Goal: Task Accomplishment & Management: Manage account settings

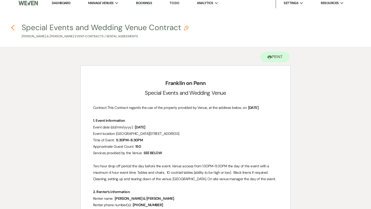
click at [12, 27] on use "button" at bounding box center [12, 28] width 3 height 6
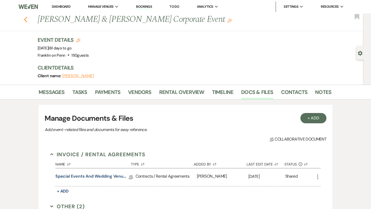
click at [25, 18] on icon "Previous" at bounding box center [26, 19] width 4 height 6
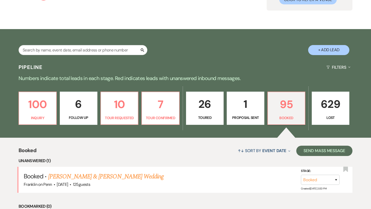
scroll to position [67, 0]
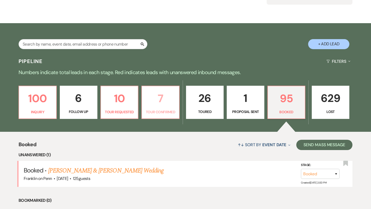
click at [161, 97] on p "7" at bounding box center [160, 98] width 31 height 17
select select "4"
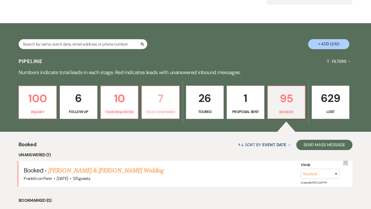
select select "4"
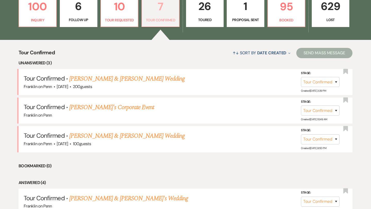
scroll to position [160, 0]
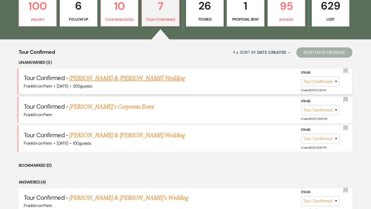
click at [118, 77] on link "[PERSON_NAME] & [PERSON_NAME] Wedding" at bounding box center [126, 78] width 115 height 9
select select "4"
select select "5"
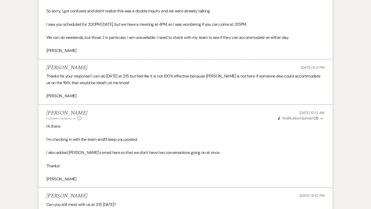
scroll to position [955, 0]
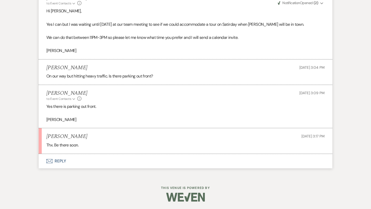
click at [62, 159] on button "Envelope Reply" at bounding box center [186, 161] width 294 height 14
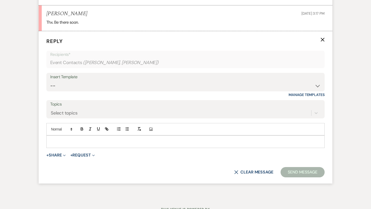
scroll to position [1081, 0]
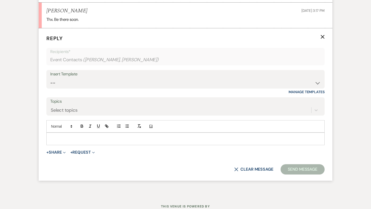
click at [71, 139] on p at bounding box center [186, 139] width 270 height 6
click at [249, 170] on button "X Clear message" at bounding box center [253, 170] width 39 height 4
click at [322, 37] on icon "X" at bounding box center [323, 37] width 4 height 4
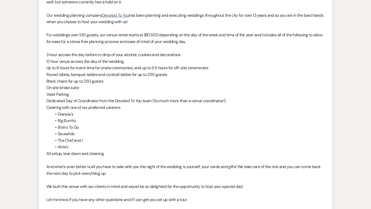
scroll to position [0, 0]
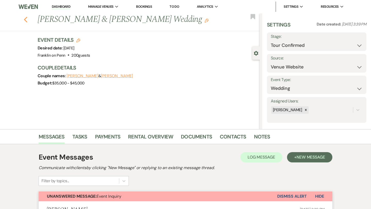
click at [25, 21] on icon "Previous" at bounding box center [26, 19] width 4 height 6
select select "4"
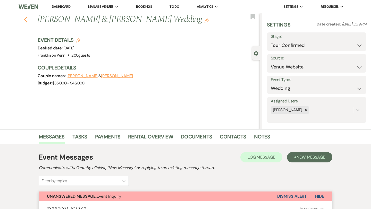
select select "4"
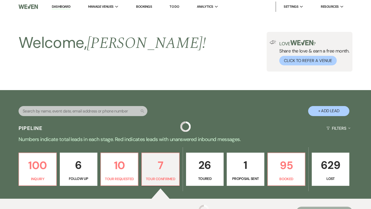
scroll to position [160, 0]
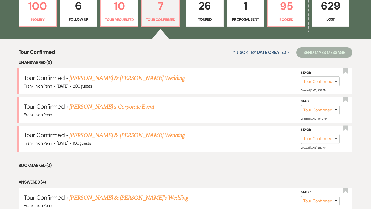
click at [205, 7] on p "26" at bounding box center [204, 5] width 31 height 17
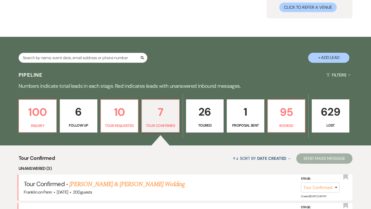
select select "5"
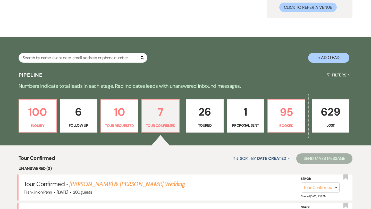
select select "5"
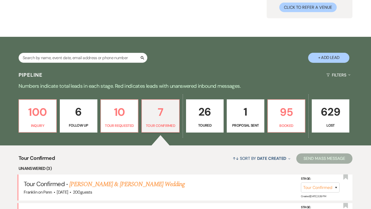
select select "5"
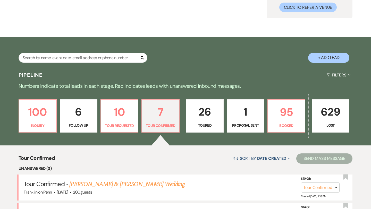
select select "5"
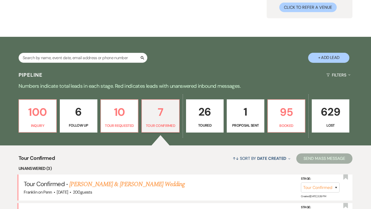
select select "5"
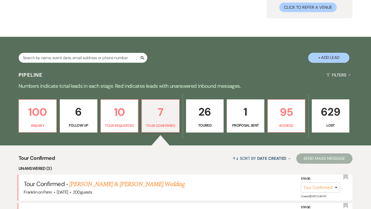
select select "5"
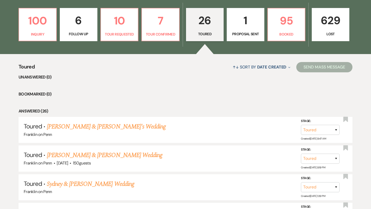
scroll to position [144, 0]
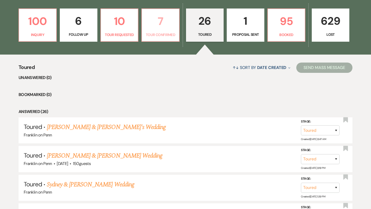
click at [162, 22] on p "7" at bounding box center [160, 21] width 31 height 17
select select "4"
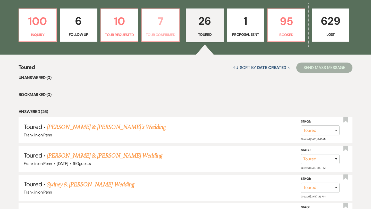
select select "4"
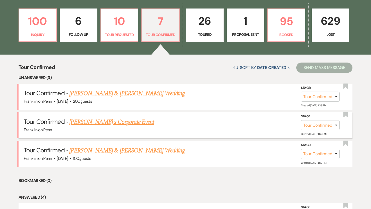
click at [106, 123] on link "Rana's Corporate Event" at bounding box center [111, 122] width 85 height 9
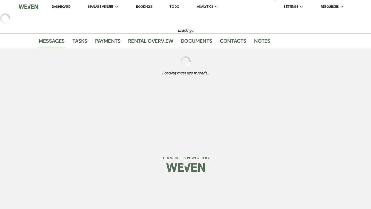
select select "4"
select select "5"
select select "9"
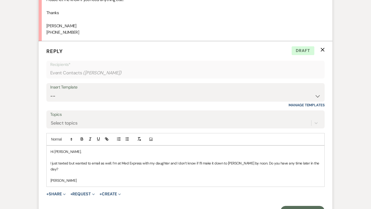
scroll to position [743, 0]
click at [322, 49] on use "button" at bounding box center [323, 50] width 4 height 4
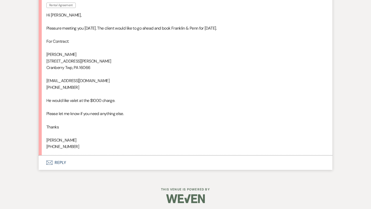
scroll to position [630, 0]
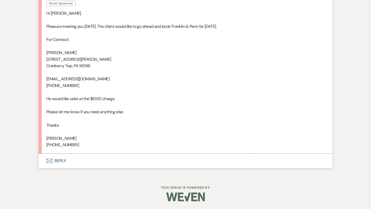
click at [60, 161] on button "Envelope Reply" at bounding box center [186, 161] width 294 height 14
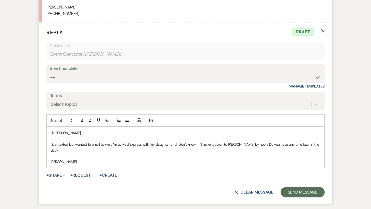
scroll to position [767, 0]
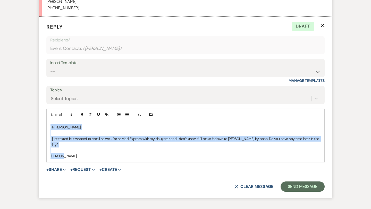
drag, startPoint x: 63, startPoint y: 152, endPoint x: 50, endPoint y: 127, distance: 28.9
click at [50, 127] on div "Hi Rana, I just texted but wanted to email as well. I’m at Med Express with my …" at bounding box center [186, 141] width 278 height 41
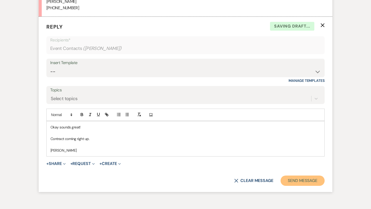
click at [296, 184] on button "Send Message" at bounding box center [303, 181] width 44 height 10
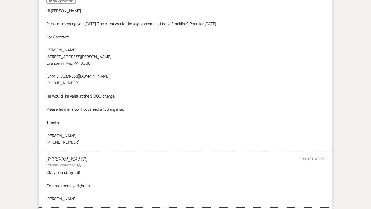
scroll to position [632, 0]
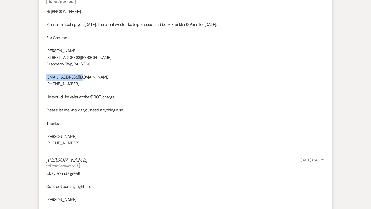
drag, startPoint x: 80, startPoint y: 78, endPoint x: 46, endPoint y: 77, distance: 33.8
click at [46, 77] on li "Rana Rental Agreement Aug 12, 2025, 11:19 AM Hi Melissa, Pleasure meeting you y…" at bounding box center [186, 68] width 294 height 167
copy p "shiv.sethi@ml.com"
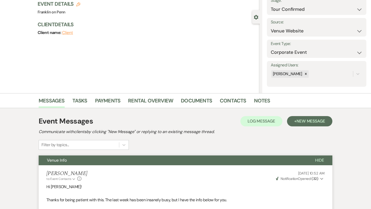
scroll to position [36, 0]
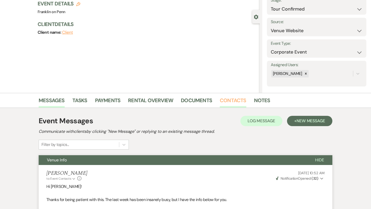
click at [234, 101] on link "Contacts" at bounding box center [233, 101] width 27 height 11
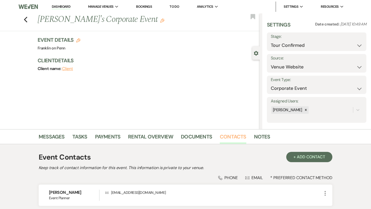
scroll to position [43, 0]
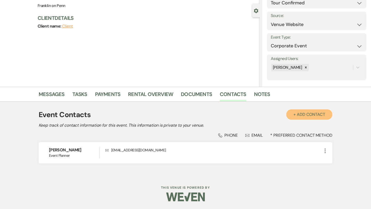
click at [317, 113] on button "+ Add Contact" at bounding box center [309, 115] width 46 height 10
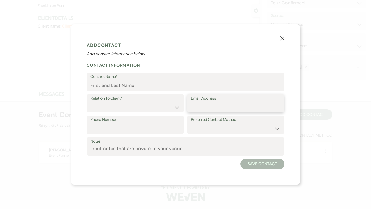
click at [198, 104] on input "Email Address" at bounding box center [236, 107] width 90 height 10
paste input "shiv.sethi@ml.com"
type input "shiv.sethi@ml.com"
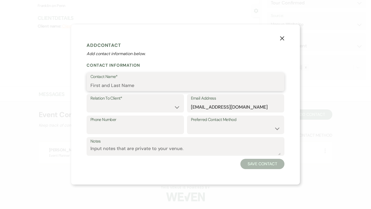
click at [159, 82] on input "Contact Name*" at bounding box center [185, 86] width 190 height 10
type input "Shiv Sethi"
click at [153, 106] on select "Client Event Planner Parent of Client Family Member Friend Other" at bounding box center [135, 107] width 90 height 10
select select "1"
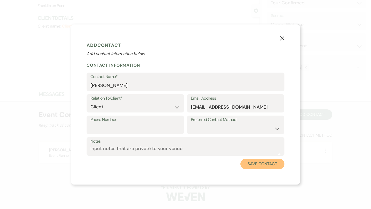
click at [249, 161] on button "Save Contact" at bounding box center [263, 164] width 44 height 10
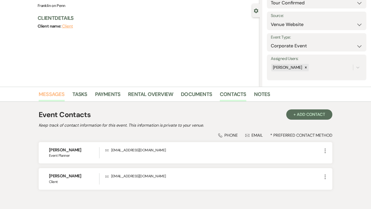
click at [52, 94] on link "Messages" at bounding box center [52, 95] width 26 height 11
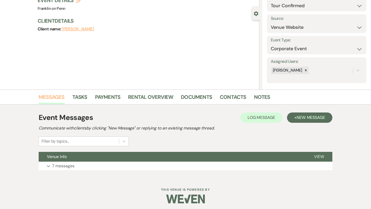
scroll to position [42, 0]
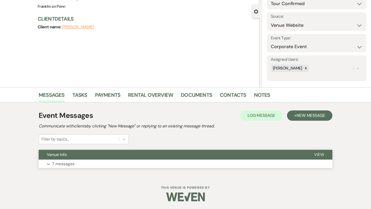
click at [318, 154] on span "View" at bounding box center [319, 154] width 10 height 5
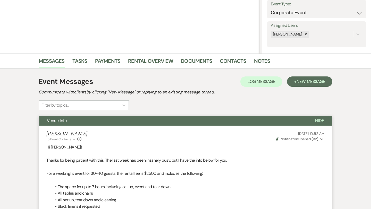
scroll to position [74, 0]
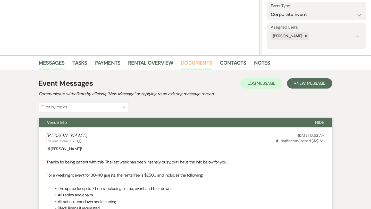
click at [203, 63] on link "Documents" at bounding box center [196, 64] width 31 height 11
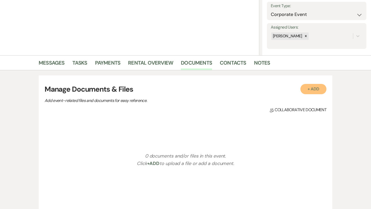
click at [315, 90] on button "+ Add" at bounding box center [314, 89] width 26 height 10
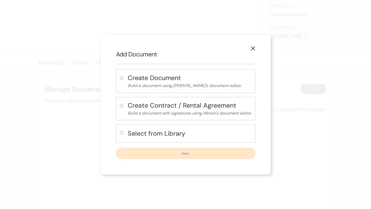
click at [121, 132] on input "radio" at bounding box center [121, 132] width 3 height 3
radio input "true"
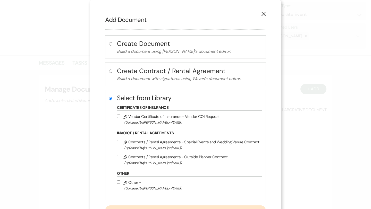
click at [120, 143] on input "Pencil Contracts / Rental Agreements - Special Events and Wedding Venue Contrac…" at bounding box center [118, 141] width 3 height 3
checkbox input "true"
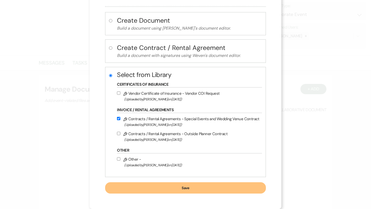
click at [184, 187] on button "Save" at bounding box center [185, 188] width 161 height 11
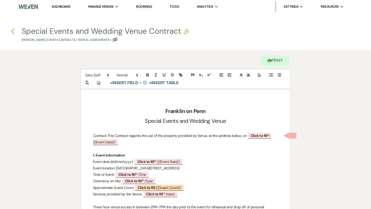
click at [13, 31] on icon "Previous" at bounding box center [13, 31] width 4 height 6
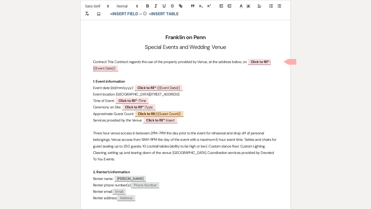
select select "4"
select select "5"
select select "9"
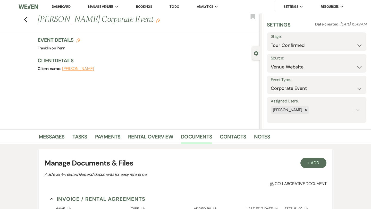
click at [78, 39] on icon "Edit" at bounding box center [78, 40] width 4 height 4
select select "676"
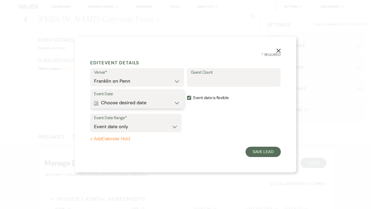
click at [152, 101] on button "Calendar Choose desired date Expand" at bounding box center [137, 103] width 86 height 10
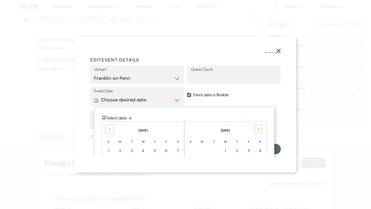
click at [111, 129] on div "Previous" at bounding box center [110, 129] width 8 height 8
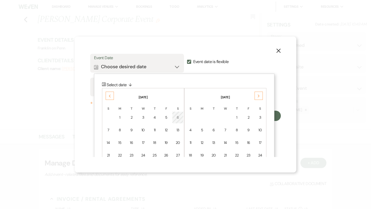
scroll to position [39, 0]
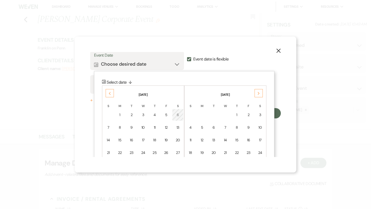
click at [107, 93] on div "Previous" at bounding box center [110, 93] width 8 height 8
click at [155, 140] on div "16" at bounding box center [155, 140] width 5 height 5
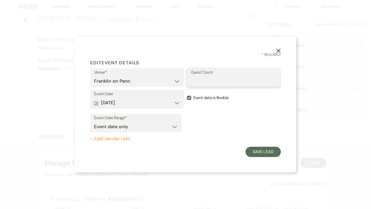
click at [234, 82] on input "Guest Count" at bounding box center [234, 81] width 86 height 10
type input "40"
click at [263, 151] on button "Save Lead" at bounding box center [263, 152] width 35 height 10
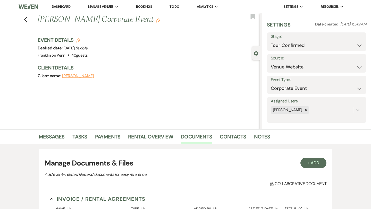
scroll to position [74, 0]
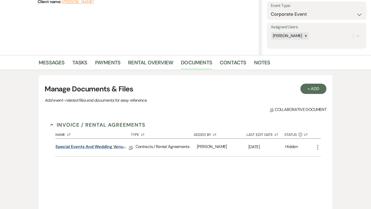
click at [111, 147] on link "Special Events and Wedding Venue Contract" at bounding box center [91, 148] width 73 height 8
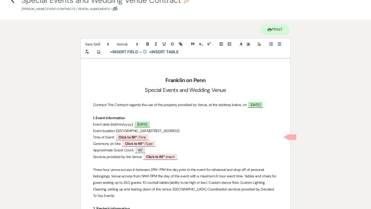
scroll to position [51, 0]
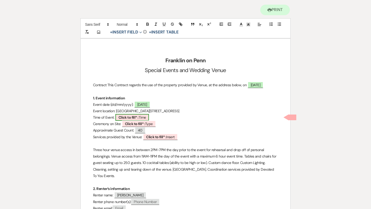
click at [142, 118] on span "Click to fill* : Time" at bounding box center [132, 117] width 34 height 7
select select "owner"
select select "Time"
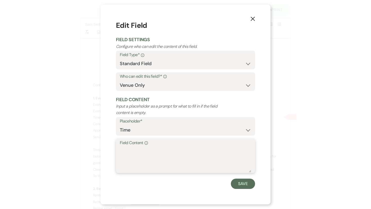
click at [132, 155] on textarea "Field Content Info" at bounding box center [185, 160] width 131 height 26
type textarea "6:30PM"
click at [198, 86] on select "Both Venue & Client Client Only Venue Only" at bounding box center [185, 85] width 131 height 10
select select "clientAndOwner"
click at [245, 184] on button "Save" at bounding box center [243, 184] width 24 height 10
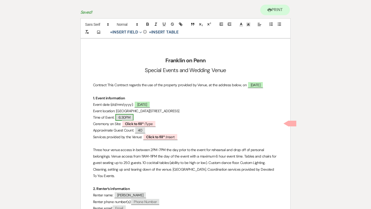
click at [132, 116] on span "6:30PM" at bounding box center [124, 117] width 18 height 7
select select "Time"
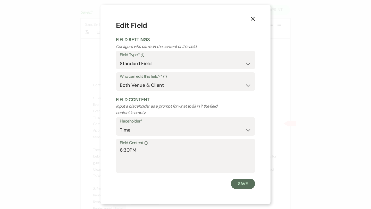
click at [132, 116] on p "Input a placeholder as a prompt for what to fill in if the field content is emp…" at bounding box center [171, 109] width 111 height 13
click at [143, 149] on textarea "6:30PM" at bounding box center [185, 160] width 131 height 26
type textarea "6:30PM-9:30PM"
click at [246, 185] on button "Save" at bounding box center [243, 184] width 24 height 10
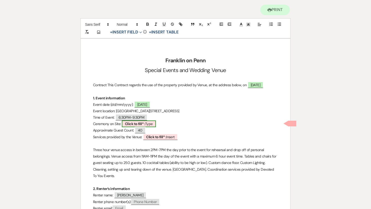
click at [143, 125] on b "Click to fill* :" at bounding box center [135, 124] width 20 height 5
select select "owner"
select select "Type"
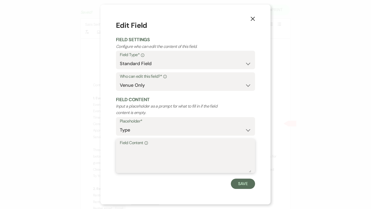
click at [145, 154] on textarea "Field Content Info" at bounding box center [185, 160] width 131 height 26
type textarea "N/A"
click at [245, 185] on button "Save" at bounding box center [243, 184] width 24 height 10
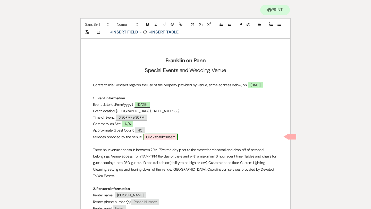
click at [169, 138] on span "Click to fill* : Insert" at bounding box center [160, 137] width 35 height 7
select select "owner"
select select "custom_placeholder"
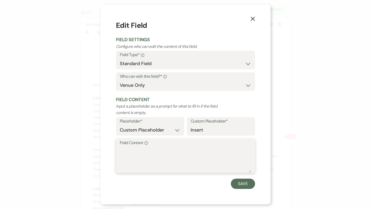
click at [153, 153] on textarea "Field Content Info" at bounding box center [185, 160] width 131 height 26
type textarea "SEE BELOW"
click at [244, 182] on button "Save" at bounding box center [243, 184] width 24 height 10
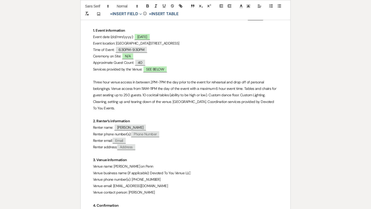
scroll to position [145, 0]
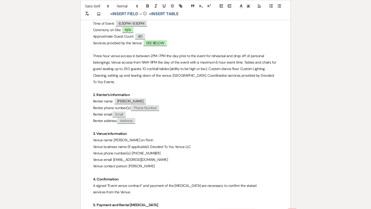
click at [152, 107] on span "Phone Number" at bounding box center [145, 108] width 28 height 6
select select "client"
select select "Phone Number"
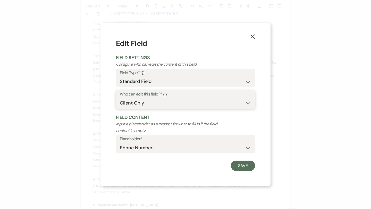
click at [152, 107] on select "Both Venue & Client Client Only Venue Only" at bounding box center [185, 103] width 131 height 10
select select "clientAndOwner"
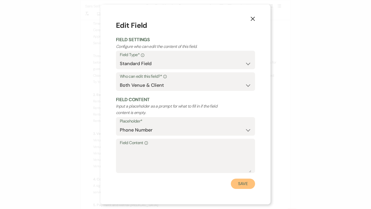
click at [242, 185] on button "Save" at bounding box center [243, 184] width 24 height 10
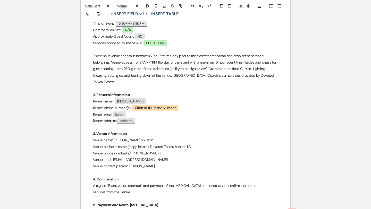
click at [138, 125] on p at bounding box center [185, 127] width 185 height 6
click at [124, 114] on span "Email" at bounding box center [119, 115] width 13 height 6
select select "client"
select select "Email"
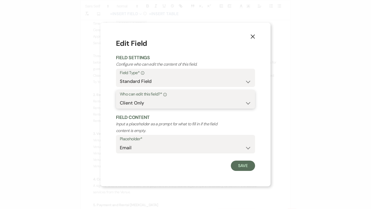
click at [147, 103] on select "Both Venue & Client Client Only Venue Only" at bounding box center [185, 103] width 131 height 10
select select "clientAndOwner"
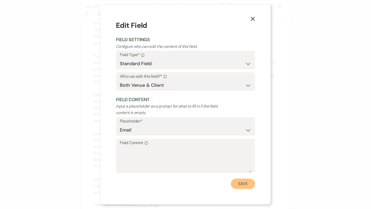
click at [240, 184] on button "Save" at bounding box center [243, 184] width 24 height 10
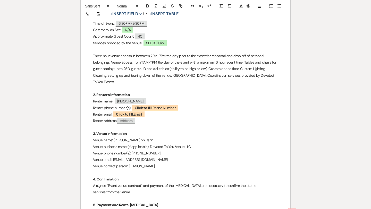
click at [129, 122] on span "Address" at bounding box center [126, 121] width 18 height 6
select select "client"
select select "Address"
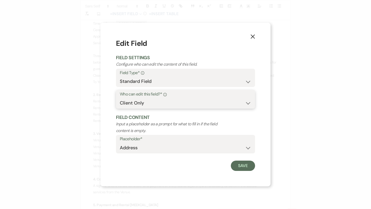
click at [155, 105] on select "Both Venue & Client Client Only Venue Only" at bounding box center [185, 103] width 131 height 10
select select "clientAndOwner"
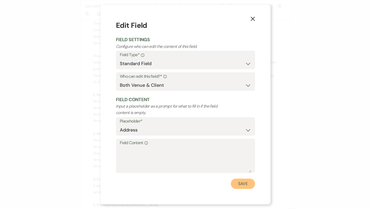
click at [244, 183] on button "Save" at bounding box center [243, 184] width 24 height 10
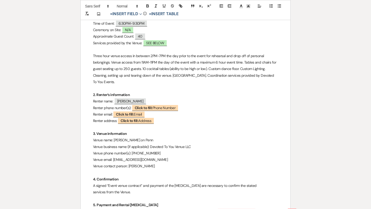
click at [153, 107] on b "Click to fill:" at bounding box center [144, 108] width 18 height 5
select select "Phone Number"
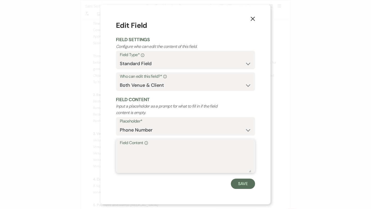
click at [137, 153] on textarea "Field Content Info" at bounding box center [185, 160] width 131 height 26
paste textarea "724-816-9691"
type textarea "724-816-9691"
click at [245, 183] on button "Save" at bounding box center [243, 184] width 24 height 10
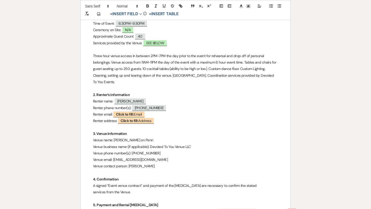
click at [137, 114] on span "Click to fill: Email" at bounding box center [128, 115] width 31 height 6
select select "Email"
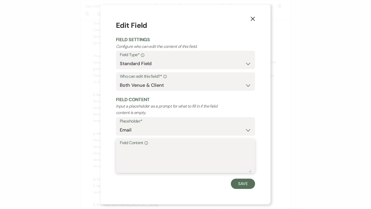
click at [140, 150] on textarea "Field Content Info" at bounding box center [185, 160] width 131 height 26
paste textarea "shiv.sethi@ml.com"
type textarea "shiv.sethi@ml.com"
click at [248, 184] on button "Save" at bounding box center [243, 184] width 24 height 10
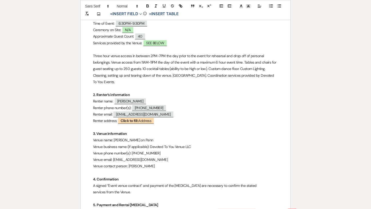
click at [151, 123] on span "Click to fill: Address" at bounding box center [136, 121] width 36 height 6
select select "Address"
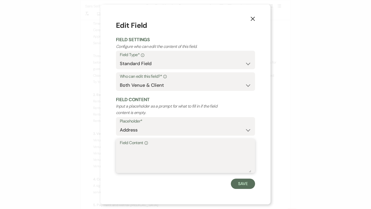
click at [131, 154] on textarea "Field Content Info" at bounding box center [185, 160] width 131 height 26
paste textarea "214 Jaclyn Drive Cranberry Twp, PA 16066"
click at [170, 156] on textarea "214 Jaclyn Drive Cranberry Twp, PA 16066" at bounding box center [185, 160] width 131 height 26
type textarea "214 Jaclyn Drive Cranberry Twp, PA 16066"
click at [244, 183] on button "Save" at bounding box center [243, 184] width 24 height 10
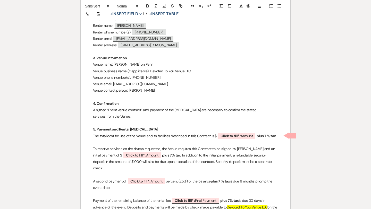
scroll to position [229, 0]
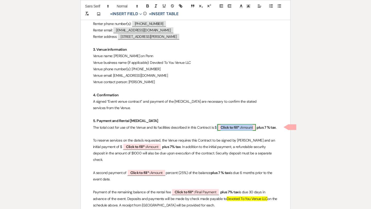
click at [235, 128] on b "Click to fill* :" at bounding box center [231, 127] width 20 height 5
select select "owner"
select select "Amount"
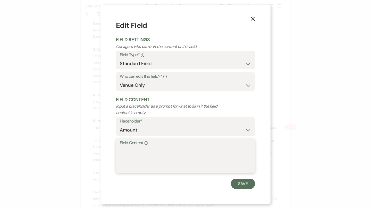
click at [174, 149] on textarea "Field Content Info" at bounding box center [185, 160] width 131 height 26
type textarea "3500"
click at [246, 186] on button "Save" at bounding box center [243, 184] width 24 height 10
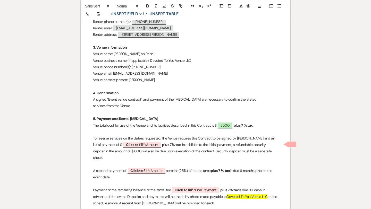
scroll to position [232, 0]
click at [257, 126] on p "The total cost for use of the Venue and its facilities described in this Contra…" at bounding box center [185, 125] width 185 height 6
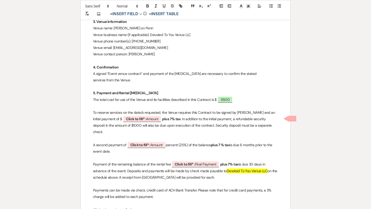
scroll to position [259, 0]
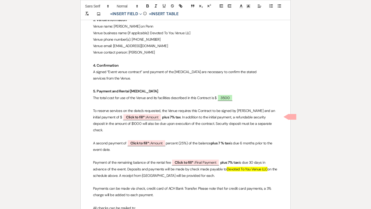
drag, startPoint x: 116, startPoint y: 144, endPoint x: 90, endPoint y: 138, distance: 26.7
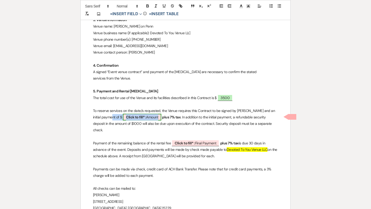
click at [147, 117] on span "Click to fill* : Amount" at bounding box center [142, 117] width 38 height 7
select select "owner"
select select "Amount"
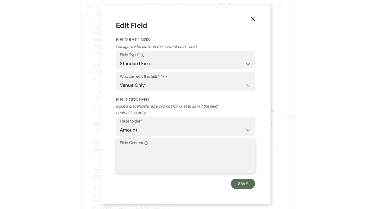
click at [135, 154] on textarea "Field Content Info" at bounding box center [185, 160] width 131 height 26
type textarea "$"
type textarea "1750"
click at [240, 185] on button "Save" at bounding box center [243, 184] width 24 height 10
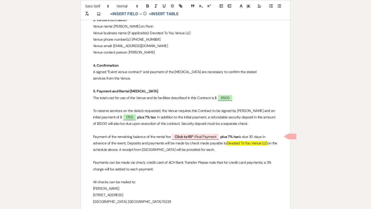
click at [148, 118] on p "To reserve services on the date/s requested, the Venue requires this Contract t…" at bounding box center [185, 118] width 185 height 20
click at [183, 137] on b "Click to fill* :" at bounding box center [185, 137] width 20 height 5
select select "owner"
select select "custom_placeholder"
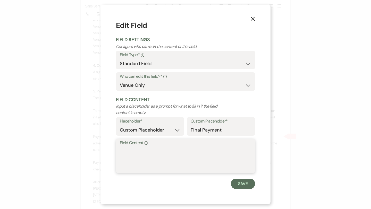
click at [153, 147] on textarea "Field Content Info" at bounding box center [185, 160] width 131 height 26
type textarea "$1750"
click at [245, 184] on button "Save" at bounding box center [243, 184] width 24 height 10
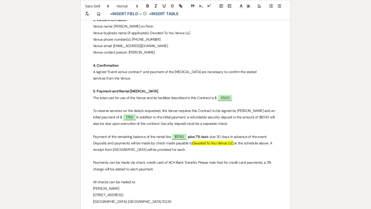
click at [207, 137] on p "Payment of the remaining balance of the rental fee $1750 plus 7% tax is due 30 …" at bounding box center [185, 144] width 185 height 20
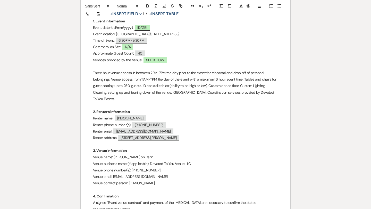
scroll to position [126, 0]
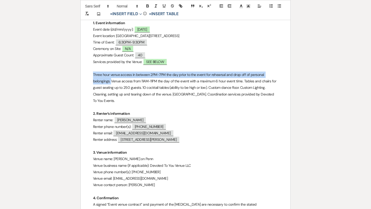
drag, startPoint x: 111, startPoint y: 80, endPoint x: 94, endPoint y: 75, distance: 18.1
click at [94, 75] on p "Three hour venue access in between 2PM-7PM the day prior to the event for rehea…" at bounding box center [185, 88] width 185 height 32
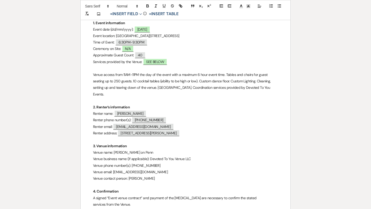
click at [139, 74] on p "Venue access from 11AM-11PM the day of the event with a maximum 6 hour event ti…" at bounding box center [185, 85] width 185 height 26
drag, startPoint x: 225, startPoint y: 75, endPoint x: 172, endPoint y: 76, distance: 52.9
click at [172, 76] on p "Venue access from 3PM-11PM the day of the event with a maximum 6 hour event tim…" at bounding box center [185, 85] width 185 height 26
drag, startPoint x: 132, startPoint y: 81, endPoint x: 105, endPoint y: 81, distance: 26.8
click at [105, 81] on p "Venue access from 3PM-11PM the day of the event including the set up and tear d…" at bounding box center [185, 85] width 185 height 26
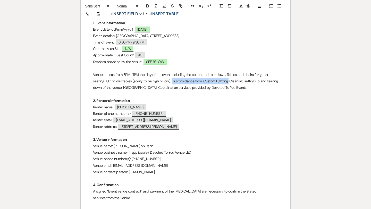
drag, startPoint x: 172, startPoint y: 81, endPoint x: 229, endPoint y: 81, distance: 57.5
click at [229, 81] on p "Venue access from 3PM-11PM the day of the event including the set up and tear d…" at bounding box center [185, 82] width 185 height 20
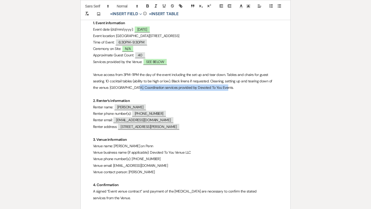
drag, startPoint x: 217, startPoint y: 88, endPoint x: 126, endPoint y: 90, distance: 91.8
click at [126, 90] on p "Venue access from 3PM-11PM the day of the event including the set up and tear d…" at bounding box center [185, 82] width 185 height 20
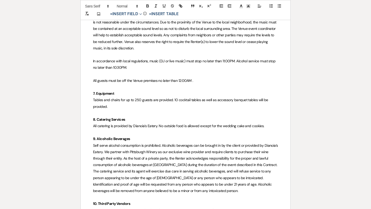
scroll to position [492, 0]
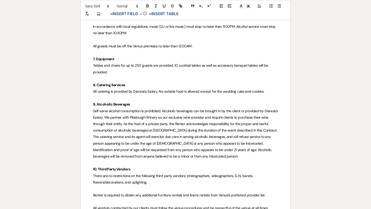
click at [273, 93] on p "All catering is provided by Dianoia’s Eatery. No outside food is allowed except…" at bounding box center [185, 91] width 185 height 6
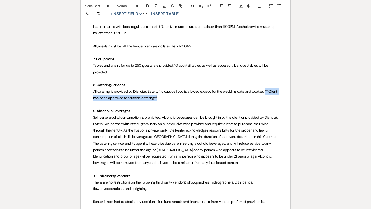
drag, startPoint x: 264, startPoint y: 91, endPoint x: 275, endPoint y: 95, distance: 11.3
click at [275, 95] on p "All catering is provided by Dianoia’s Eatery. No outside food is allowed except…" at bounding box center [185, 94] width 185 height 13
click at [147, 6] on icon "button" at bounding box center [148, 6] width 2 height 1
click at [171, 100] on p "All catering is provided by Dianoia’s Eatery. No outside food is allowed except…" at bounding box center [185, 94] width 185 height 13
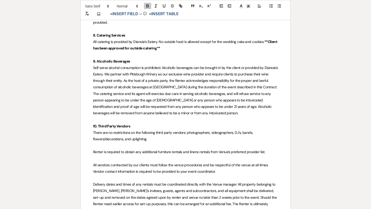
scroll to position [543, 0]
click at [118, 73] on span "Self serve alcohol consumption is prohibited. Alcoholic beverages can be brough…" at bounding box center [186, 90] width 186 height 50
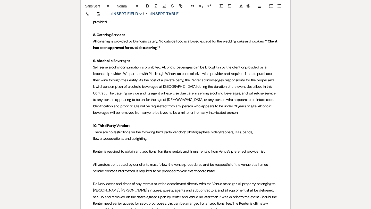
click at [97, 75] on span "Self serve alcohol consumption is prohibited. Alcoholic beverages can be brough…" at bounding box center [185, 90] width 184 height 50
click at [199, 74] on span "Self serve alcohol consumption is prohibited. Alcoholic beverages can be brough…" at bounding box center [186, 90] width 186 height 50
click at [241, 73] on span "Self serve alcohol consumption is prohibited. Alcoholic beverages can be brough…" at bounding box center [185, 90] width 184 height 50
click at [266, 73] on span "Self serve alcohol consumption is prohibited. Alcoholic beverages can be brough…" at bounding box center [185, 90] width 185 height 50
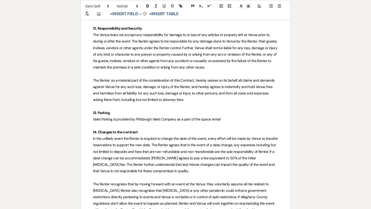
scroll to position [994, 0]
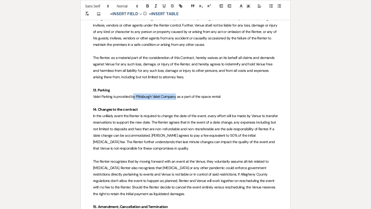
drag, startPoint x: 176, startPoint y: 96, endPoint x: 132, endPoint y: 95, distance: 44.1
click at [132, 95] on span "Valet Parking is provided by Pittsburgh Valet Company as a part of the space re…" at bounding box center [157, 96] width 128 height 5
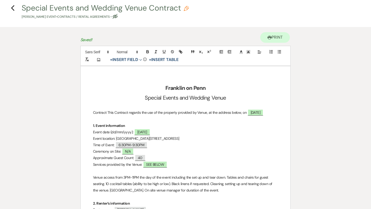
scroll to position [0, 0]
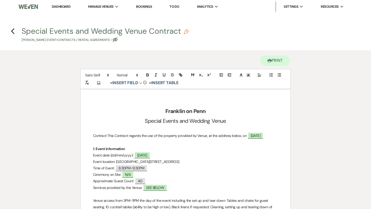
click at [83, 34] on button "Special Events and Wedding Venue Contract Pencil Shiv Sethi's Event • Contracts…" at bounding box center [105, 34] width 167 height 15
select select "10"
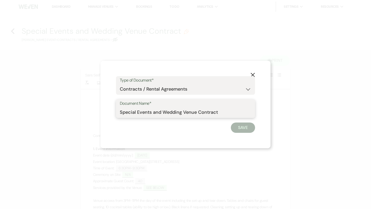
click at [155, 112] on input "Special Events and Wedding Venue Contract" at bounding box center [185, 112] width 131 height 10
type input "S"
type input "Corporate Event"
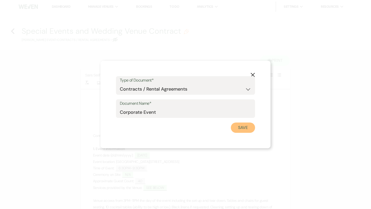
click at [248, 127] on button "Save" at bounding box center [243, 128] width 24 height 10
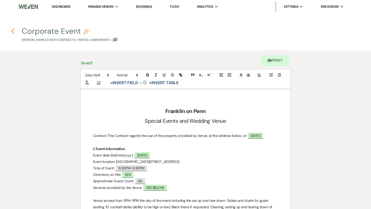
click at [13, 31] on icon "Previous" at bounding box center [13, 31] width 4 height 6
select select "4"
select select "5"
select select "9"
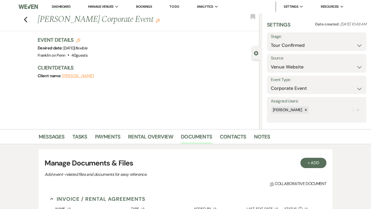
scroll to position [74, 0]
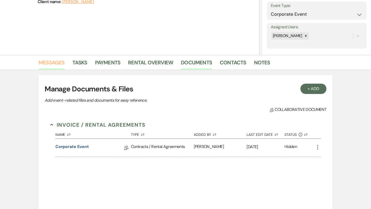
click at [60, 62] on link "Messages" at bounding box center [52, 64] width 26 height 11
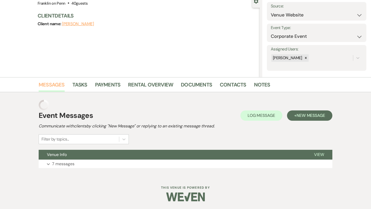
scroll to position [42, 0]
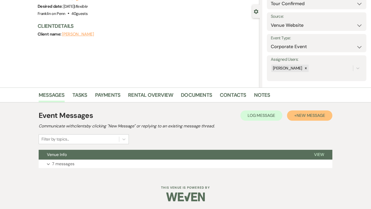
click at [303, 114] on span "New Message" at bounding box center [311, 115] width 29 height 5
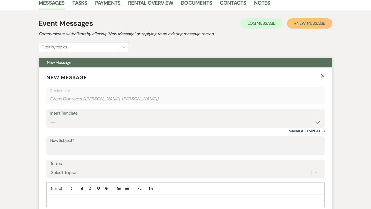
scroll to position [160, 0]
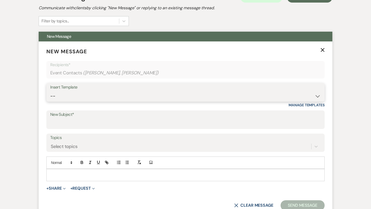
click at [91, 93] on select "-- Weven Planning Portal Introduction (Booked Events) Initial Inquiry Response …" at bounding box center [185, 96] width 271 height 10
select select "978"
type input "Booking your event!"
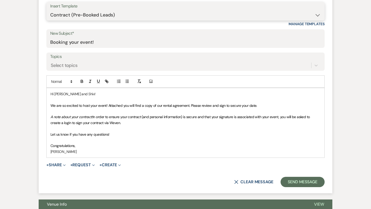
scroll to position [251, 0]
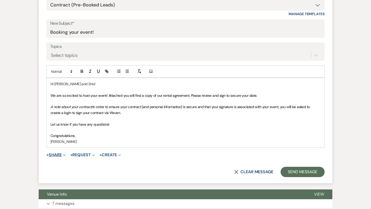
click at [61, 156] on button "+ Share Expand" at bounding box center [55, 155] width 19 height 4
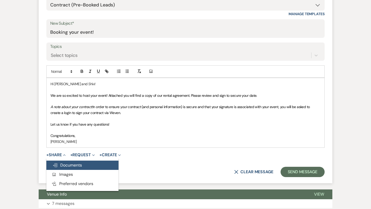
click at [66, 166] on span "Doc Upload Documents" at bounding box center [67, 165] width 29 height 5
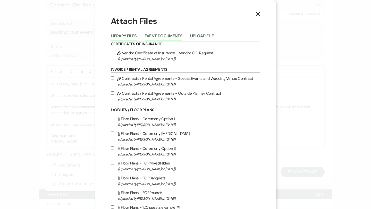
click at [167, 36] on button "Event Documents" at bounding box center [164, 37] width 38 height 7
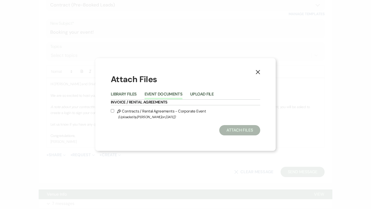
click at [113, 112] on input "Pencil Contracts / Rental Agreements - Corporate Event (Uploaded by Melissa Cra…" at bounding box center [112, 110] width 3 height 3
checkbox input "true"
click at [234, 134] on button "Attach Files" at bounding box center [239, 130] width 41 height 10
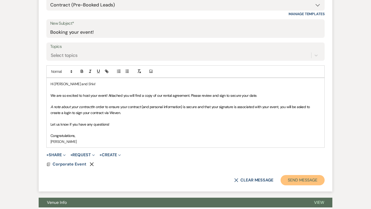
click at [299, 180] on button "Send Message" at bounding box center [303, 180] width 44 height 10
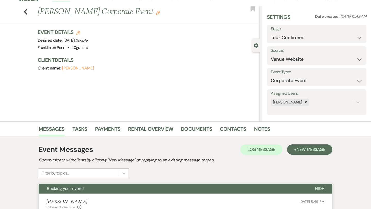
scroll to position [3, 0]
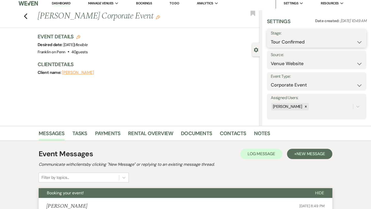
click at [283, 41] on select "Inquiry Follow Up Tour Requested Tour Confirmed Toured Proposal Sent Booked Lost" at bounding box center [317, 42] width 92 height 10
select select "6"
click at [353, 39] on button "Save" at bounding box center [356, 38] width 20 height 10
click at [27, 17] on icon "Previous" at bounding box center [26, 16] width 4 height 6
select select "4"
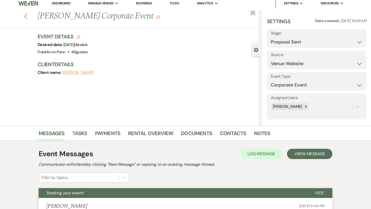
select select "4"
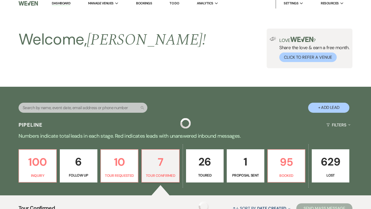
scroll to position [144, 0]
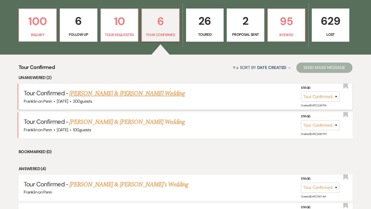
click at [115, 93] on link "Karlie & Tyler's Wedding" at bounding box center [126, 93] width 115 height 9
select select "4"
select select "5"
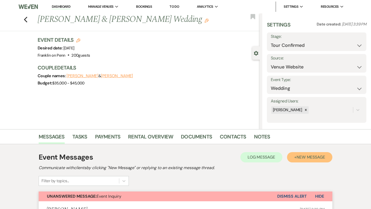
click at [293, 156] on button "+ New Message" at bounding box center [309, 157] width 45 height 10
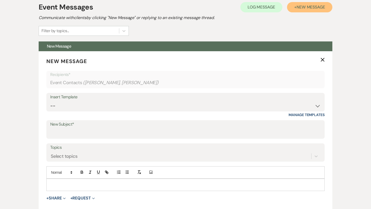
scroll to position [151, 0]
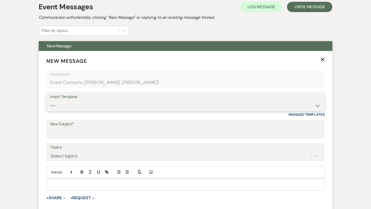
click at [117, 104] on select "-- Weven Planning Portal Introduction (Booked Events) Initial Inquiry Response …" at bounding box center [185, 106] width 271 height 10
select select "4471"
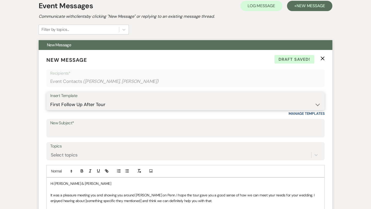
scroll to position [147, 0]
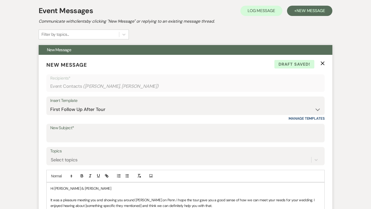
click at [324, 62] on use "button" at bounding box center [323, 63] width 4 height 4
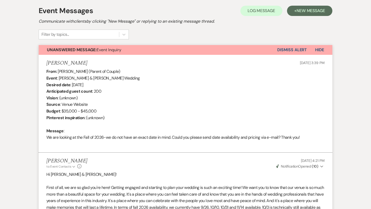
click at [293, 48] on button "Dismiss Alert" at bounding box center [292, 50] width 30 height 10
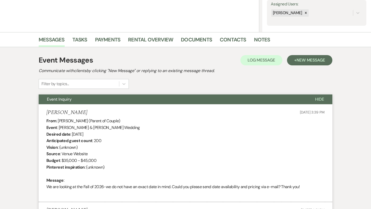
scroll to position [0, 0]
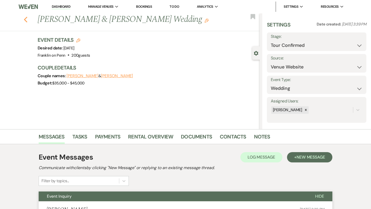
click at [24, 20] on icon "Previous" at bounding box center [26, 19] width 4 height 6
select select "4"
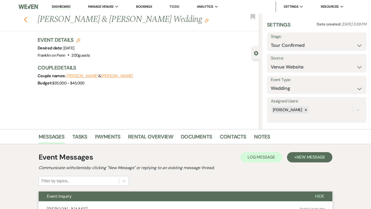
select select "4"
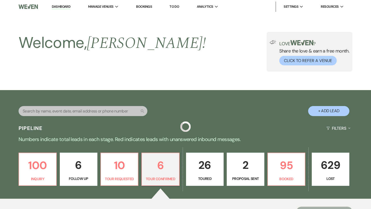
scroll to position [144, 0]
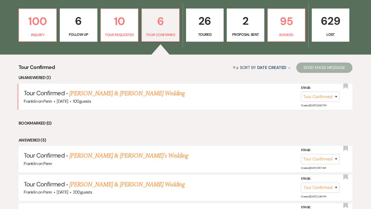
click at [210, 25] on p "26" at bounding box center [204, 20] width 31 height 17
select select "5"
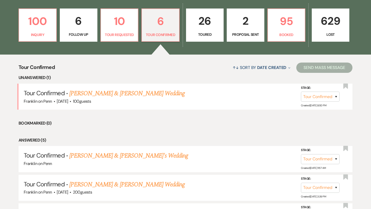
select select "5"
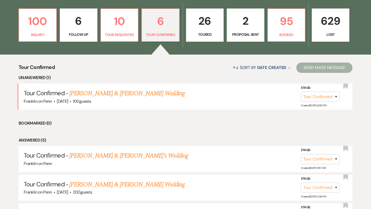
select select "5"
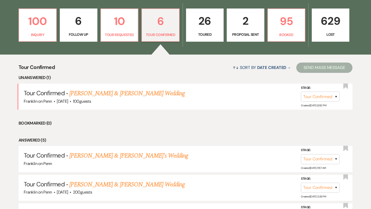
select select "5"
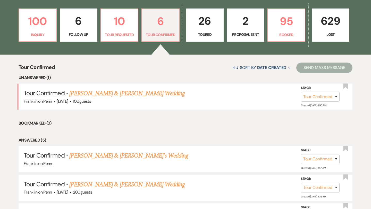
select select "5"
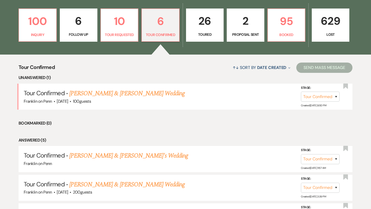
select select "5"
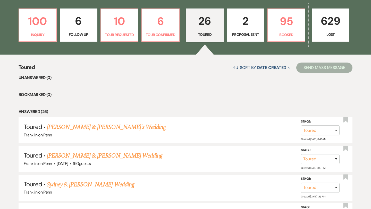
scroll to position [159, 0]
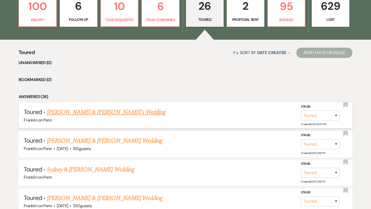
click at [118, 110] on link "Alex Gessinger & Carrie's Wedding" at bounding box center [106, 112] width 119 height 9
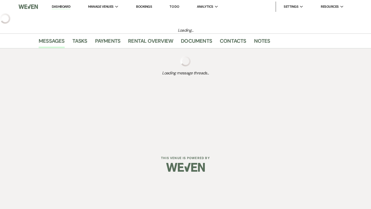
select select "5"
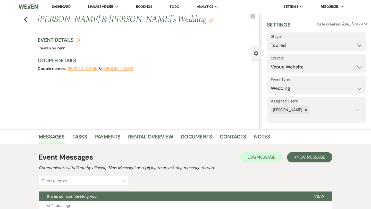
scroll to position [66, 0]
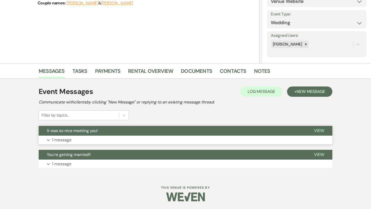
click at [65, 140] on p "1 message" at bounding box center [61, 140] width 19 height 7
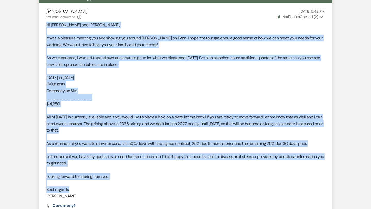
scroll to position [203, 0]
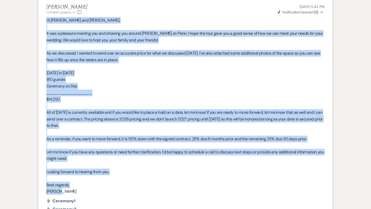
drag, startPoint x: 46, startPoint y: 92, endPoint x: 133, endPoint y: 189, distance: 130.5
click at [133, 189] on div "Hi Alex and Carrie, It was a pleasure meeting you and showing you around Frankl…" at bounding box center [185, 106] width 278 height 178
copy div "Hi Alex and Carrie, It was a pleasure meeting you and showing you around Frankl…"
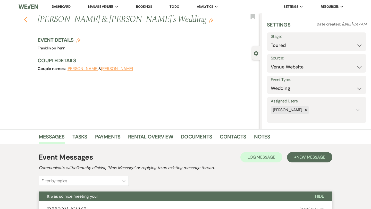
click at [27, 19] on icon "Previous" at bounding box center [26, 19] width 4 height 6
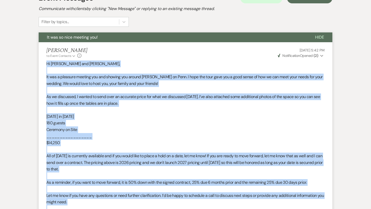
select select "5"
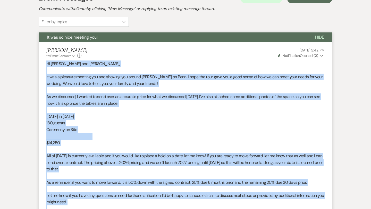
select select "5"
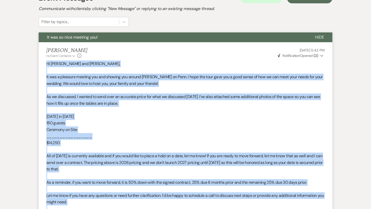
select select "5"
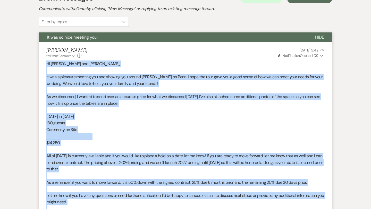
select select "5"
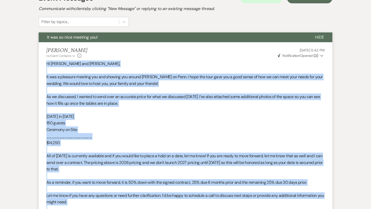
select select "5"
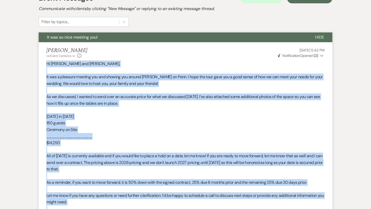
select select "5"
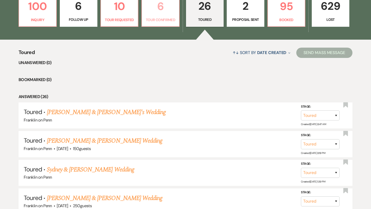
click at [161, 7] on p "6" at bounding box center [160, 6] width 31 height 17
select select "4"
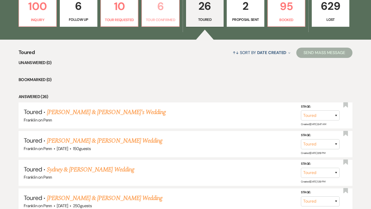
select select "4"
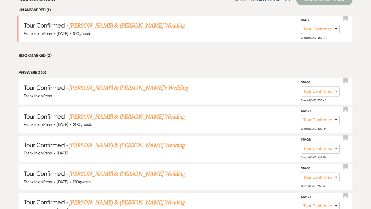
scroll to position [226, 0]
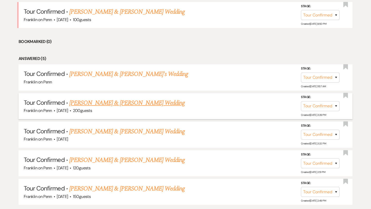
click at [119, 103] on link "Karlie & Tyler's Wedding" at bounding box center [126, 102] width 115 height 9
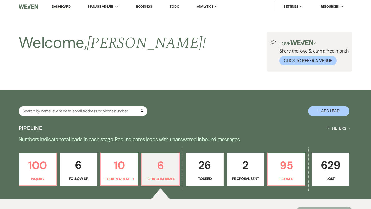
select select "4"
select select "5"
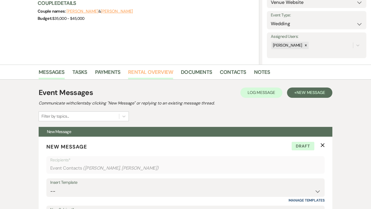
scroll to position [70, 0]
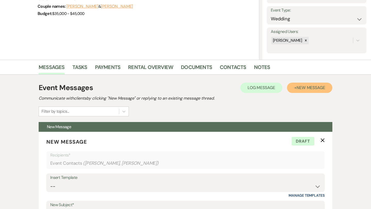
click at [300, 86] on span "New Message" at bounding box center [311, 87] width 29 height 5
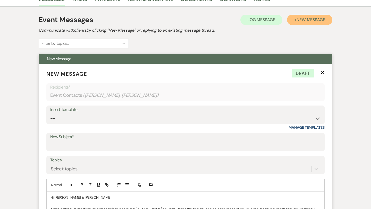
scroll to position [138, 0]
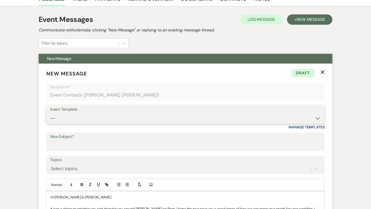
click at [117, 117] on select "-- Weven Planning Portal Introduction (Booked Events) Initial Inquiry Response …" at bounding box center [185, 118] width 271 height 10
click at [88, 115] on select "-- Weven Planning Portal Introduction (Booked Events) Initial Inquiry Response …" at bounding box center [185, 118] width 271 height 10
select select "4471"
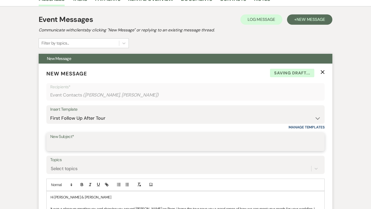
click at [81, 148] on input "New Subject*" at bounding box center [185, 146] width 271 height 10
type input "It was so nice meeting you!"
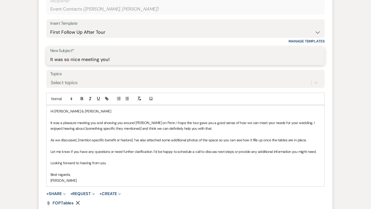
scroll to position [225, 0]
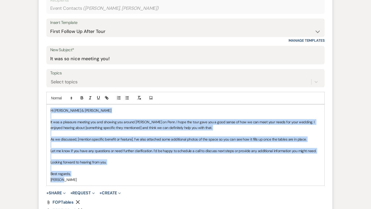
drag, startPoint x: 64, startPoint y: 179, endPoint x: 51, endPoint y: 111, distance: 69.6
click at [51, 111] on div "Hi Karlie & Tyler It was a pleasure meeting you and showing you around Franklin…" at bounding box center [186, 145] width 278 height 81
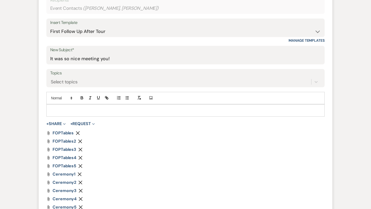
paste div
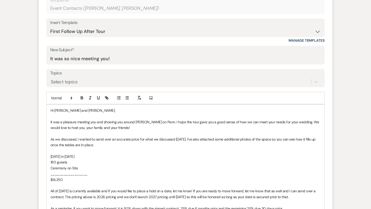
click at [77, 110] on span "Hi Alex and Carrie," at bounding box center [83, 110] width 65 height 5
click at [96, 122] on span "It was a pleasure meeting you and showing you around Franklin on Penn. I hope t…" at bounding box center [186, 125] width 270 height 10
click at [136, 122] on span "It was a pleasure meeting your parents and showing you around Franklin on Penn.…" at bounding box center [183, 125] width 265 height 10
click at [163, 127] on p "It was a pleasure meeting your parents and showing them around Franklin on Penn…" at bounding box center [186, 125] width 270 height 12
click at [214, 123] on span "It was a pleasure meeting your parents and showing them around Franklin on Penn…" at bounding box center [183, 125] width 265 height 10
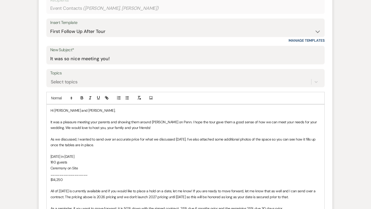
scroll to position [256, 0]
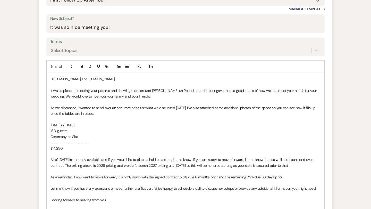
click at [92, 125] on p "Saturday in August 2027" at bounding box center [186, 125] width 270 height 6
click at [56, 130] on span "180 guests" at bounding box center [59, 131] width 16 height 5
click at [77, 149] on p "$14,250" at bounding box center [186, 149] width 270 height 6
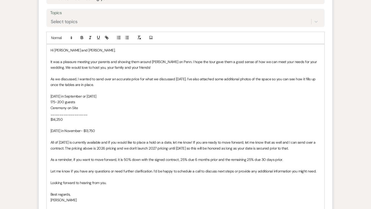
scroll to position [302, 0]
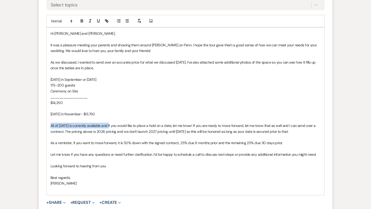
drag, startPoint x: 51, startPoint y: 125, endPoint x: 111, endPoint y: 124, distance: 60.1
click at [111, 124] on span "All of August 2027 is currently available and if you would like to place a hold…" at bounding box center [184, 128] width 266 height 10
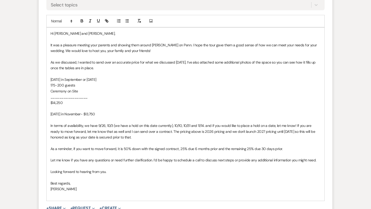
click at [211, 126] on span "In terms of availability, we have 9/26, 10/3 (we have a hold on this date curre…" at bounding box center [184, 131] width 266 height 16
click at [207, 126] on span "In terms of availability, we have 9/26, 10/3 (we have a hold on this date curre…" at bounding box center [186, 131] width 270 height 16
drag, startPoint x: 158, startPoint y: 130, endPoint x: 173, endPoint y: 135, distance: 16.1
click at [173, 135] on p "In terms of availability, we have 9/26, 10/3 (we have a hold on this date curre…" at bounding box center [186, 131] width 270 height 17
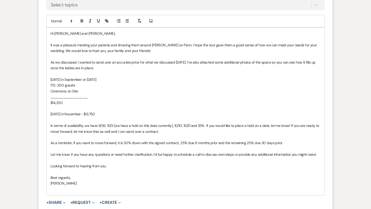
click at [318, 155] on p "Let me know if you have any questions or need further clarification. I’d be hap…" at bounding box center [186, 155] width 270 height 6
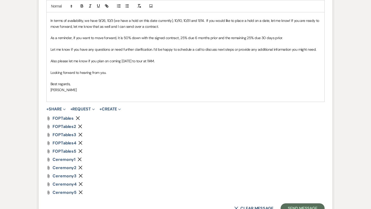
scroll to position [462, 0]
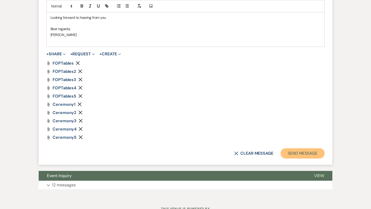
click at [313, 152] on button "Send Message" at bounding box center [303, 153] width 44 height 10
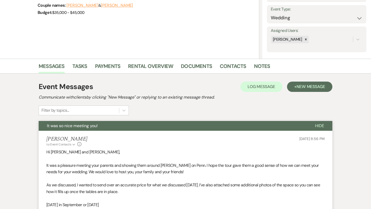
scroll to position [0, 0]
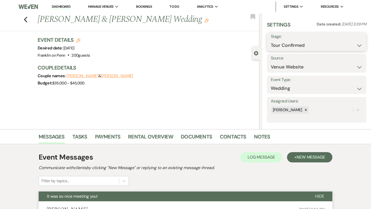
click at [292, 46] on select "Inquiry Follow Up Tour Requested Tour Confirmed Toured Proposal Sent Booked Lost" at bounding box center [317, 45] width 92 height 10
select select "5"
click at [357, 40] on button "Save" at bounding box center [356, 42] width 20 height 10
click at [25, 19] on icon "Previous" at bounding box center [26, 19] width 4 height 6
select select "4"
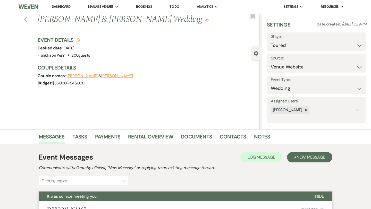
select select "4"
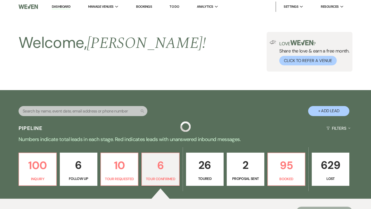
scroll to position [226, 0]
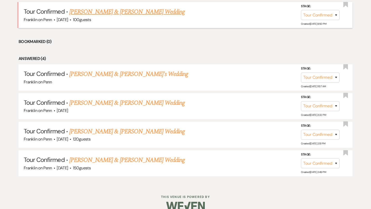
click at [112, 14] on link "Joe & Jordan's Wedding" at bounding box center [126, 11] width 115 height 9
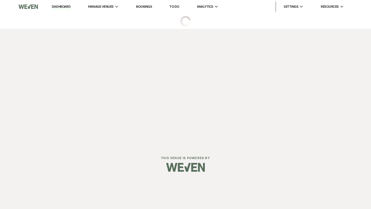
select select "4"
select select "5"
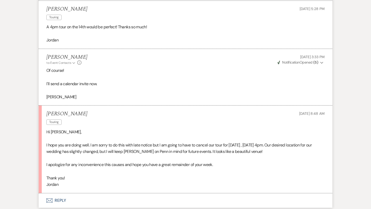
scroll to position [935, 0]
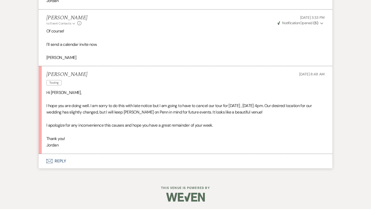
click at [61, 160] on button "Envelope Reply" at bounding box center [186, 161] width 294 height 14
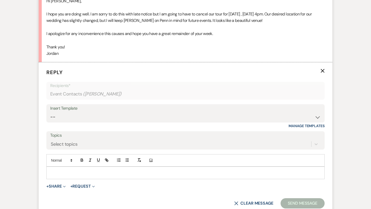
scroll to position [1061, 0]
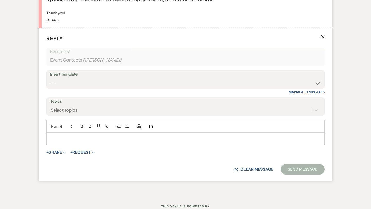
click at [61, 140] on p at bounding box center [186, 139] width 270 height 6
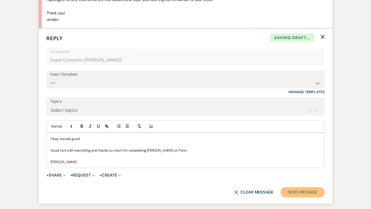
click at [297, 192] on button "Send Message" at bounding box center [303, 192] width 44 height 10
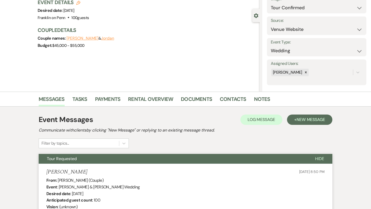
scroll to position [0, 0]
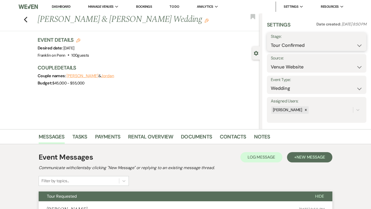
click at [293, 43] on select "Inquiry Follow Up Tour Requested Tour Confirmed Toured Proposal Sent Booked Lost" at bounding box center [317, 45] width 92 height 10
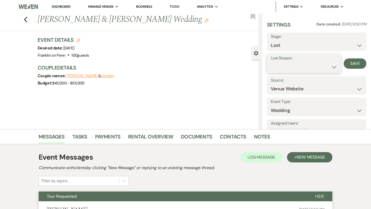
click at [288, 65] on select "Booked Elsewhere Budget Date Unavailable No Response Not a Good Match Capacity …" at bounding box center [304, 67] width 67 height 10
click at [352, 62] on button "Save" at bounding box center [355, 64] width 23 height 10
click at [26, 22] on icon "Previous" at bounding box center [26, 19] width 4 height 6
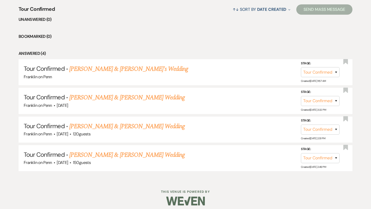
scroll to position [203, 0]
click at [151, 69] on link "Michael Kuban & Sheradyn's Wedding" at bounding box center [128, 68] width 119 height 9
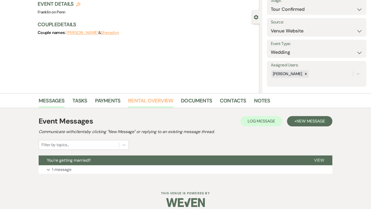
scroll to position [42, 0]
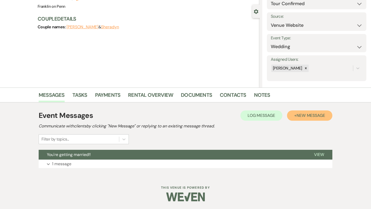
click at [299, 116] on span "New Message" at bounding box center [311, 115] width 29 height 5
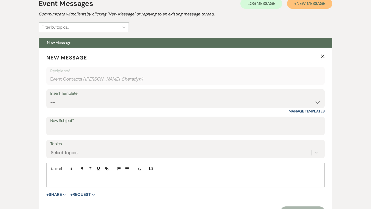
scroll to position [154, 0]
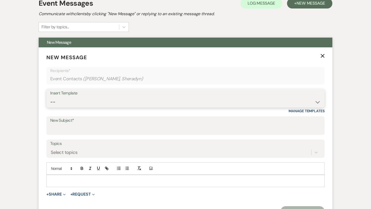
click at [100, 100] on select "-- Weven Planning Portal Introduction (Booked Events) Initial Inquiry Response …" at bounding box center [185, 102] width 271 height 10
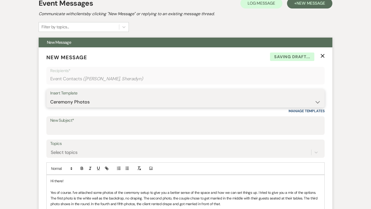
click at [102, 103] on select "-- Weven Planning Portal Introduction (Booked Events) Initial Inquiry Response …" at bounding box center [185, 102] width 271 height 10
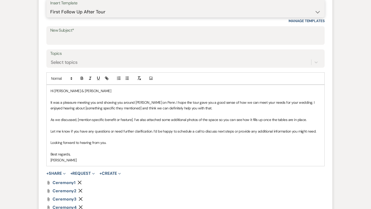
scroll to position [253, 0]
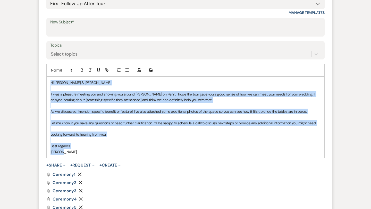
drag, startPoint x: 65, startPoint y: 151, endPoint x: 51, endPoint y: 82, distance: 70.0
click at [51, 82] on div "Hi Michael & Sheradyn It was a pleasure meeting you and showing you around Fran…" at bounding box center [186, 117] width 278 height 81
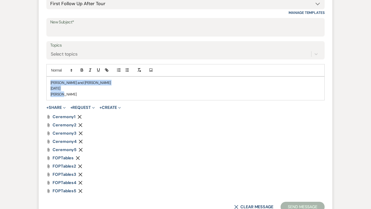
drag, startPoint x: 65, startPoint y: 94, endPoint x: 51, endPoint y: 84, distance: 17.0
click at [51, 84] on div "Joe and Jordan 8/14/2025 Melissa" at bounding box center [186, 88] width 278 height 23
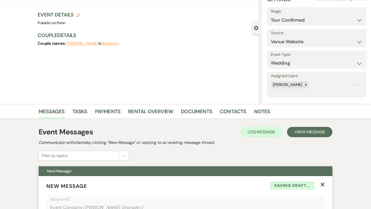
scroll to position [0, 0]
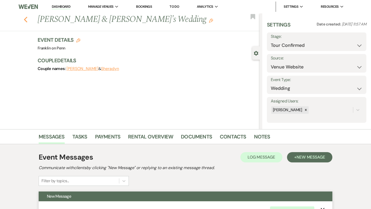
click at [26, 20] on icon "Previous" at bounding box center [26, 19] width 4 height 6
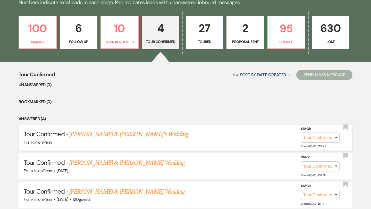
scroll to position [136, 0]
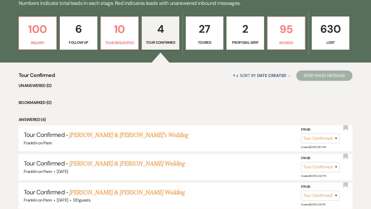
click at [206, 32] on p "27" at bounding box center [204, 28] width 31 height 17
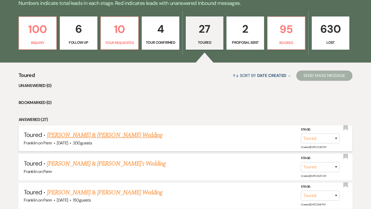
click at [98, 137] on link "Karlie & Tyler's Wedding" at bounding box center [104, 135] width 115 height 9
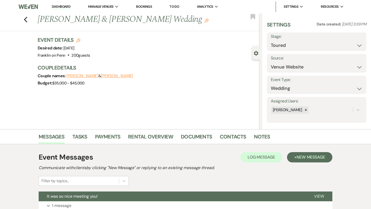
scroll to position [66, 0]
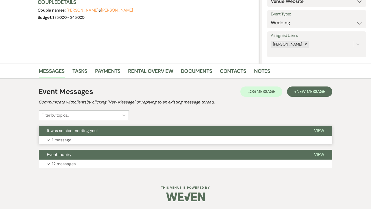
click at [318, 131] on span "View" at bounding box center [319, 130] width 10 height 5
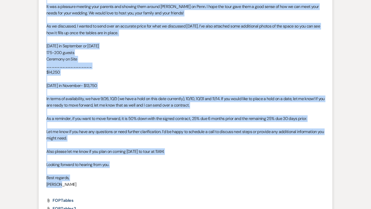
scroll to position [230, 0]
drag, startPoint x: 46, startPoint y: 85, endPoint x: 111, endPoint y: 183, distance: 117.6
click at [111, 183] on div "Hi Karlie and Tyler, It was a pleasure meeting your parents and showing them ar…" at bounding box center [185, 92] width 278 height 204
copy div "Hi Karlie and Tyler, It was a pleasure meeting your parents and showing them ar…"
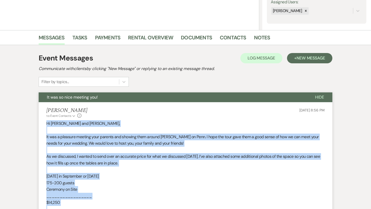
scroll to position [0, 0]
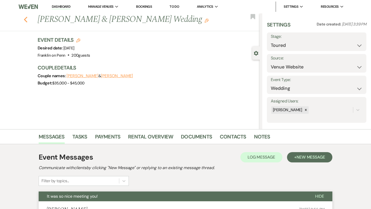
click at [25, 20] on use "button" at bounding box center [25, 20] width 3 height 6
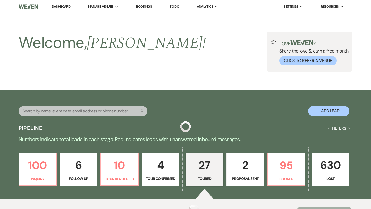
scroll to position [136, 0]
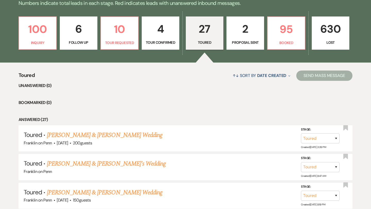
click at [161, 31] on p "4" at bounding box center [160, 28] width 31 height 17
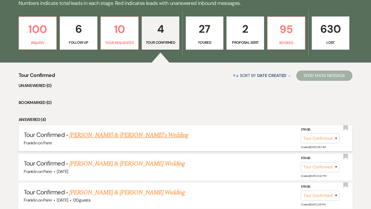
click at [126, 135] on link "Michael Kuban & Sheradyn's Wedding" at bounding box center [128, 135] width 119 height 9
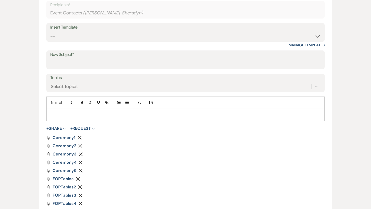
scroll to position [217, 0]
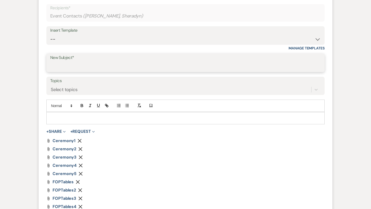
click at [120, 64] on input "New Subject*" at bounding box center [185, 67] width 271 height 10
click at [65, 115] on p at bounding box center [186, 118] width 270 height 6
paste div
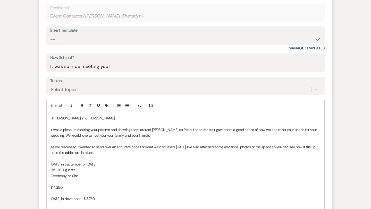
click at [78, 118] on span "Hi Karlie and Tyler," at bounding box center [83, 118] width 65 height 5
click at [110, 130] on span "It was a pleasure meeting your parents and showing them around Franklin on Penn…" at bounding box center [184, 133] width 267 height 10
click at [125, 130] on span "It was a pleasure meeting you and showing them around Franklin on Penn. I hope …" at bounding box center [185, 133] width 268 height 10
click at [144, 137] on p "It was a pleasure meeting you and showing you around Franklin on Penn. I hope t…" at bounding box center [186, 133] width 270 height 12
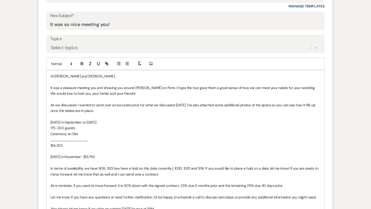
scroll to position [260, 0]
click at [116, 122] on p "Saturday in September or October 2026" at bounding box center [186, 122] width 270 height 6
click at [55, 127] on span "175-200 guests" at bounding box center [63, 127] width 24 height 5
click at [65, 128] on span "150-200 guests" at bounding box center [63, 127] width 25 height 5
click at [68, 144] on p "$14,250" at bounding box center [186, 145] width 270 height 6
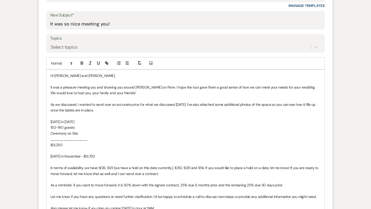
click at [84, 156] on span "Saturday in November- $13,750" at bounding box center [73, 156] width 45 height 5
click at [103, 157] on p "Saturday in July 2027- $13,750" at bounding box center [186, 157] width 270 height 6
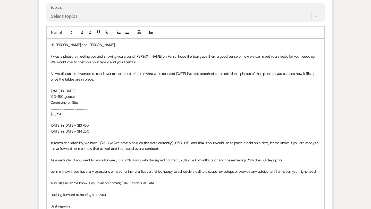
scroll to position [292, 0]
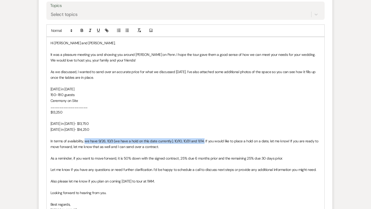
drag, startPoint x: 204, startPoint y: 140, endPoint x: 85, endPoint y: 140, distance: 119.4
click at [85, 140] on span "In terms of availability, we have 9/26, 10/3 (we have a hold on this date curre…" at bounding box center [185, 144] width 269 height 10
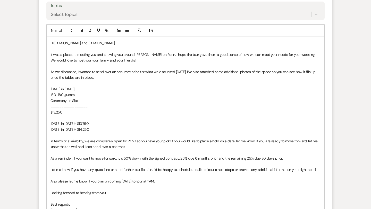
click at [129, 147] on p "In terms of availability, we are completely open for 2027 so you have your pick…" at bounding box center [186, 144] width 270 height 12
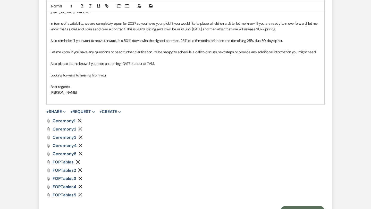
scroll to position [433, 0]
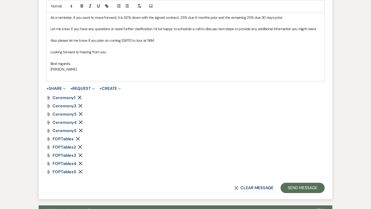
drag, startPoint x: 166, startPoint y: 40, endPoint x: 47, endPoint y: 43, distance: 118.9
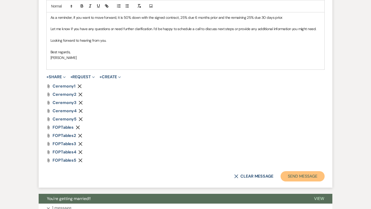
click at [302, 175] on button "Send Message" at bounding box center [303, 176] width 44 height 10
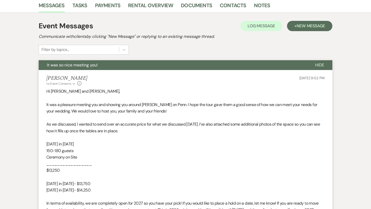
scroll to position [0, 0]
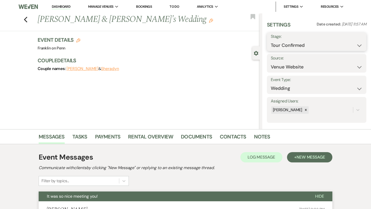
click at [284, 44] on select "Inquiry Follow Up Tour Requested Tour Confirmed Toured Proposal Sent Booked Lost" at bounding box center [317, 45] width 92 height 10
click at [358, 40] on button "Save" at bounding box center [356, 42] width 20 height 10
click at [26, 19] on icon "Previous" at bounding box center [26, 19] width 4 height 6
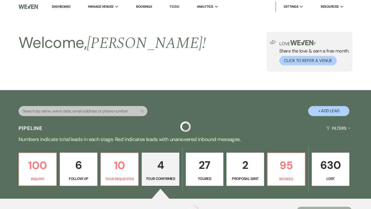
scroll to position [136, 0]
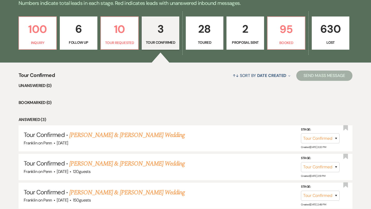
click at [161, 29] on p "3" at bounding box center [160, 28] width 31 height 17
click at [135, 191] on link "Robert Probo & Shanna Moser's Wedding" at bounding box center [126, 192] width 115 height 9
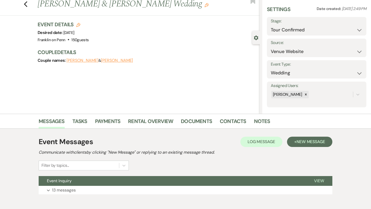
scroll to position [16, 0]
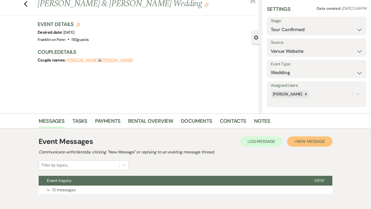
click at [306, 142] on span "New Message" at bounding box center [311, 141] width 29 height 5
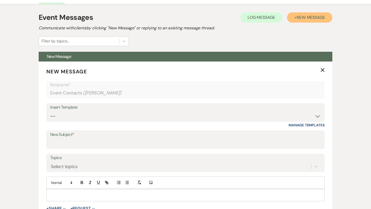
scroll to position [149, 0]
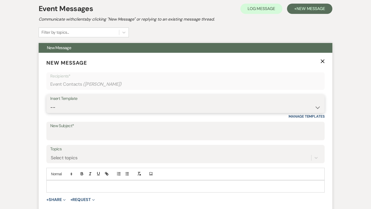
click at [125, 108] on select "-- Weven Planning Portal Introduction (Booked Events) Initial Inquiry Response …" at bounding box center [185, 108] width 271 height 10
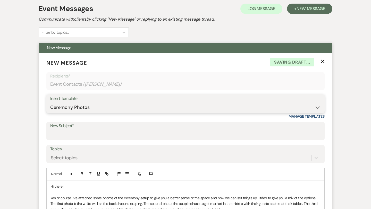
click at [91, 109] on select "-- Weven Planning Portal Introduction (Booked Events) Initial Inquiry Response …" at bounding box center [185, 108] width 271 height 10
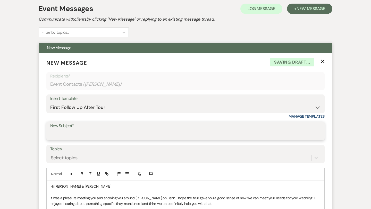
click at [83, 137] on input "New Subject*" at bounding box center [185, 135] width 271 height 10
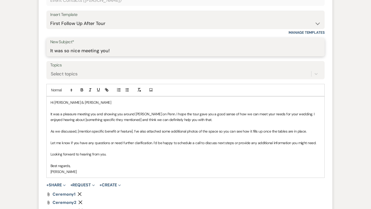
scroll to position [232, 0]
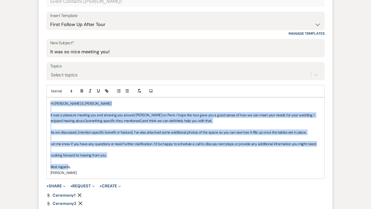
drag, startPoint x: 68, startPoint y: 168, endPoint x: 50, endPoint y: 102, distance: 67.9
click at [50, 102] on div "Hi Robert & Shanna It was a pleasure meeting you and showing you around Frankli…" at bounding box center [186, 138] width 278 height 81
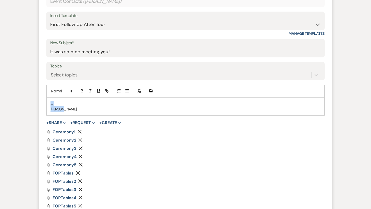
drag, startPoint x: 64, startPoint y: 109, endPoint x: 49, endPoint y: 103, distance: 15.7
click at [49, 103] on div "s, Melissa" at bounding box center [186, 107] width 278 height 18
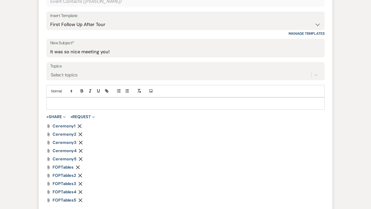
paste div
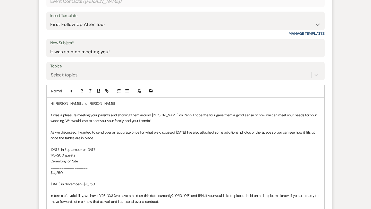
click at [78, 104] on p "Hi Karlie and Tyler," at bounding box center [186, 104] width 270 height 6
click at [50, 114] on div "Hi Shanna and Robert, It was a pleasure meeting your parents and showing them a…" at bounding box center [186, 187] width 278 height 179
click at [67, 114] on span "Olivia said It was a pleasure meeting your parents and showing them around Fran…" at bounding box center [182, 118] width 262 height 10
click at [126, 116] on span "Olivia said it was a pleasure meeting your parents and showing them around Fran…" at bounding box center [182, 118] width 262 height 10
click at [142, 116] on span "Olivia said it was a pleasure meeting you and showing them around Franklin on P…" at bounding box center [183, 118] width 265 height 10
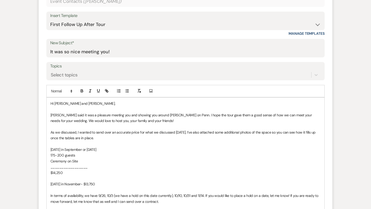
click at [217, 116] on span "Olivia said it was a pleasure meeting you and showing you around Franklin on Pe…" at bounding box center [182, 118] width 262 height 10
click at [60, 133] on span "As we discussed, I wanted to send over an accurate price for what we discussed …" at bounding box center [184, 135] width 266 height 10
click at [184, 133] on span "As discussed, I wanted to send over an accurate price for what we discussed yes…" at bounding box center [185, 135] width 269 height 10
click at [183, 143] on p at bounding box center [186, 144] width 270 height 6
click at [63, 156] on span "175-200 guests" at bounding box center [63, 155] width 24 height 5
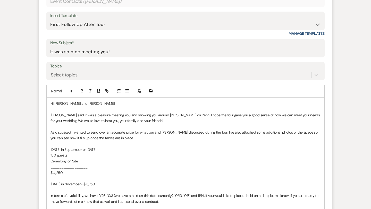
click at [67, 172] on p "$14,250" at bounding box center [186, 173] width 270 height 6
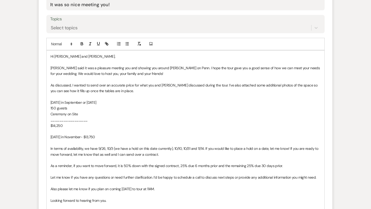
scroll to position [307, 0]
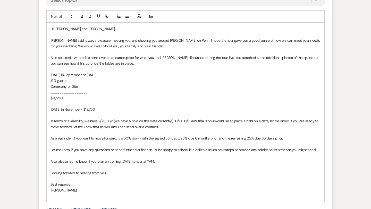
drag, startPoint x: 166, startPoint y: 160, endPoint x: 52, endPoint y: 160, distance: 113.9
click at [52, 160] on p "Also please let me know if you plan on coming on Saturday to tour at 11AM." at bounding box center [186, 162] width 270 height 6
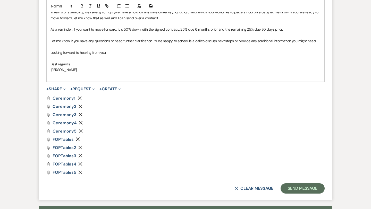
scroll to position [418, 0]
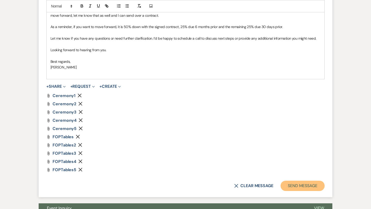
click at [294, 186] on button "Send Message" at bounding box center [303, 186] width 44 height 10
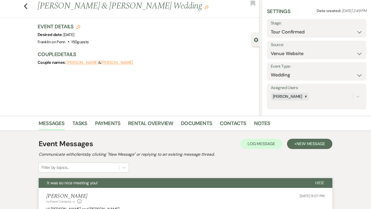
scroll to position [0, 0]
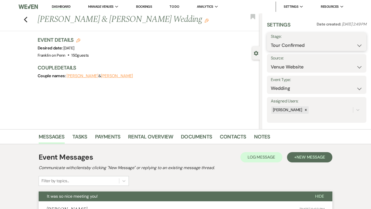
click at [296, 43] on select "Inquiry Follow Up Tour Requested Tour Confirmed Toured Proposal Sent Booked Lost" at bounding box center [317, 45] width 92 height 10
click at [352, 40] on button "Save" at bounding box center [356, 42] width 20 height 10
click at [26, 19] on icon "Previous" at bounding box center [26, 19] width 4 height 6
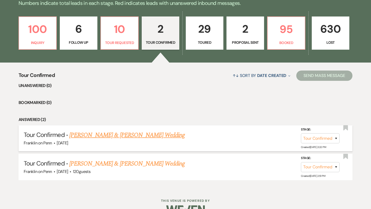
click at [159, 135] on link "Caleb Buczkowski & Isabella Nowozeniuk's Wedding" at bounding box center [126, 135] width 115 height 9
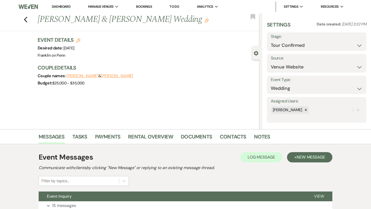
scroll to position [42, 0]
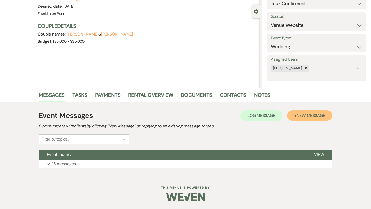
click at [316, 114] on span "New Message" at bounding box center [311, 115] width 29 height 5
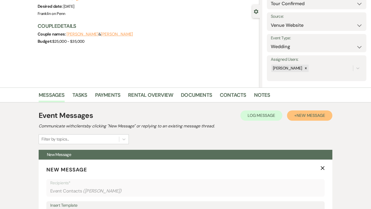
scroll to position [134, 0]
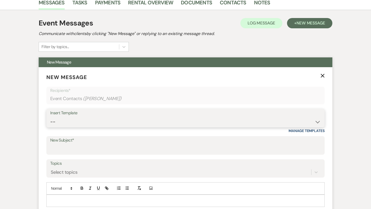
click at [85, 121] on select "-- Weven Planning Portal Introduction (Booked Events) Initial Inquiry Response …" at bounding box center [185, 122] width 271 height 10
click at [92, 122] on select "-- Weven Planning Portal Introduction (Booked Events) Initial Inquiry Response …" at bounding box center [185, 122] width 271 height 10
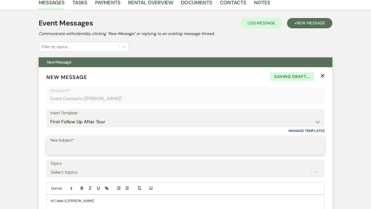
click at [86, 150] on input "New Subject*" at bounding box center [185, 149] width 271 height 10
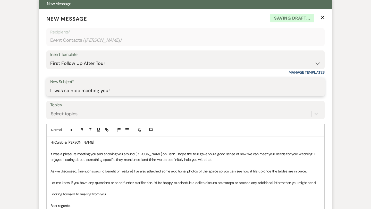
scroll to position [219, 0]
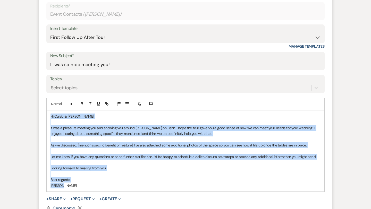
drag, startPoint x: 50, startPoint y: 116, endPoint x: 89, endPoint y: 186, distance: 80.1
click at [89, 186] on div "Hi Caleb & Isabella It was a pleasure meeting you and showing you around Frankl…" at bounding box center [186, 151] width 278 height 81
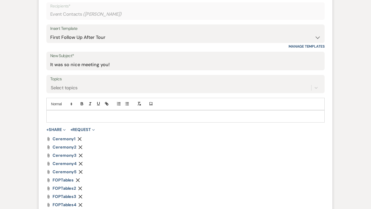
paste div
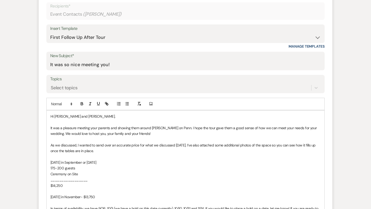
click at [78, 116] on p "Hi Karlie and Tyler," at bounding box center [186, 117] width 270 height 6
click at [50, 127] on div "Hi Caleb and Isabella, It was a pleasure meeting your parents and showing them …" at bounding box center [186, 200] width 278 height 179
click at [68, 127] on span "Olivia said It was a pleasure meeting your parents and showing them around Fran…" at bounding box center [182, 131] width 262 height 10
click at [114, 129] on span "Olivia said it was a pleasure meeting your parents and showing them around Fran…" at bounding box center [182, 131] width 262 height 10
click at [126, 129] on span "Olivia said it was a pleasure meeting you parents and showing them around Frank…" at bounding box center [186, 131] width 270 height 10
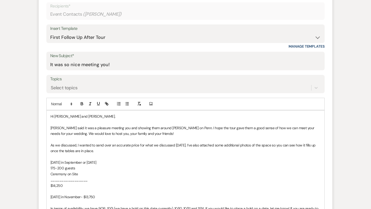
click at [142, 128] on span "Olivia said it was a pleasure meeting you and showing them around Franklin on P…" at bounding box center [183, 131] width 265 height 10
click at [217, 128] on span "Olivia said it was a pleasure meeting you and showing you around Franklin on Pe…" at bounding box center [182, 131] width 262 height 10
click at [225, 139] on p at bounding box center [186, 140] width 270 height 6
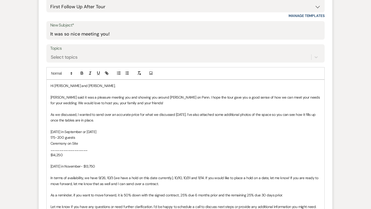
scroll to position [250, 0]
click at [60, 113] on span "As we discussed, I wanted to send over an accurate price for what we discussed …" at bounding box center [184, 117] width 266 height 10
click at [72, 114] on span "As discussed, I wanted to send over an accurate price for what we discussed yes…" at bounding box center [185, 117] width 269 height 10
click at [202, 114] on span "As discussed with Olivia, I wanted to send over an accurate price for what we d…" at bounding box center [185, 117] width 269 height 10
click at [122, 121] on p "As discussed with Olivia, I wanted to send over an accurate price for what we d…" at bounding box center [186, 118] width 270 height 12
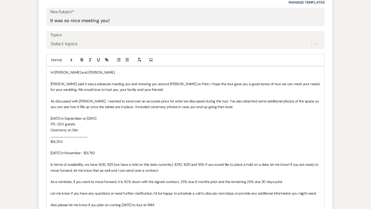
scroll to position [264, 0]
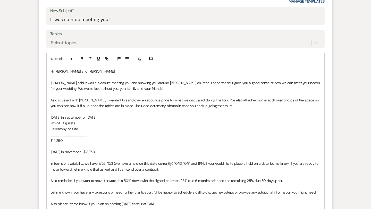
click at [78, 124] on p "175-200 guests" at bounding box center [186, 123] width 270 height 6
click at [82, 131] on p "Ceremony on Site" at bounding box center [186, 129] width 270 height 6
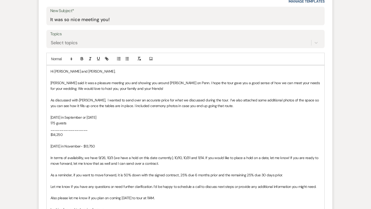
click at [55, 134] on span "$14,250" at bounding box center [57, 135] width 12 height 5
click at [75, 136] on p "$13,250" at bounding box center [186, 135] width 270 height 6
drag, startPoint x: 100, startPoint y: 146, endPoint x: 47, endPoint y: 146, distance: 52.8
click at [47, 146] on div "Hi Caleb and Isabella, Olivia said it was a pleasure meeting you and showing yo…" at bounding box center [186, 151] width 278 height 173
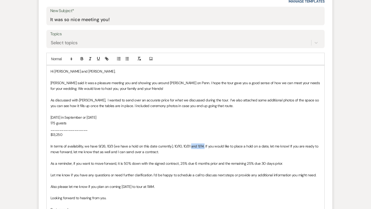
drag, startPoint x: 204, startPoint y: 146, endPoint x: 191, endPoint y: 146, distance: 12.9
click at [191, 146] on span "In terms of availability, we have 9/26, 10/3 (we have a hold on this date curre…" at bounding box center [185, 149] width 269 height 10
click at [183, 146] on span "In terms of availability, we have 9/26, 10/3 (we have a hold on this date curre…" at bounding box center [183, 149] width 265 height 10
click at [197, 147] on span "In terms of availability, we have 9/26, 10/3 (we have a hold on this date curre…" at bounding box center [186, 149] width 271 height 10
click at [205, 146] on span "In terms of availability, we have 9/26, 10/3 (we have a hold on this date curre…" at bounding box center [182, 149] width 262 height 10
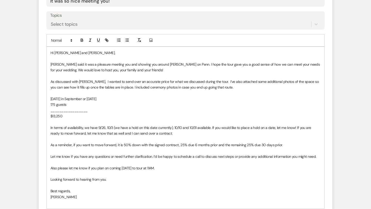
scroll to position [299, 0]
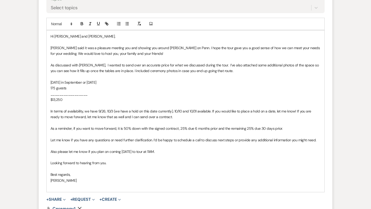
drag, startPoint x: 167, startPoint y: 151, endPoint x: 49, endPoint y: 150, distance: 118.1
click at [49, 150] on div "Hi Caleb and Isabella, Olivia said it was a pleasure meeting you and showing yo…" at bounding box center [186, 111] width 278 height 162
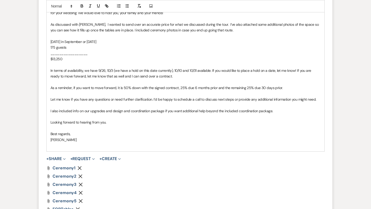
scroll to position [340, 0]
click at [59, 160] on button "+ Share Expand" at bounding box center [55, 159] width 19 height 4
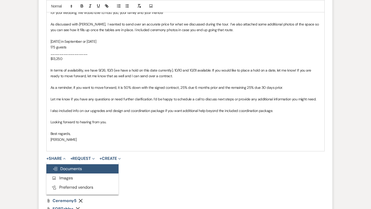
click at [75, 170] on span "Doc Upload Documents" at bounding box center [67, 168] width 29 height 5
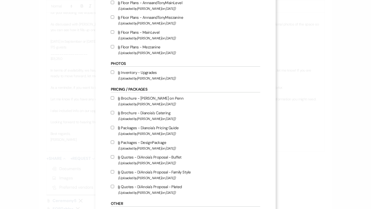
scroll to position [265, 0]
click at [113, 73] on input "Attach File Inventory - Upgrades (Uploaded by Melissa Crawford on Dec 18th, 202…" at bounding box center [112, 71] width 3 height 3
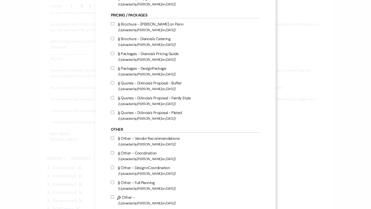
scroll to position [370, 0]
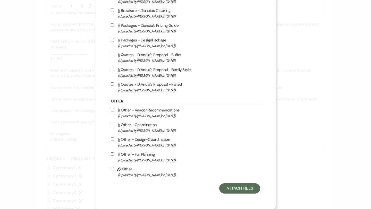
click at [112, 140] on input "Attach File Other - Design+Coordination (Uploaded by Melissa Crawford on Jul 29…" at bounding box center [112, 139] width 3 height 3
click at [230, 188] on button "Attach Files" at bounding box center [239, 189] width 41 height 10
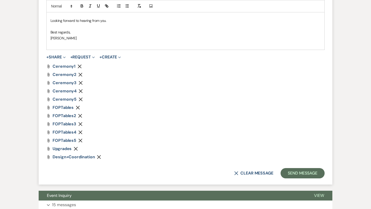
scroll to position [482, 0]
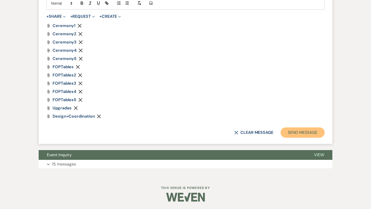
click at [299, 131] on button "Send Message" at bounding box center [303, 133] width 44 height 10
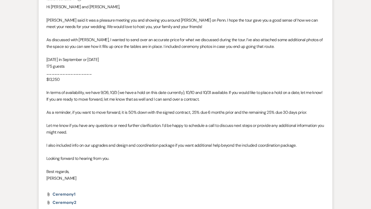
scroll to position [0, 0]
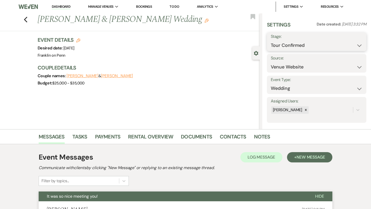
click at [287, 45] on select "Inquiry Follow Up Tour Requested Tour Confirmed Toured Proposal Sent Booked Lost" at bounding box center [317, 45] width 92 height 10
click at [353, 42] on button "Save" at bounding box center [356, 42] width 20 height 10
click at [25, 19] on use "button" at bounding box center [25, 20] width 3 height 6
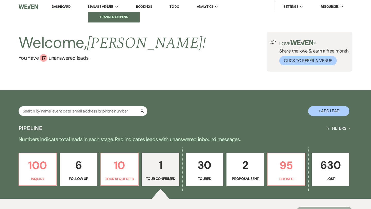
click at [112, 15] on li "Franklin on Penn" at bounding box center [114, 16] width 46 height 5
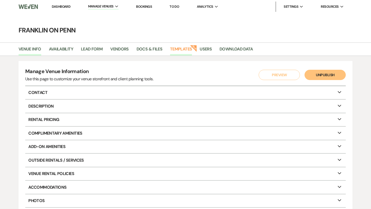
click at [186, 48] on link "Templates" at bounding box center [181, 51] width 22 height 10
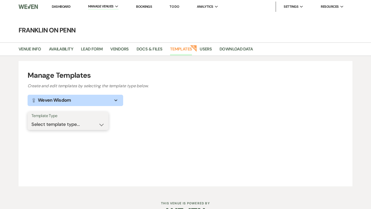
click at [58, 122] on select "Select template type... Task List Message Templates Payment Plan Inventory Item…" at bounding box center [67, 125] width 73 height 10
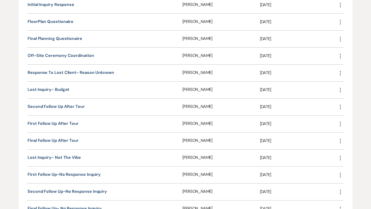
scroll to position [261, 0]
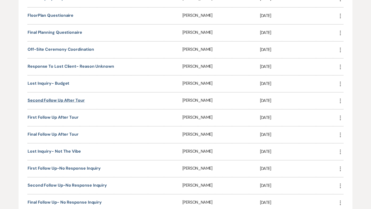
click at [81, 98] on link "Second Follow Up After Tour" at bounding box center [56, 100] width 57 height 5
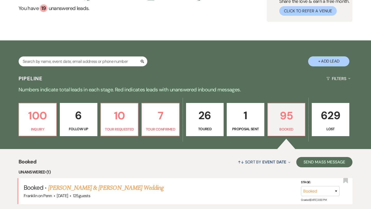
scroll to position [52, 0]
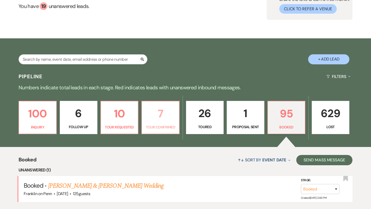
click at [164, 115] on p "7" at bounding box center [160, 113] width 31 height 17
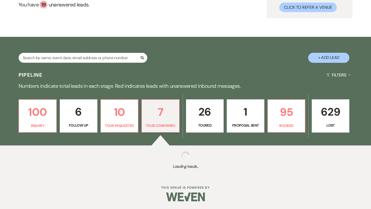
select select "4"
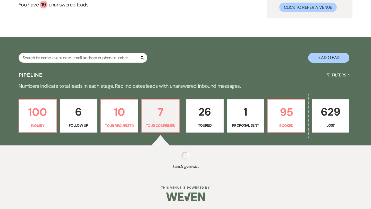
select select "4"
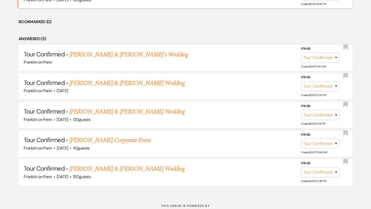
scroll to position [291, 0]
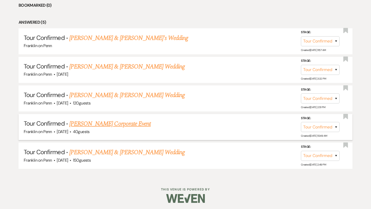
click at [123, 122] on link "Shiv Sethi's Corporate Event" at bounding box center [109, 123] width 81 height 9
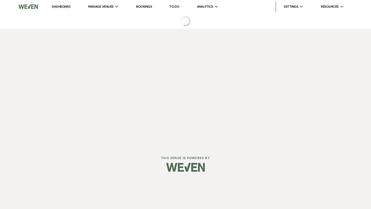
select select "4"
select select "5"
select select "9"
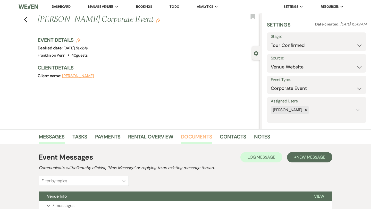
scroll to position [42, 0]
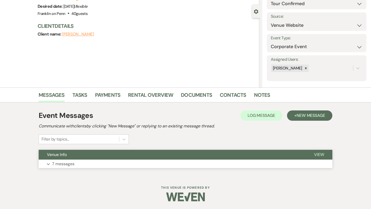
click at [318, 154] on span "View" at bounding box center [319, 154] width 10 height 5
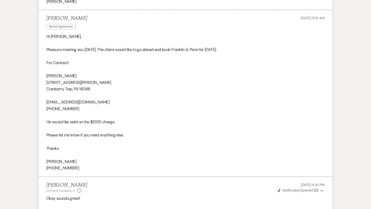
scroll to position [613, 0]
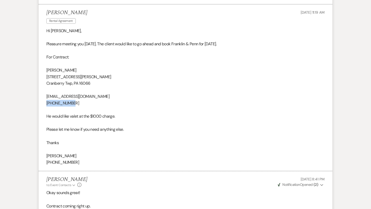
drag, startPoint x: 72, startPoint y: 103, endPoint x: 46, endPoint y: 102, distance: 25.8
click at [46, 102] on p "724-816-9691" at bounding box center [185, 103] width 278 height 7
copy p "724-816-9691"
click at [79, 88] on p at bounding box center [185, 90] width 278 height 7
drag, startPoint x: 81, startPoint y: 98, endPoint x: 46, endPoint y: 97, distance: 35.1
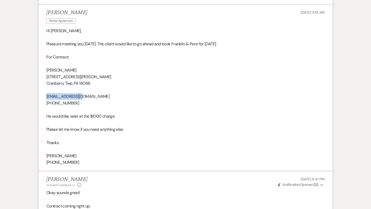
click at [46, 97] on li "Rana Rental Agreement Aug 12, 2025, 11:19 AM Hi Melissa, Pleasure meeting you y…" at bounding box center [186, 87] width 294 height 167
copy p "shiv.sethi@ml.com"
click at [95, 85] on p "Cranberry Twp, PA 16066" at bounding box center [185, 83] width 278 height 7
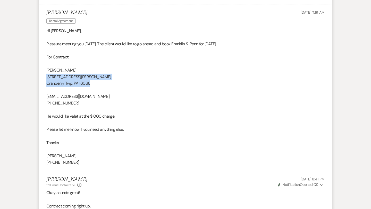
drag, startPoint x: 46, startPoint y: 76, endPoint x: 95, endPoint y: 83, distance: 48.9
click at [95, 83] on div "Hi Melissa, Pleasure meeting you yesterday. The client would like to go ahead a…" at bounding box center [185, 97] width 278 height 138
copy div "214 Jaclyn Drive Cranberry Twp, PA 16066"
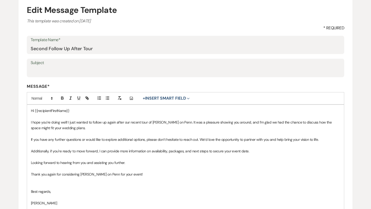
scroll to position [56, 0]
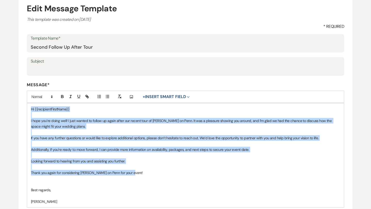
drag, startPoint x: 31, startPoint y: 108, endPoint x: 134, endPoint y: 172, distance: 121.3
click at [134, 172] on div "Hi {{recipientFirstName}} I hope you’re doing well! I just wanted to follow up …" at bounding box center [185, 155] width 317 height 104
copy div "Hi {{recipientFirstName}} I hope you’re doing well! I just wanted to follow up …"
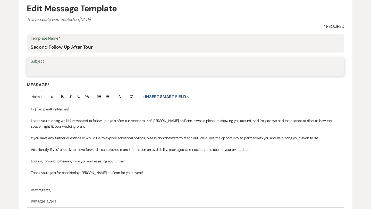
click at [116, 75] on input "Subject" at bounding box center [186, 70] width 310 height 10
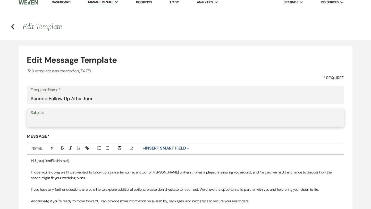
scroll to position [0, 0]
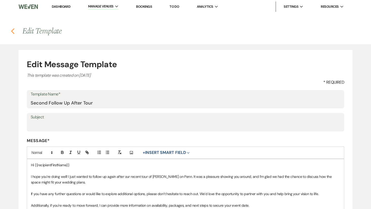
click at [12, 31] on icon "Previous" at bounding box center [13, 31] width 4 height 6
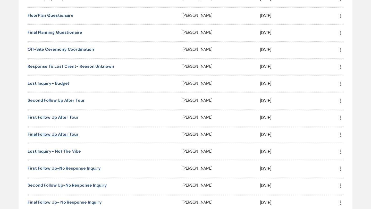
click at [63, 132] on link "Final Follow Up After Tour" at bounding box center [53, 134] width 51 height 5
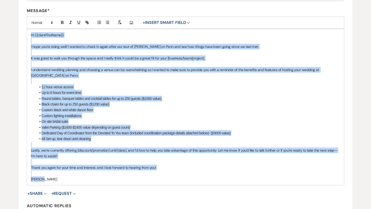
scroll to position [130, 0]
drag, startPoint x: 30, startPoint y: 115, endPoint x: 156, endPoint y: 172, distance: 138.4
click at [156, 172] on div "Hi {{clientFirstName}} I hope you're doing well! I wanted to check in again aft…" at bounding box center [185, 107] width 317 height 156
copy div "Lo {{ipsumdOlorsItam}} C adip eli'se doeiu temp! I utlabo et dolor ma aliqu eni…"
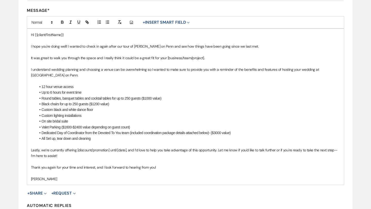
click at [188, 106] on li "Black chairs for up to 250 guests ($1200 value)" at bounding box center [188, 104] width 304 height 6
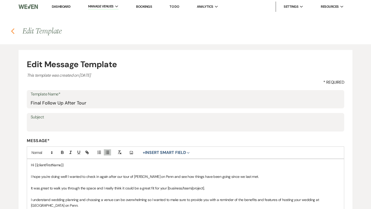
click at [13, 30] on icon "Previous" at bounding box center [13, 31] width 4 height 6
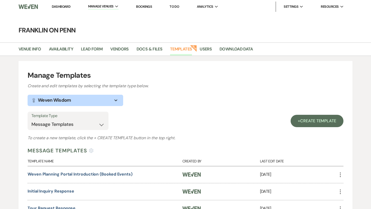
click at [60, 5] on link "Dashboard" at bounding box center [61, 6] width 19 height 4
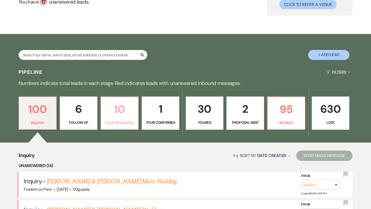
click at [120, 110] on p "10" at bounding box center [119, 109] width 31 height 17
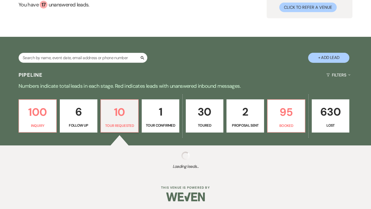
select select "2"
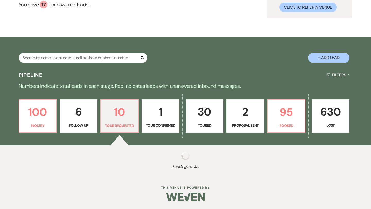
select select "2"
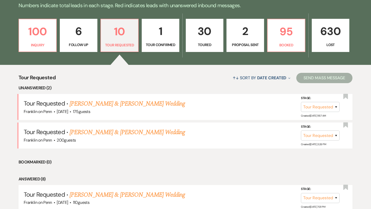
scroll to position [135, 0]
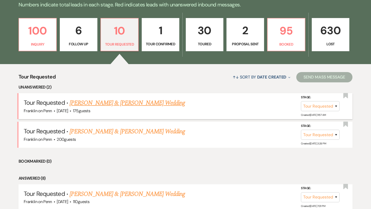
click at [139, 103] on link "[PERSON_NAME] & [PERSON_NAME] Wedding" at bounding box center [127, 102] width 115 height 9
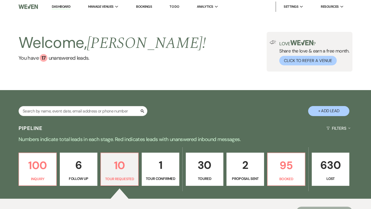
select select "2"
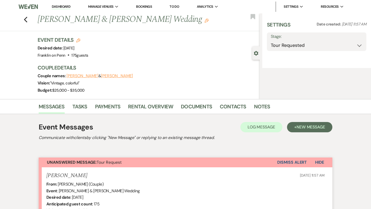
select select "1"
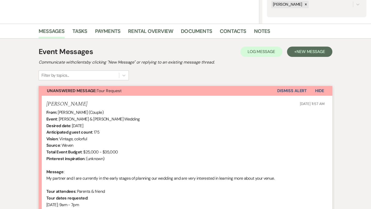
scroll to position [179, 0]
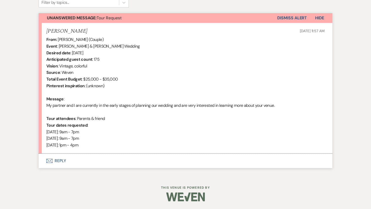
click at [60, 161] on button "Envelope Reply" at bounding box center [186, 161] width 294 height 14
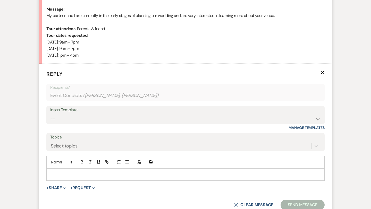
scroll to position [277, 0]
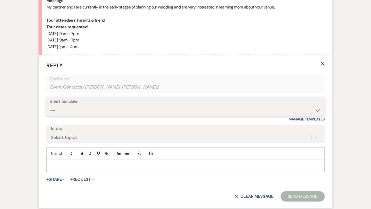
click at [72, 111] on select "-- Weven Planning Portal Introduction (Booked Events) Initial Inquiry Response …" at bounding box center [185, 110] width 271 height 10
select select "5894"
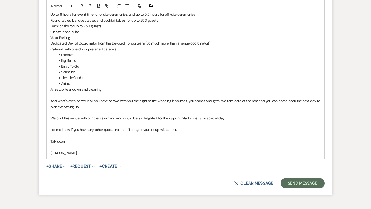
scroll to position [510, 0]
drag, startPoint x: 179, startPoint y: 130, endPoint x: 53, endPoint y: 129, distance: 126.6
click at [53, 129] on p "Let me know if you have any other questions and if I can get you set up with a …" at bounding box center [186, 130] width 270 height 6
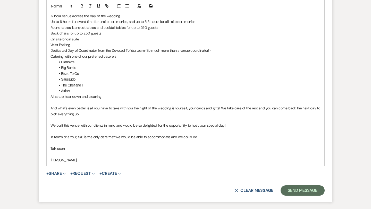
scroll to position [523, 0]
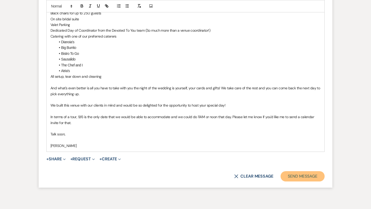
click at [314, 175] on button "Send Message" at bounding box center [303, 176] width 44 height 10
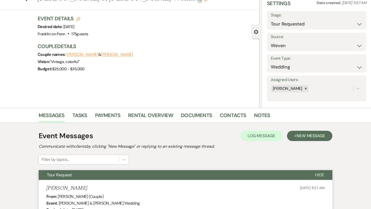
scroll to position [0, 0]
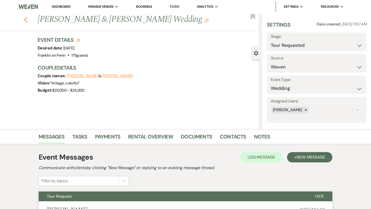
click at [26, 19] on icon "Previous" at bounding box center [26, 19] width 4 height 6
select select "2"
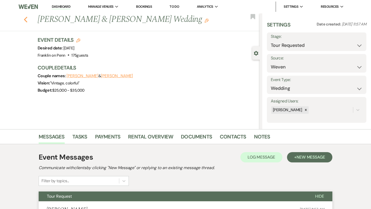
select select "2"
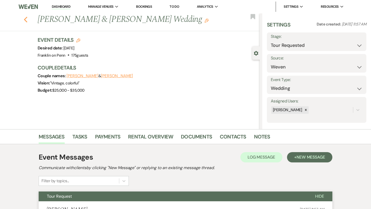
select select "2"
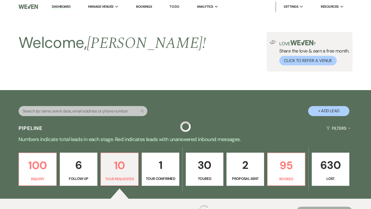
scroll to position [135, 0]
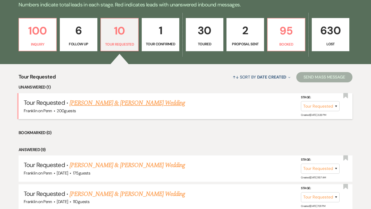
click at [116, 104] on link "James Cant & Jennifer Sakanich's Wedding" at bounding box center [127, 102] width 115 height 9
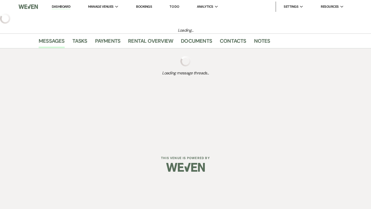
select select "2"
select select "5"
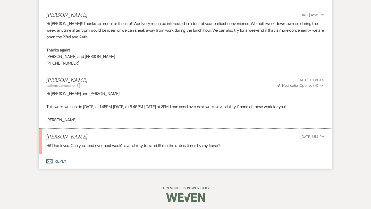
scroll to position [581, 0]
click at [63, 160] on button "Envelope Reply" at bounding box center [186, 161] width 294 height 14
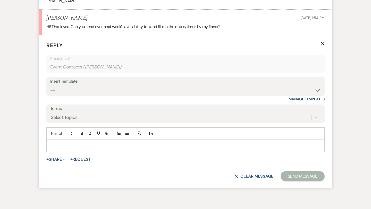
scroll to position [707, 0]
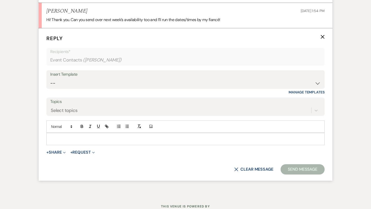
click at [65, 138] on p at bounding box center [186, 139] width 270 height 6
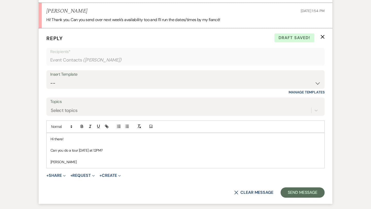
click at [83, 150] on p "Can you do a tour on Saturday at 12PM?" at bounding box center [186, 151] width 270 height 6
click at [290, 191] on button "Send Message" at bounding box center [303, 193] width 44 height 10
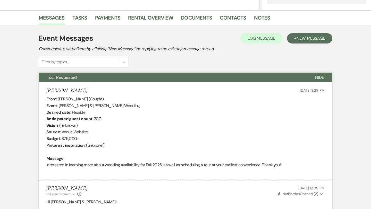
scroll to position [0, 0]
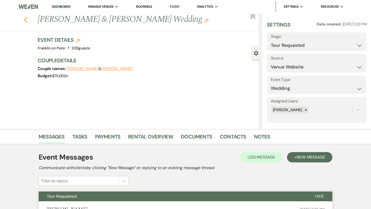
click at [26, 21] on icon "Previous" at bounding box center [26, 19] width 4 height 6
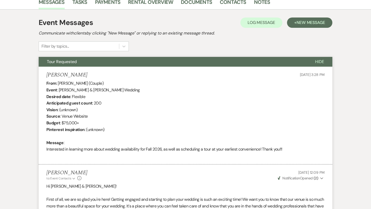
select select "2"
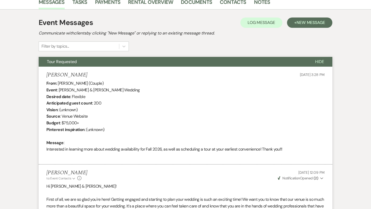
select select "2"
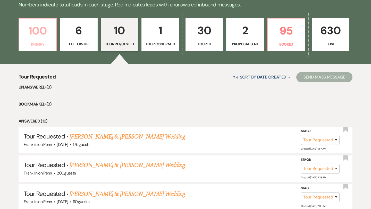
click at [45, 32] on p "100" at bounding box center [37, 30] width 31 height 17
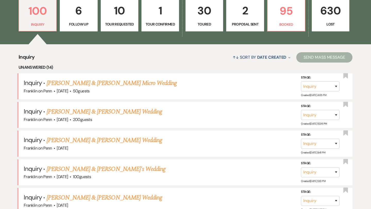
scroll to position [149, 0]
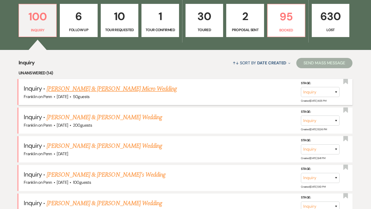
click at [127, 92] on link "[PERSON_NAME] & [PERSON_NAME] Micro Wedding" at bounding box center [112, 88] width 130 height 9
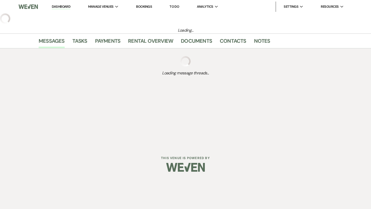
select select "5"
select select "16"
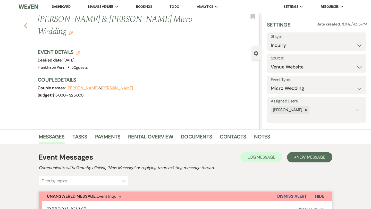
click at [26, 23] on icon "Previous" at bounding box center [26, 26] width 4 height 6
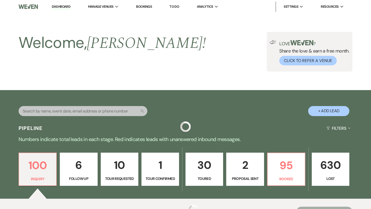
scroll to position [149, 0]
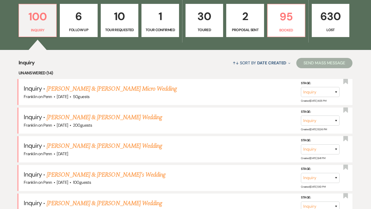
click at [206, 19] on p "30" at bounding box center [204, 16] width 31 height 17
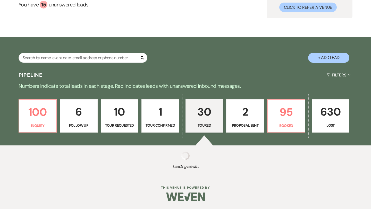
select select "5"
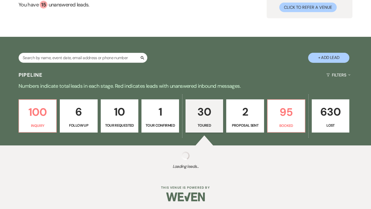
select select "5"
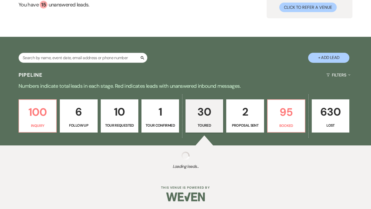
select select "5"
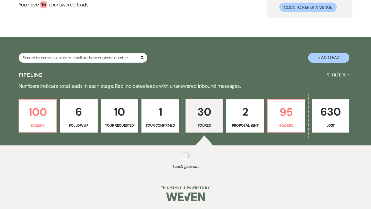
select select "5"
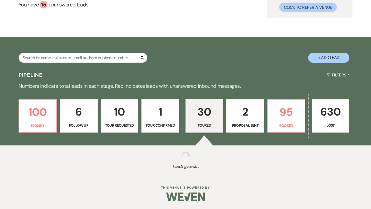
select select "5"
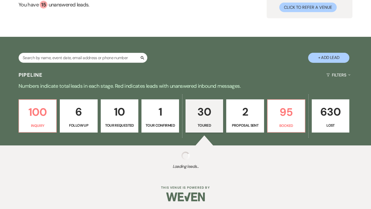
select select "5"
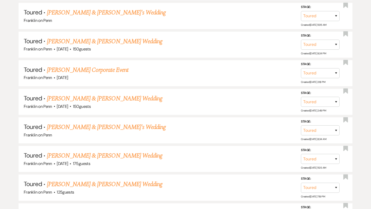
scroll to position [944, 0]
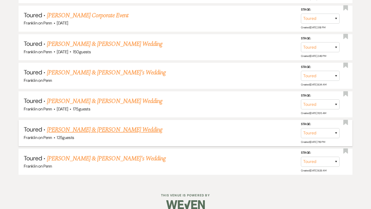
click at [139, 125] on link "Christopher Paul & David DeBor's Wedding" at bounding box center [104, 129] width 115 height 9
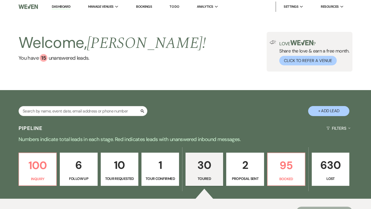
select select "5"
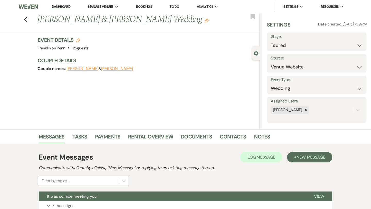
scroll to position [66, 0]
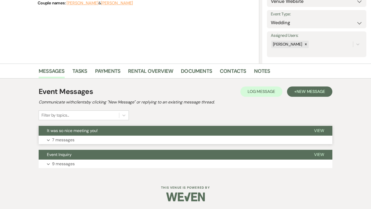
click at [319, 130] on span "View" at bounding box center [319, 130] width 10 height 5
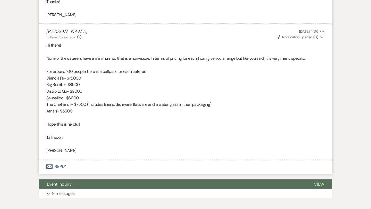
scroll to position [838, 0]
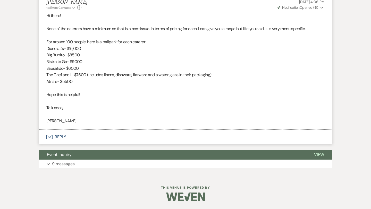
click at [63, 136] on button "Envelope Reply" at bounding box center [186, 137] width 294 height 14
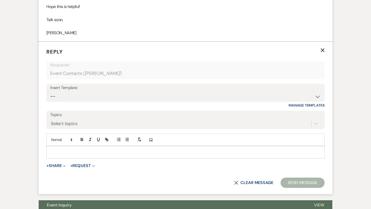
scroll to position [940, 0]
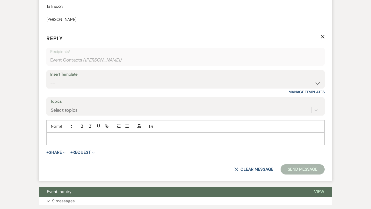
click at [74, 137] on p at bounding box center [186, 139] width 270 height 6
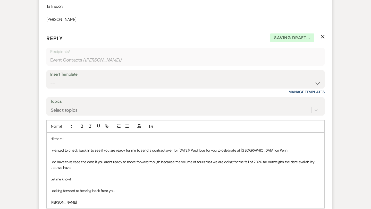
scroll to position [983, 0]
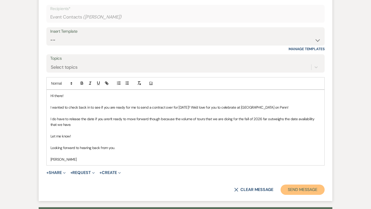
click at [294, 189] on button "Send Message" at bounding box center [303, 190] width 44 height 10
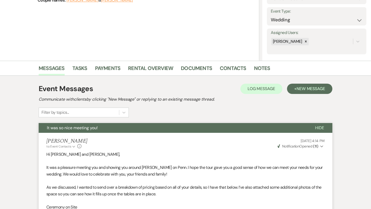
scroll to position [0, 0]
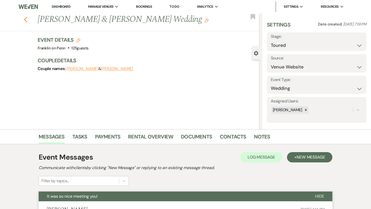
click at [25, 17] on icon "Previous" at bounding box center [26, 19] width 4 height 6
select select "5"
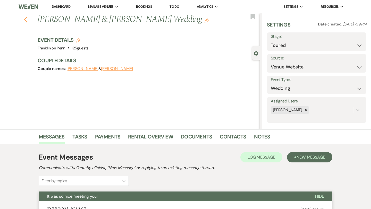
select select "5"
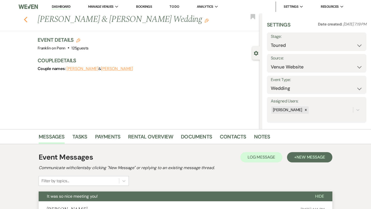
select select "5"
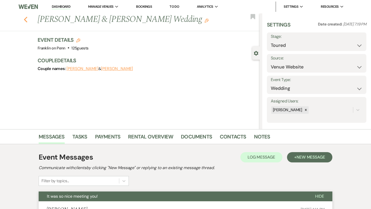
select select "5"
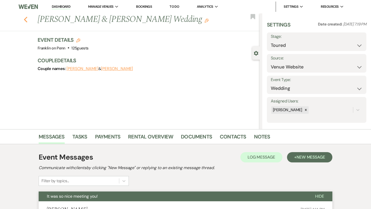
select select "5"
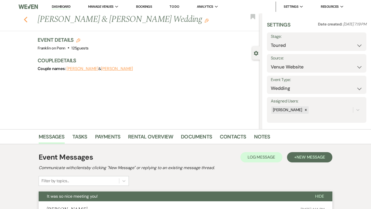
select select "5"
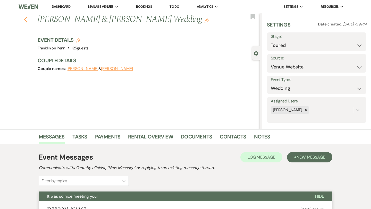
select select "5"
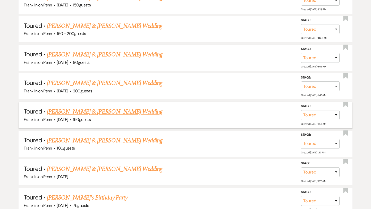
scroll to position [646, 0]
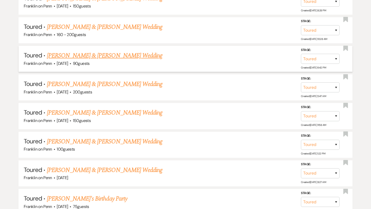
click at [126, 52] on link "Seth Gamson & Casey Montgomery's Wedding" at bounding box center [104, 55] width 115 height 9
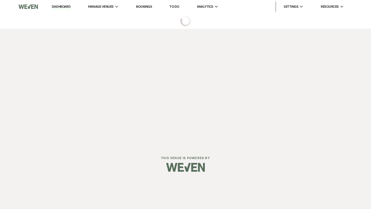
select select "5"
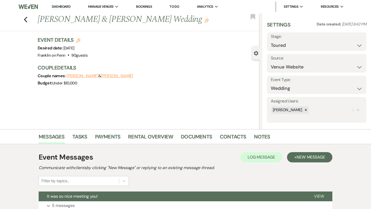
scroll to position [66, 0]
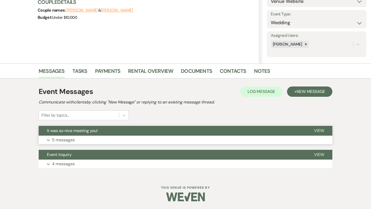
click at [318, 131] on span "View" at bounding box center [319, 130] width 10 height 5
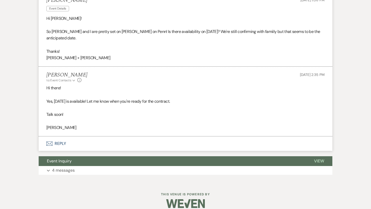
scroll to position [572, 0]
click at [61, 137] on button "Envelope Reply" at bounding box center [186, 144] width 294 height 14
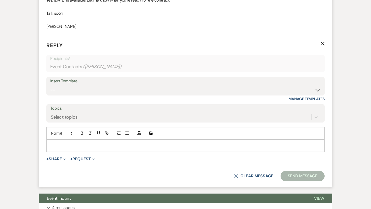
scroll to position [674, 0]
click at [62, 143] on p at bounding box center [186, 146] width 270 height 6
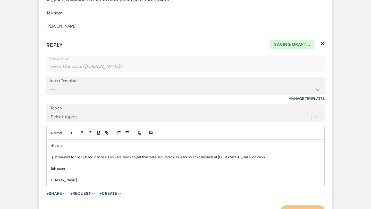
click at [312, 206] on button "Send Message" at bounding box center [303, 211] width 44 height 10
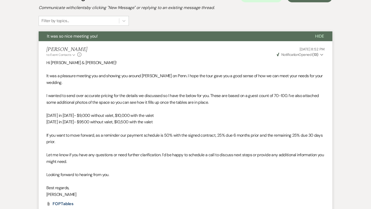
scroll to position [0, 0]
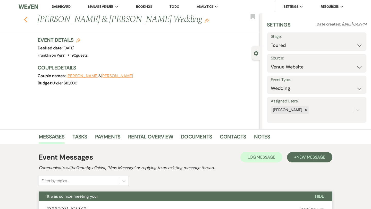
click at [26, 20] on icon "Previous" at bounding box center [26, 19] width 4 height 6
select select "5"
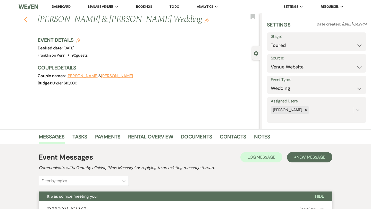
select select "5"
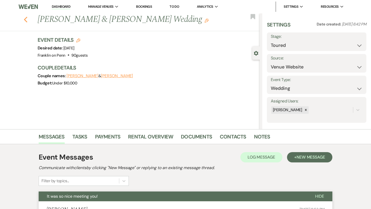
select select "5"
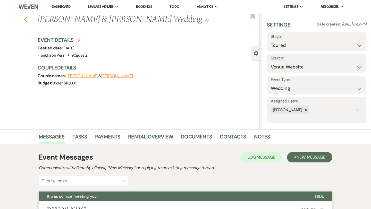
select select "5"
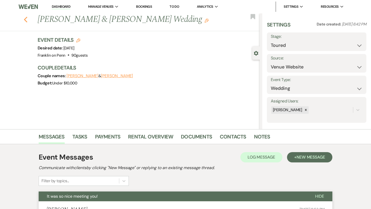
select select "5"
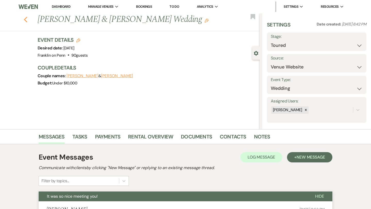
select select "5"
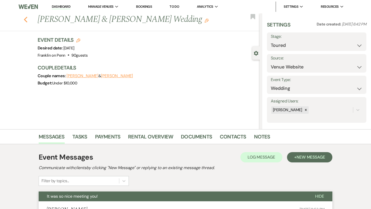
select select "5"
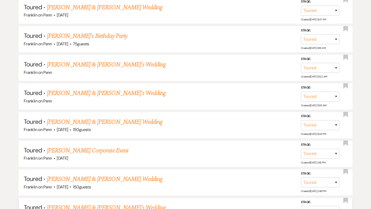
scroll to position [806, 0]
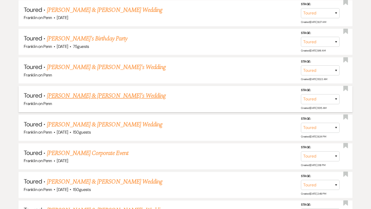
click at [102, 91] on link "Rachel & Noah's Wedding" at bounding box center [106, 95] width 119 height 9
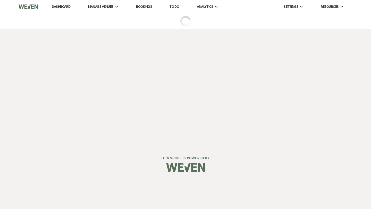
select select "5"
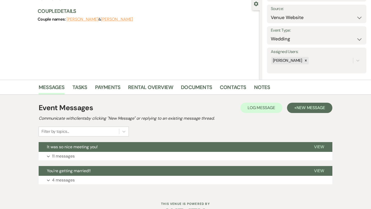
scroll to position [66, 0]
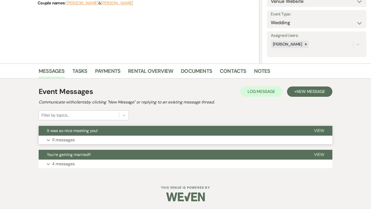
click at [320, 133] on span "View" at bounding box center [319, 130] width 10 height 5
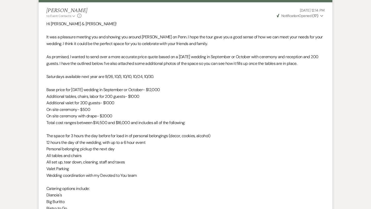
scroll to position [0, 0]
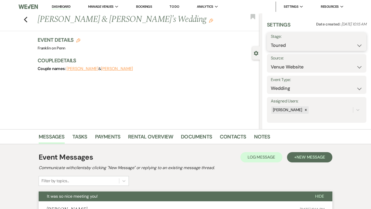
click at [287, 46] on select "Inquiry Follow Up Tour Requested Tour Confirmed Toured Proposal Sent Booked Lost" at bounding box center [317, 45] width 92 height 10
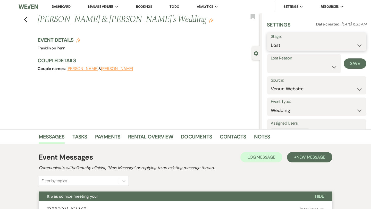
click at [292, 43] on select "Inquiry Follow Up Tour Requested Tour Confirmed Toured Proposal Sent Booked Lost" at bounding box center [317, 45] width 92 height 10
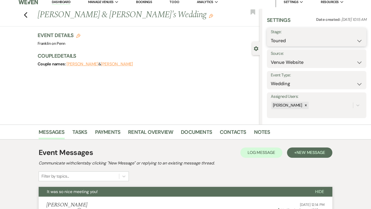
scroll to position [5, 0]
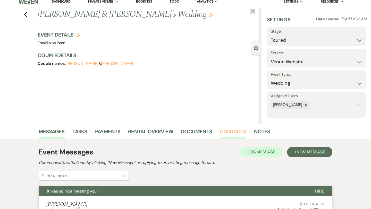
click at [225, 131] on link "Contacts" at bounding box center [233, 133] width 27 height 11
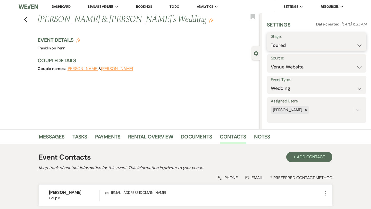
click at [283, 45] on select "Inquiry Follow Up Tour Requested Tour Confirmed Toured Proposal Sent Booked Lost" at bounding box center [317, 45] width 92 height 10
select select "8"
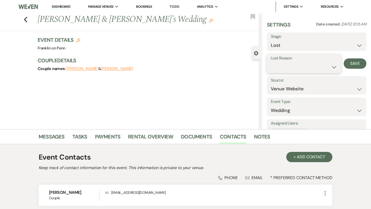
click at [286, 67] on select "Booked Elsewhere Budget Date Unavailable No Response Not a Good Match Capacity …" at bounding box center [304, 67] width 67 height 10
select select "5"
click at [351, 63] on button "Save" at bounding box center [355, 64] width 23 height 10
click at [26, 21] on use "button" at bounding box center [25, 20] width 3 height 6
select select "5"
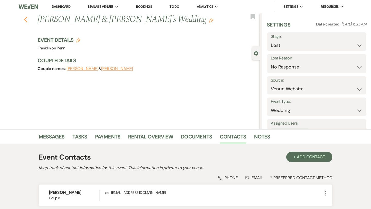
select select "5"
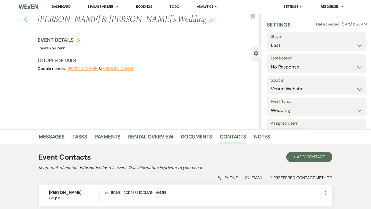
select select "5"
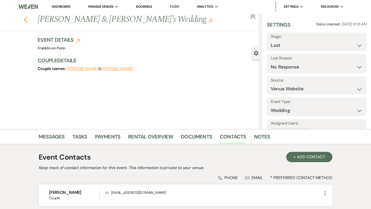
select select "5"
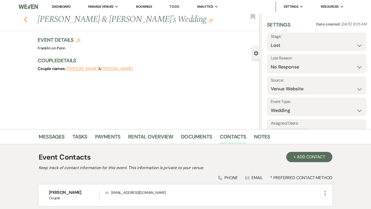
select select "5"
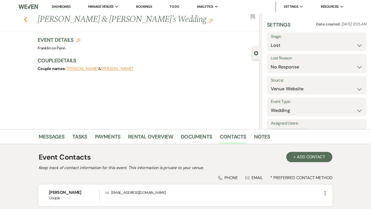
select select "5"
select select "8"
select select "5"
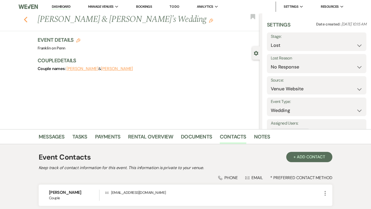
select select "5"
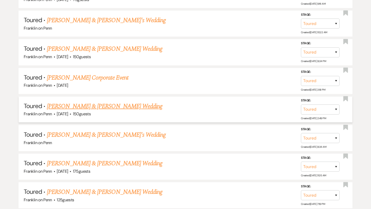
scroll to position [854, 0]
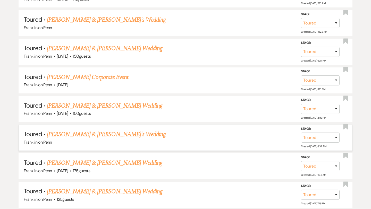
click at [102, 130] on link "Maya & Fiance's Wedding" at bounding box center [106, 134] width 119 height 9
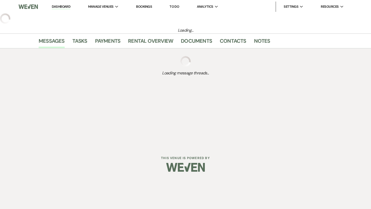
select select "5"
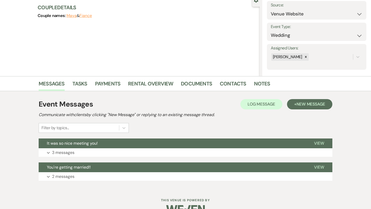
scroll to position [66, 0]
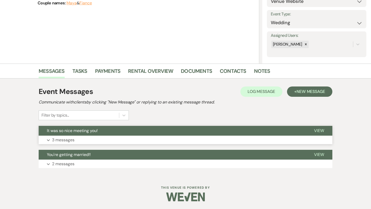
click at [321, 130] on span "View" at bounding box center [319, 130] width 10 height 5
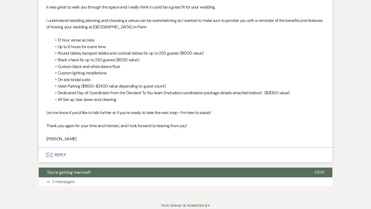
scroll to position [578, 0]
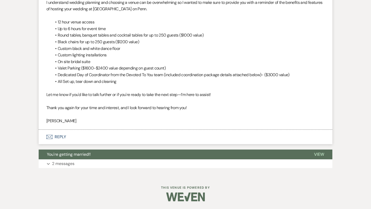
click at [64, 136] on button "Envelope Reply" at bounding box center [186, 137] width 294 height 14
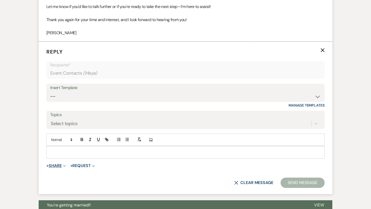
scroll to position [679, 0]
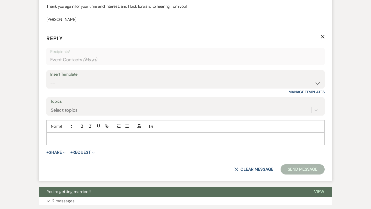
click at [67, 138] on p at bounding box center [186, 139] width 270 height 6
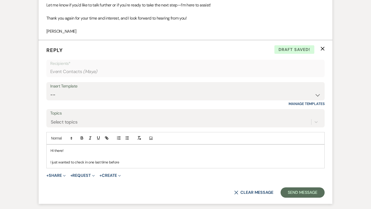
scroll to position [673, 0]
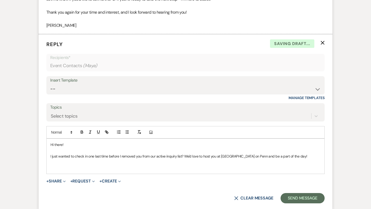
click at [66, 144] on p "Hi there!" at bounding box center [186, 145] width 270 height 6
click at [53, 166] on p at bounding box center [186, 168] width 270 height 6
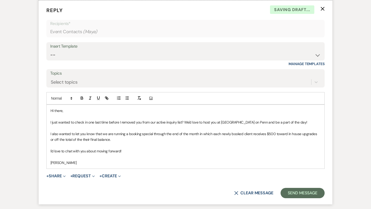
scroll to position [716, 0]
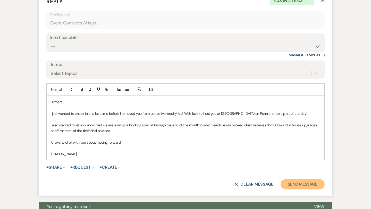
click at [291, 184] on button "Send Message" at bounding box center [303, 184] width 44 height 10
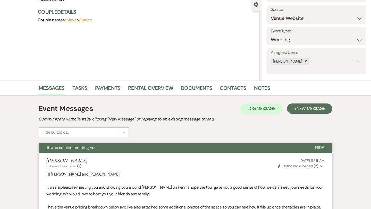
scroll to position [0, 0]
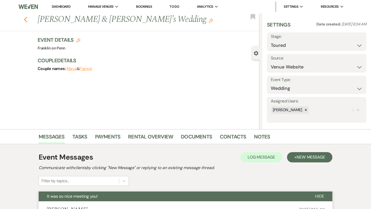
click at [27, 21] on icon "Previous" at bounding box center [26, 19] width 4 height 6
select select "5"
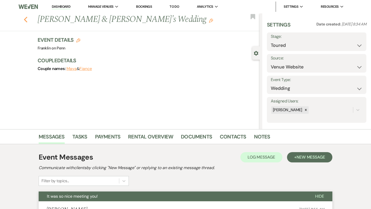
select select "5"
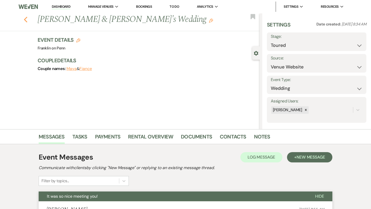
select select "5"
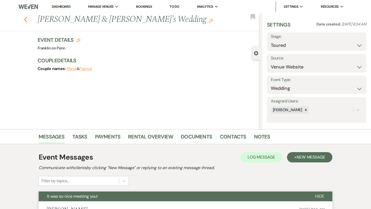
select select "5"
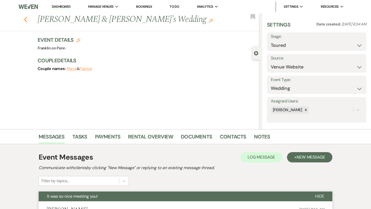
select select "5"
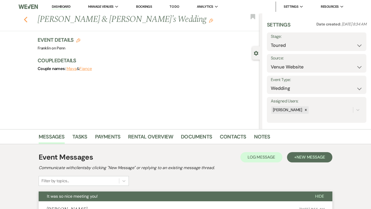
select select "5"
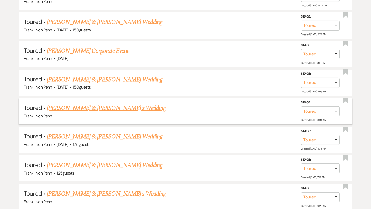
scroll to position [881, 0]
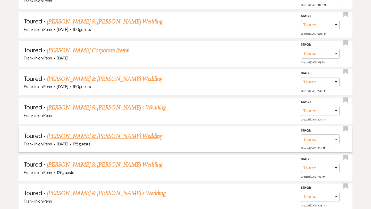
click at [117, 132] on link "Ethan Newell & Sydney Sevic's Wedding" at bounding box center [104, 136] width 115 height 9
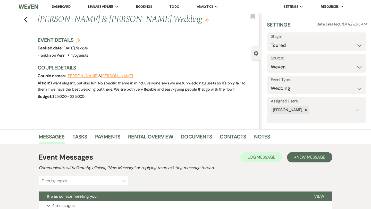
scroll to position [66, 0]
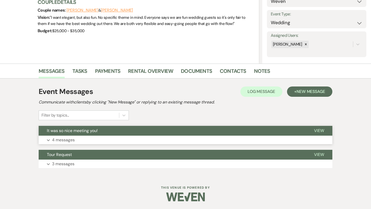
click at [319, 131] on span "View" at bounding box center [319, 130] width 10 height 5
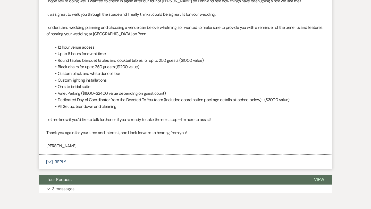
scroll to position [754, 0]
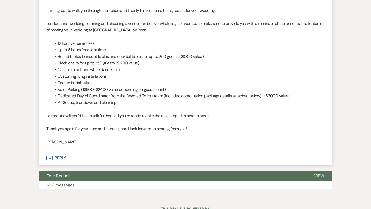
click at [63, 158] on button "Envelope Reply" at bounding box center [186, 158] width 294 height 14
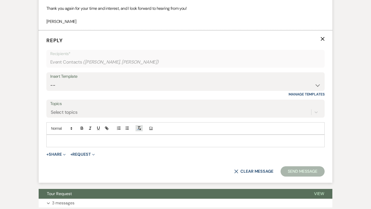
scroll to position [876, 0]
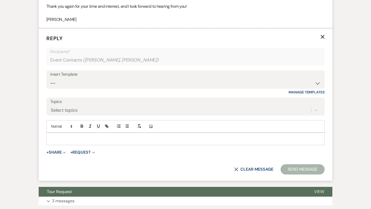
click at [87, 138] on p at bounding box center [186, 139] width 270 height 6
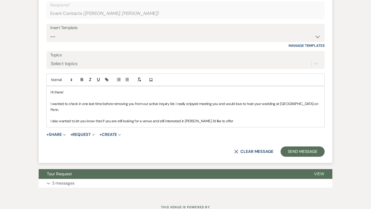
scroll to position [923, 0]
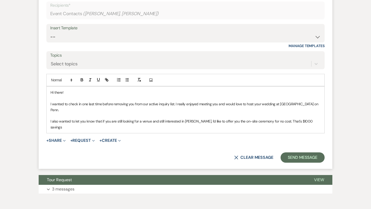
click at [277, 119] on p "I also wanted to let you know that if you are still looking for a venue and sti…" at bounding box center [186, 125] width 270 height 12
click at [123, 122] on p "I also wanted to let you know that if you are still looking for a venue and sti…" at bounding box center [186, 125] width 270 height 12
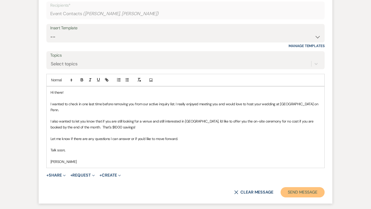
click at [297, 187] on button "Send Message" at bounding box center [303, 192] width 44 height 10
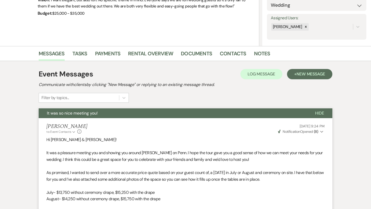
scroll to position [0, 0]
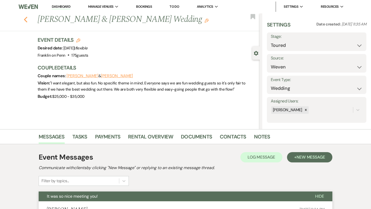
click at [26, 19] on icon "Previous" at bounding box center [26, 19] width 4 height 6
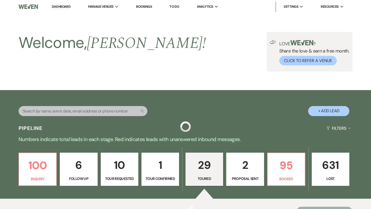
scroll to position [881, 0]
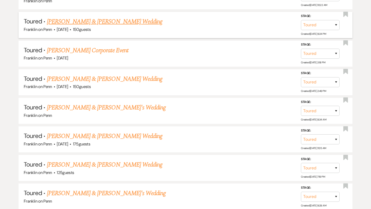
click at [121, 17] on link "Jeremiah Machado & Jennie Kaufman's Wedding" at bounding box center [104, 21] width 115 height 9
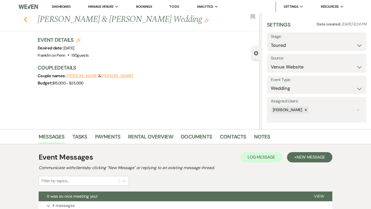
click at [25, 17] on icon "Previous" at bounding box center [26, 19] width 4 height 6
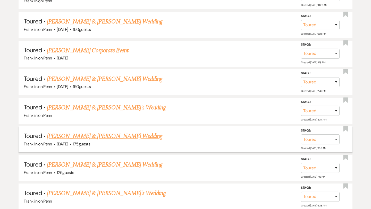
scroll to position [911, 0]
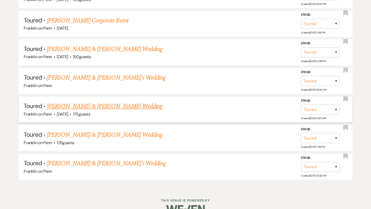
click at [119, 102] on link "Ethan Newell & Sydney Sevic's Wedding" at bounding box center [104, 106] width 115 height 9
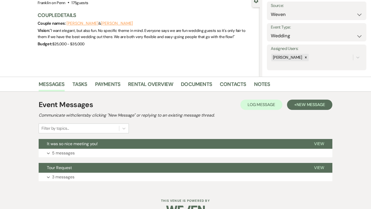
scroll to position [66, 0]
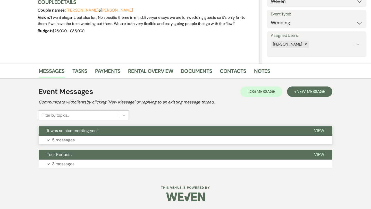
click at [72, 139] on p "5 messages" at bounding box center [63, 140] width 23 height 7
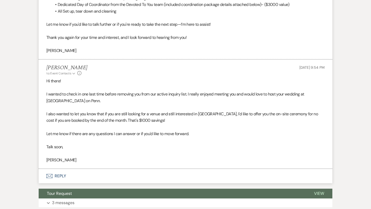
scroll to position [884, 0]
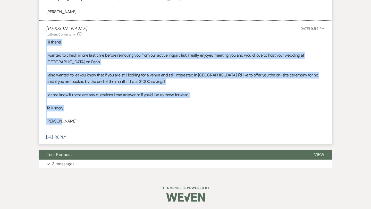
drag, startPoint x: 46, startPoint y: 41, endPoint x: 85, endPoint y: 120, distance: 87.6
click at [85, 120] on div "Hi there! I wanted to check in one last time before removing you from our activ…" at bounding box center [185, 82] width 278 height 86
copy div "Hi there! I wanted to check in one last time before removing you from our activ…"
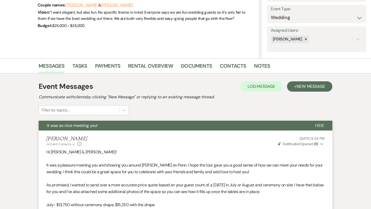
scroll to position [0, 0]
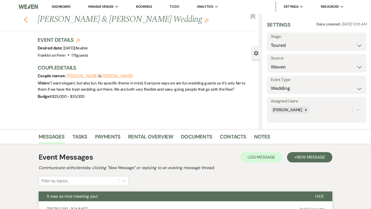
click at [26, 19] on icon "Previous" at bounding box center [26, 19] width 4 height 6
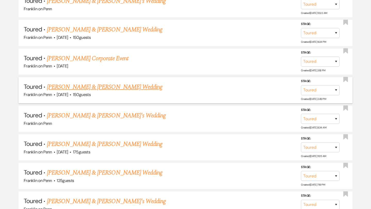
scroll to position [872, 0]
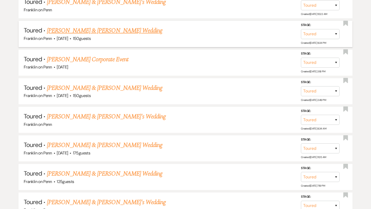
click at [118, 26] on link "Jeremiah Machado & Jennie Kaufman's Wedding" at bounding box center [104, 30] width 115 height 9
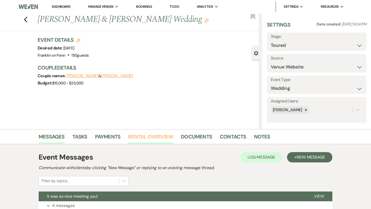
scroll to position [66, 0]
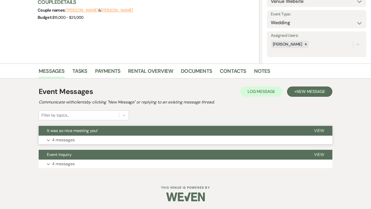
click at [317, 129] on span "View" at bounding box center [319, 130] width 10 height 5
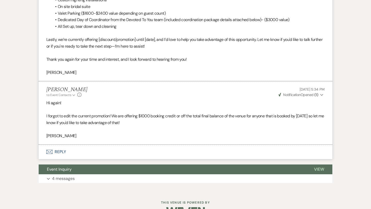
scroll to position [722, 0]
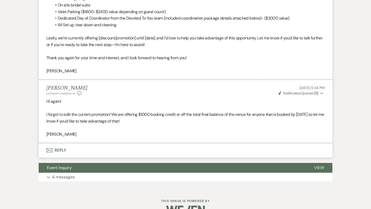
click at [62, 148] on button "Envelope Reply" at bounding box center [186, 150] width 294 height 14
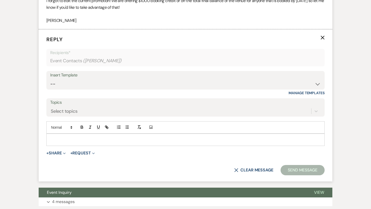
scroll to position [837, 0]
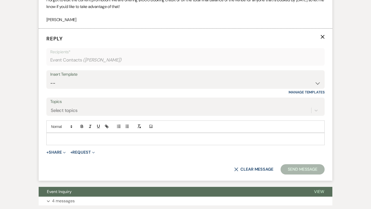
click at [68, 135] on div at bounding box center [186, 139] width 278 height 12
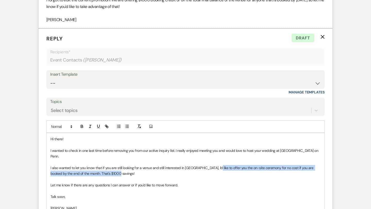
drag, startPoint x: 212, startPoint y: 161, endPoint x: 259, endPoint y: 170, distance: 48.2
click at [259, 170] on p "I also wanted to let you know that if you are still looking for a venue and sti…" at bounding box center [186, 171] width 270 height 12
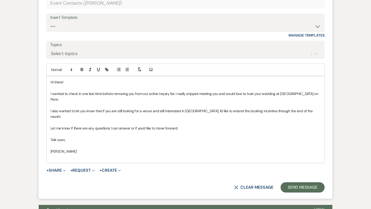
scroll to position [894, 0]
click at [306, 182] on button "Send Message" at bounding box center [303, 187] width 44 height 10
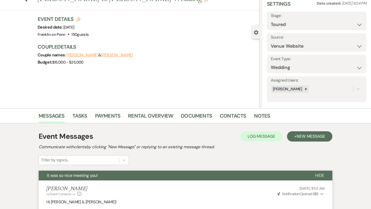
scroll to position [0, 0]
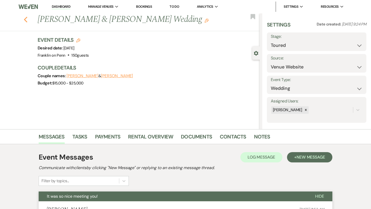
click at [26, 20] on icon "Previous" at bounding box center [26, 19] width 4 height 6
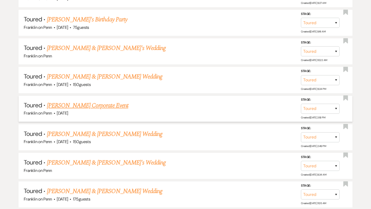
scroll to position [824, 0]
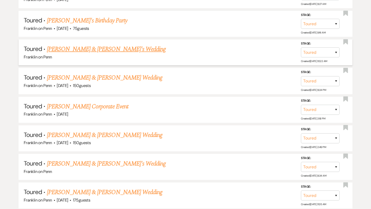
click at [93, 45] on link "Josh & Jamie's Wedding" at bounding box center [106, 49] width 119 height 9
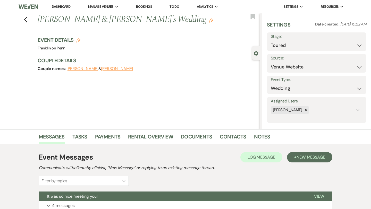
scroll to position [66, 0]
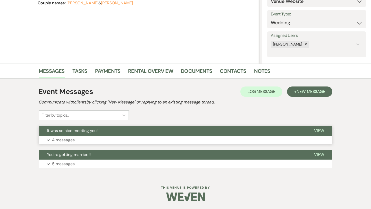
click at [318, 131] on span "View" at bounding box center [319, 130] width 10 height 5
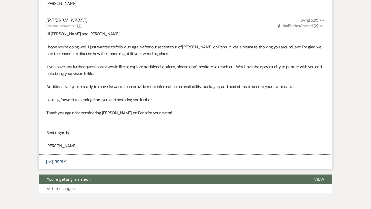
scroll to position [627, 0]
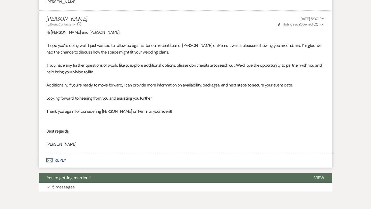
click at [60, 160] on button "Envelope Reply" at bounding box center [186, 160] width 294 height 14
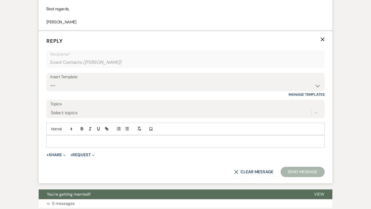
scroll to position [752, 0]
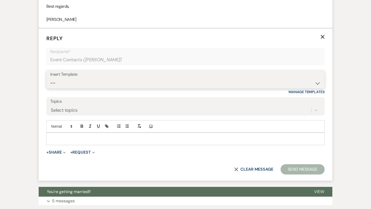
click at [68, 82] on select "-- Weven Planning Portal Introduction (Booked Events) Initial Inquiry Response …" at bounding box center [185, 83] width 271 height 10
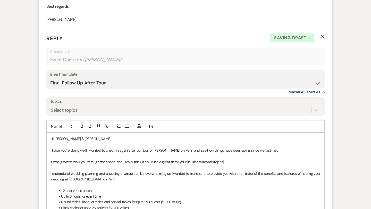
click at [94, 140] on p "Hi Josh & Jamie" at bounding box center [186, 139] width 270 height 6
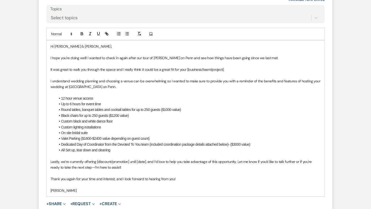
scroll to position [847, 0]
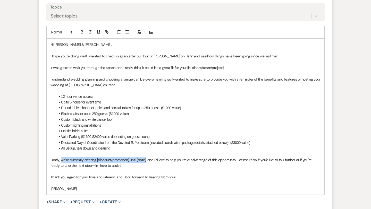
drag, startPoint x: 147, startPoint y: 159, endPoint x: 61, endPoint y: 159, distance: 86.6
click at [61, 159] on p "Lastly, we’re currently offering [discount/promotion] until [date], and I’d lov…" at bounding box center [186, 163] width 270 height 12
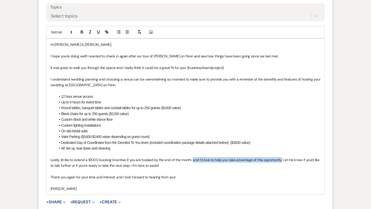
drag, startPoint x: 193, startPoint y: 159, endPoint x: 282, endPoint y: 160, distance: 88.7
click at [282, 160] on p "Lastly, I'd like to extend a $1000 booking incentive if you are booked by the e…" at bounding box center [186, 163] width 270 height 12
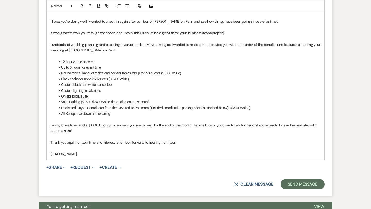
scroll to position [882, 0]
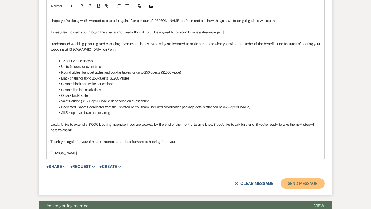
click at [307, 183] on button "Send Message" at bounding box center [303, 184] width 44 height 10
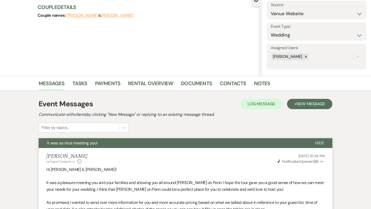
scroll to position [0, 0]
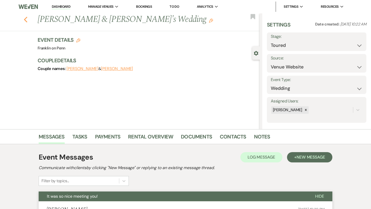
click at [26, 20] on icon "Previous" at bounding box center [26, 19] width 4 height 6
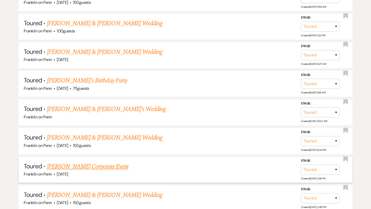
scroll to position [762, 0]
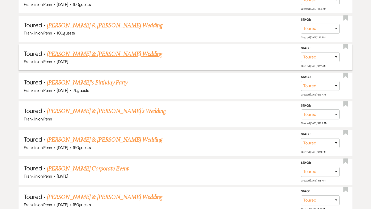
click at [101, 49] on link "Joe & Nicole Cesa's Wedding" at bounding box center [104, 53] width 115 height 9
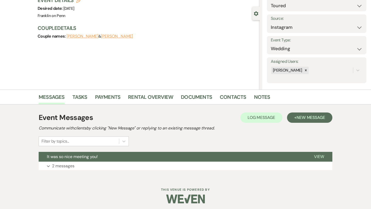
scroll to position [42, 0]
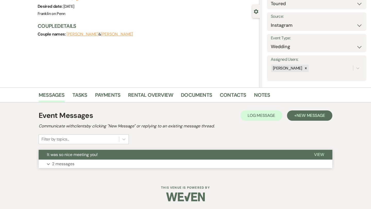
click at [321, 155] on span "View" at bounding box center [319, 154] width 10 height 5
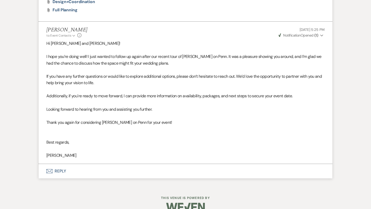
scroll to position [555, 0]
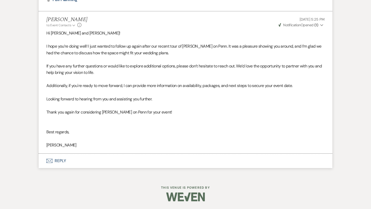
click at [63, 160] on button "Envelope Reply" at bounding box center [186, 161] width 294 height 14
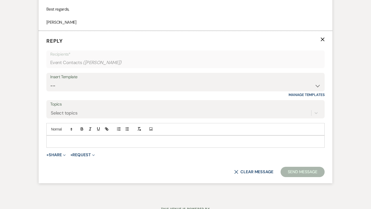
scroll to position [680, 0]
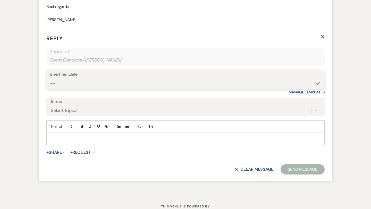
click at [85, 84] on select "-- Weven Planning Portal Introduction (Booked Events) Initial Inquiry Response …" at bounding box center [185, 83] width 271 height 10
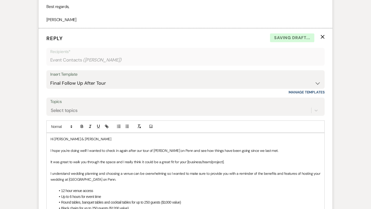
click at [82, 140] on p "Hi Joe & Nicole" at bounding box center [186, 139] width 270 height 6
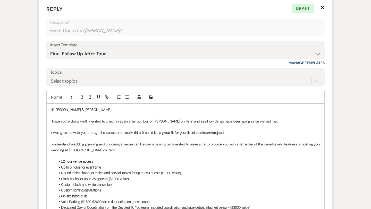
scroll to position [710, 0]
click at [228, 132] on p "It was great to walk you through the space and I really think it could be a gre…" at bounding box center [186, 133] width 270 height 6
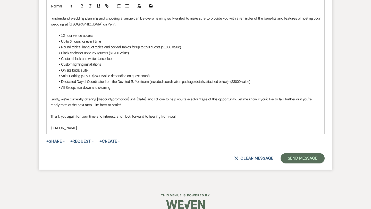
scroll to position [843, 0]
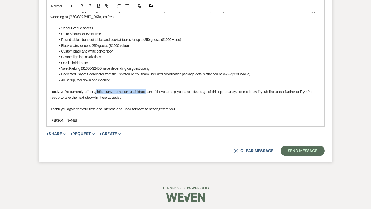
drag, startPoint x: 147, startPoint y: 91, endPoint x: 96, endPoint y: 90, distance: 51.6
click at [96, 90] on p "Lastly, we’re currently offering [discount/promotion] until [date], and I’d lov…" at bounding box center [186, 95] width 270 height 12
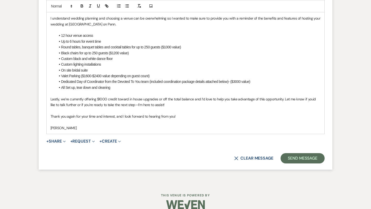
scroll to position [836, 0]
click at [297, 161] on button "Send Message" at bounding box center [303, 158] width 44 height 10
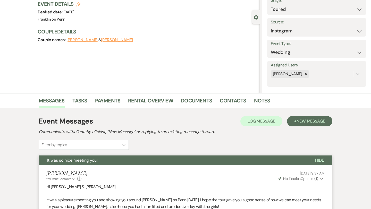
scroll to position [0, 0]
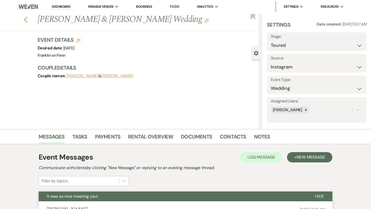
click at [26, 19] on icon "Previous" at bounding box center [26, 19] width 4 height 6
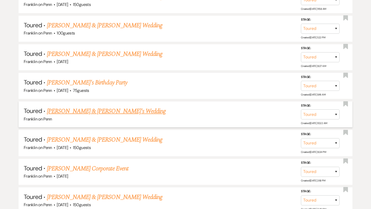
scroll to position [760, 0]
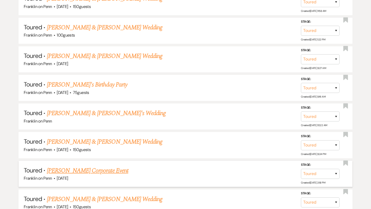
click at [93, 167] on link "Kara Banks's Corporate Event" at bounding box center [87, 170] width 81 height 9
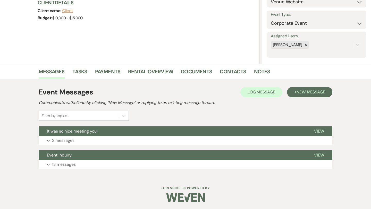
scroll to position [66, 0]
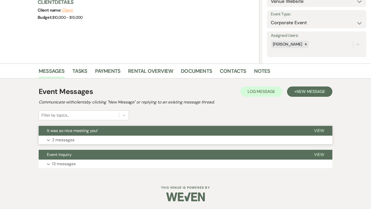
click at [319, 131] on span "View" at bounding box center [319, 130] width 10 height 5
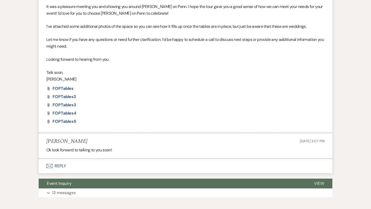
scroll to position [259, 0]
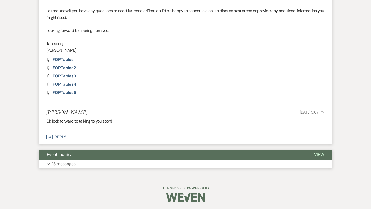
click at [319, 154] on span "View" at bounding box center [319, 154] width 10 height 5
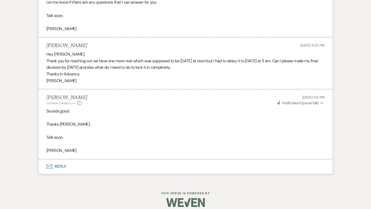
scroll to position [1194, 0]
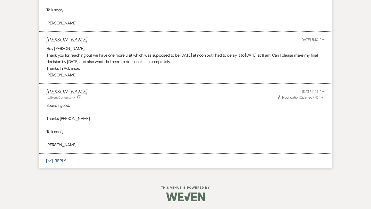
click at [60, 161] on button "Envelope Reply" at bounding box center [186, 161] width 294 height 14
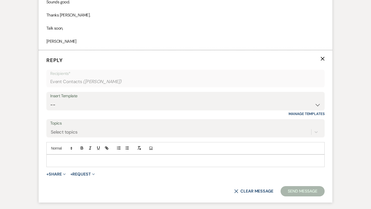
scroll to position [1319, 0]
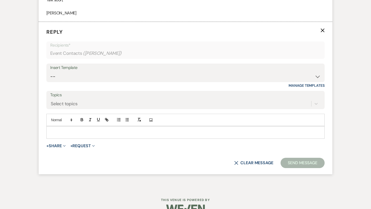
click at [64, 138] on div at bounding box center [186, 133] width 278 height 12
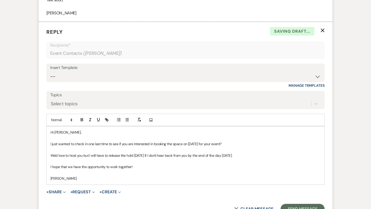
scroll to position [1349, 0]
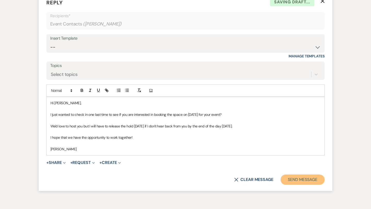
click at [297, 184] on button "Send Message" at bounding box center [303, 180] width 44 height 10
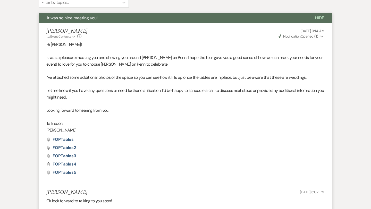
scroll to position [0, 0]
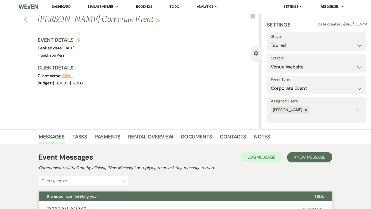
click at [26, 20] on use "button" at bounding box center [25, 20] width 3 height 6
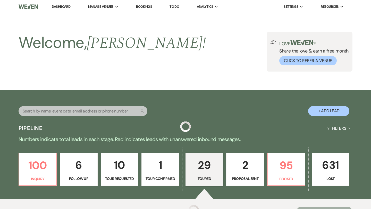
scroll to position [760, 0]
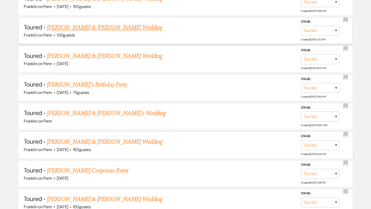
click at [113, 23] on link "Maureen Franciscus & George Briney's Wedding" at bounding box center [104, 27] width 115 height 9
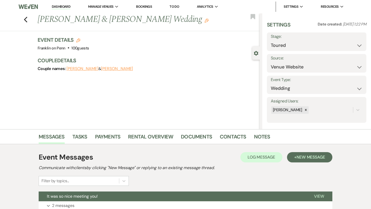
scroll to position [42, 0]
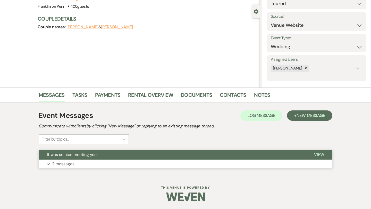
click at [322, 156] on span "View" at bounding box center [319, 154] width 10 height 5
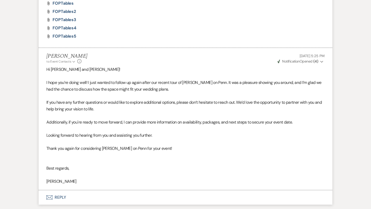
scroll to position [571, 0]
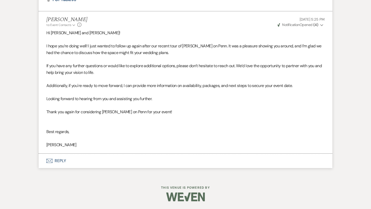
click at [61, 158] on button "Envelope Reply" at bounding box center [186, 161] width 294 height 14
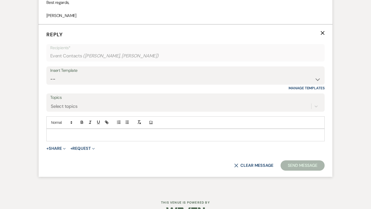
scroll to position [697, 0]
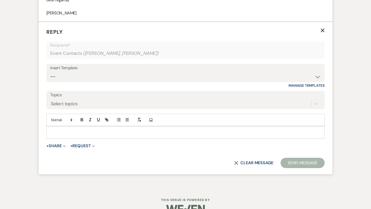
click at [78, 135] on p at bounding box center [186, 133] width 270 height 6
click at [93, 82] on select "-- Weven Planning Portal Introduction (Booked Events) Initial Inquiry Response …" at bounding box center [185, 77] width 271 height 10
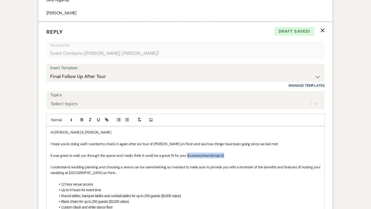
drag, startPoint x: 227, startPoint y: 162, endPoint x: 186, endPoint y: 162, distance: 41.0
click at [186, 159] on p "It was great to walk you through the space and I really think it could be a gre…" at bounding box center [186, 156] width 270 height 6
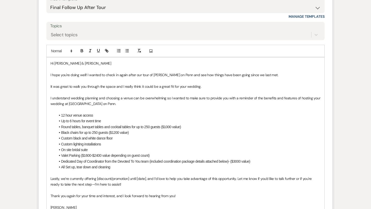
scroll to position [775, 0]
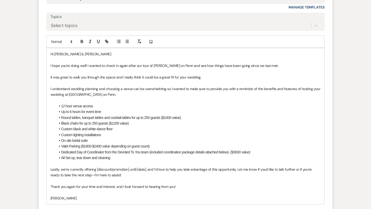
click at [81, 144] on li "On site bridal suite" at bounding box center [188, 141] width 265 height 6
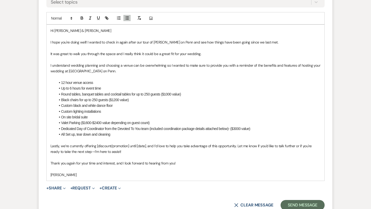
scroll to position [799, 0]
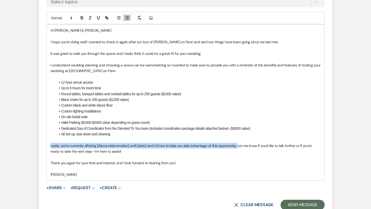
drag, startPoint x: 237, startPoint y: 153, endPoint x: 50, endPoint y: 151, distance: 187.2
click at [51, 151] on p "Lastly, we’re currently offering [discount/promotion] until [date], and I’d lov…" at bounding box center [186, 149] width 270 height 12
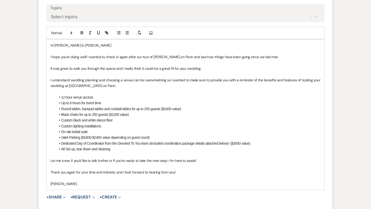
scroll to position [783, 0]
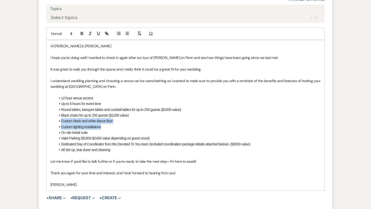
drag, startPoint x: 105, startPoint y: 132, endPoint x: 61, endPoint y: 128, distance: 44.0
click at [61, 128] on ul "12 hour venue access Up to 6 hours for event time Round tables, banquet tables …" at bounding box center [188, 124] width 265 height 58
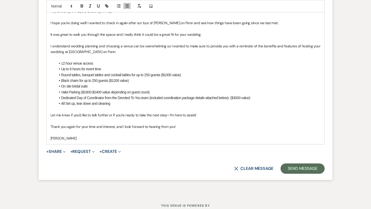
scroll to position [823, 0]
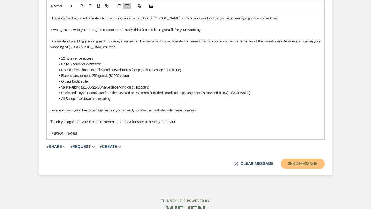
click at [293, 169] on button "Send Message" at bounding box center [303, 164] width 44 height 10
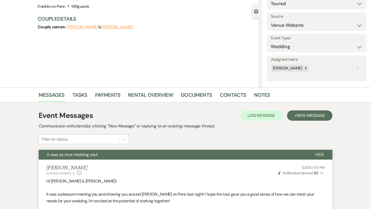
scroll to position [0, 0]
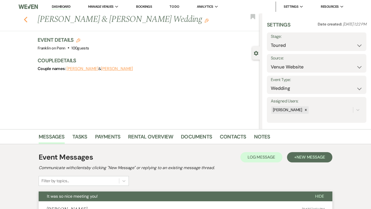
click at [26, 20] on use "button" at bounding box center [25, 20] width 3 height 6
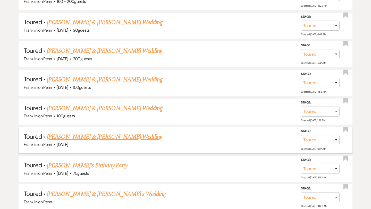
scroll to position [678, 0]
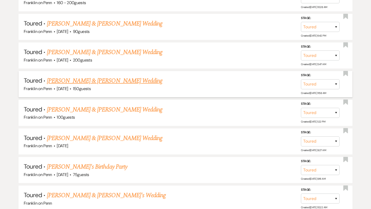
click at [111, 77] on link "Ethan Schenk & Claire Spisak's Wedding" at bounding box center [104, 80] width 115 height 9
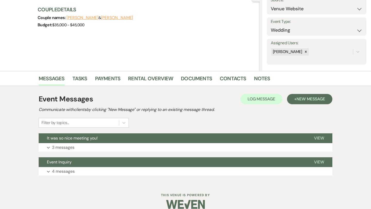
scroll to position [66, 0]
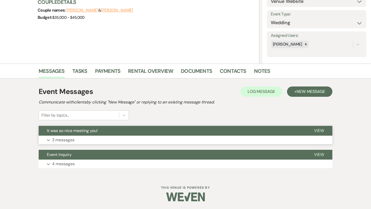
click at [320, 130] on span "View" at bounding box center [319, 130] width 10 height 5
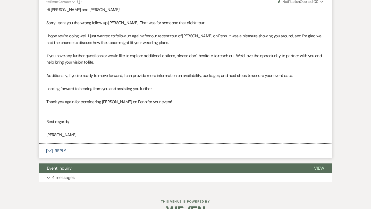
scroll to position [619, 0]
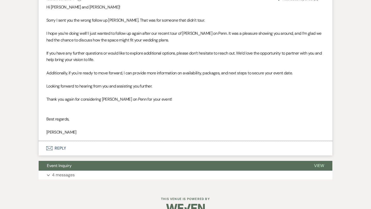
click at [61, 147] on button "Envelope Reply" at bounding box center [186, 148] width 294 height 14
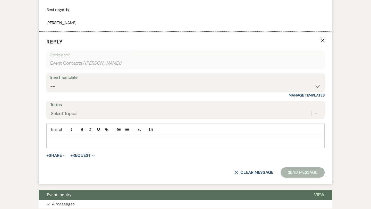
scroll to position [732, 0]
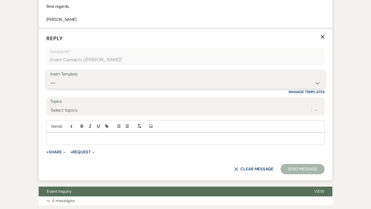
click at [92, 80] on select "-- Weven Planning Portal Introduction (Booked Events) Initial Inquiry Response …" at bounding box center [185, 83] width 271 height 10
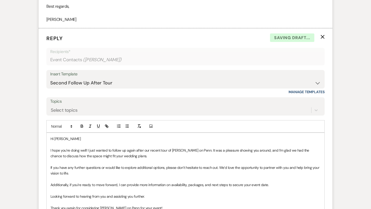
click at [82, 139] on p "Hi Claire" at bounding box center [186, 139] width 270 height 6
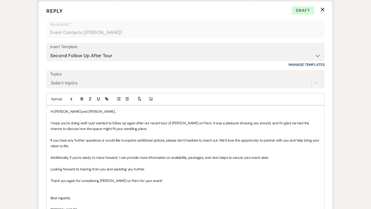
scroll to position [760, 0]
click at [101, 56] on select "-- Weven Planning Portal Introduction (Booked Events) Initial Inquiry Response …" at bounding box center [185, 56] width 271 height 10
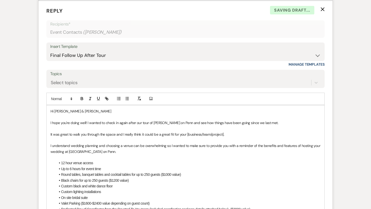
click at [79, 114] on p at bounding box center [186, 117] width 270 height 6
click at [78, 111] on p "Hi Ethan & Claire" at bounding box center [186, 112] width 270 height 6
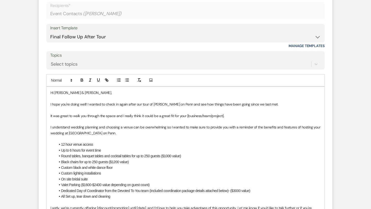
scroll to position [779, 0]
click at [228, 115] on p "It was great to walk you through the space and I really think it could be a gre…" at bounding box center [186, 116] width 270 height 6
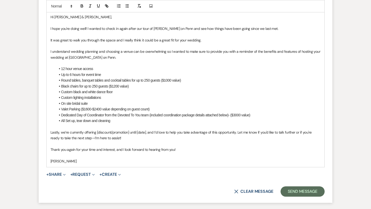
scroll to position [879, 0]
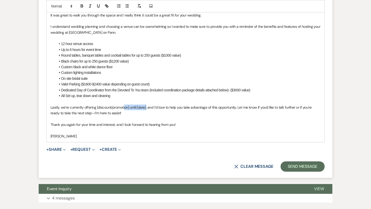
drag, startPoint x: 147, startPoint y: 108, endPoint x: 125, endPoint y: 105, distance: 22.1
click at [125, 105] on p "Lastly, we’re currently offering [discount/promotion] until [date], and I’d lov…" at bounding box center [186, 111] width 270 height 12
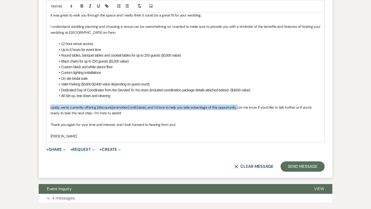
drag, startPoint x: 237, startPoint y: 108, endPoint x: 49, endPoint y: 107, distance: 188.2
click at [49, 107] on div "Hi Ethan & Claire, I hope you're doing well! I wanted to check in again after o…" at bounding box center [186, 64] width 278 height 156
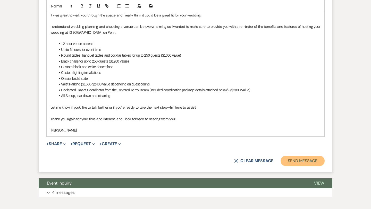
click at [298, 163] on button "Send Message" at bounding box center [303, 161] width 44 height 10
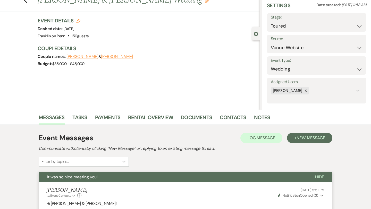
scroll to position [0, 0]
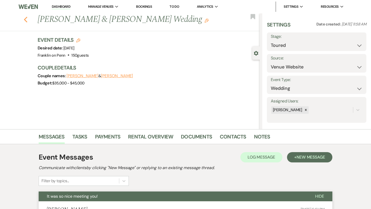
click at [25, 20] on use "button" at bounding box center [25, 20] width 3 height 6
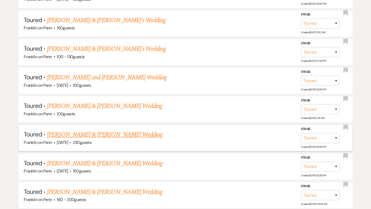
scroll to position [477, 0]
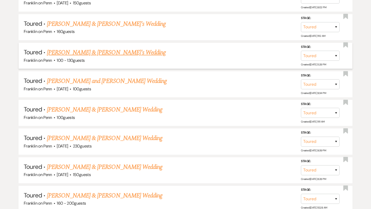
click at [98, 51] on link "Angie & Sam's Wedding" at bounding box center [106, 52] width 119 height 9
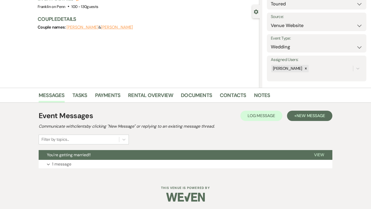
scroll to position [42, 0]
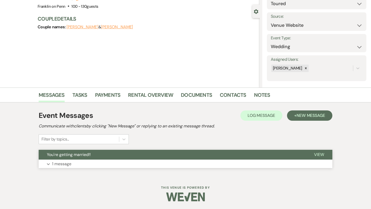
click at [318, 155] on span "View" at bounding box center [319, 154] width 10 height 5
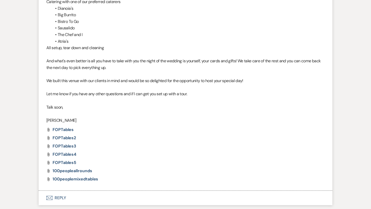
scroll to position [437, 0]
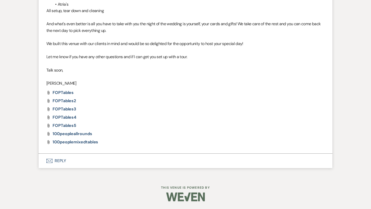
click at [62, 162] on button "Envelope Reply" at bounding box center [186, 161] width 294 height 14
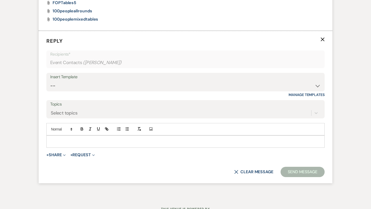
scroll to position [562, 0]
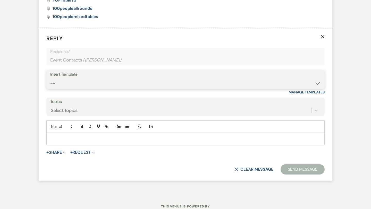
click at [87, 81] on select "-- Weven Planning Portal Introduction (Booked Events) Initial Inquiry Response …" at bounding box center [185, 83] width 271 height 10
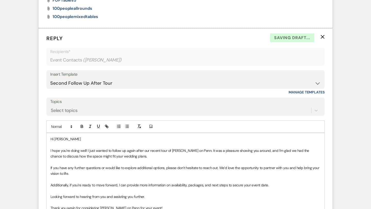
click at [85, 138] on p "Hi Angie" at bounding box center [186, 139] width 270 height 6
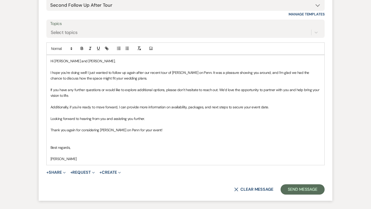
scroll to position [641, 0]
click at [293, 186] on button "Send Message" at bounding box center [303, 189] width 44 height 10
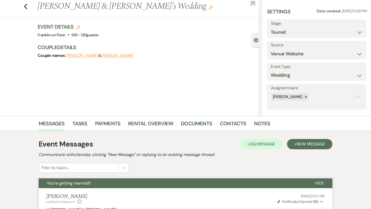
scroll to position [0, 0]
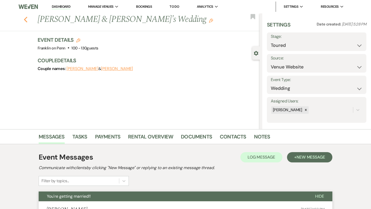
click at [25, 20] on use "button" at bounding box center [25, 20] width 3 height 6
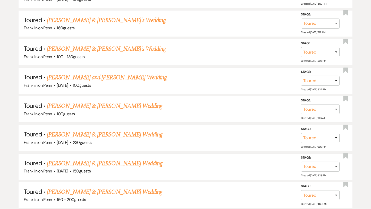
scroll to position [481, 0]
click at [113, 103] on link "Natalie Weiss & Chase Wedding" at bounding box center [104, 105] width 115 height 9
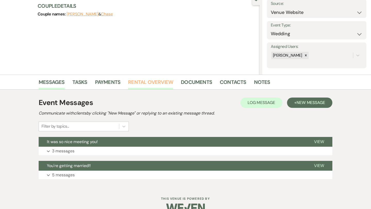
scroll to position [66, 0]
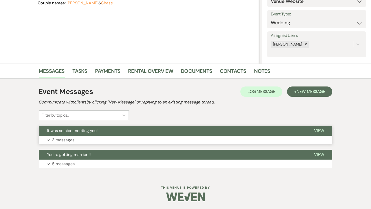
click at [321, 129] on span "View" at bounding box center [319, 130] width 10 height 5
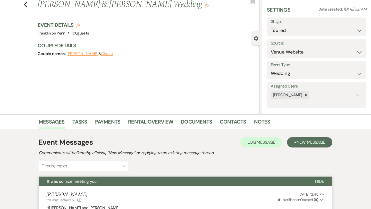
scroll to position [0, 0]
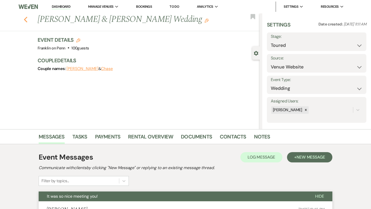
click at [26, 21] on use "button" at bounding box center [25, 20] width 3 height 6
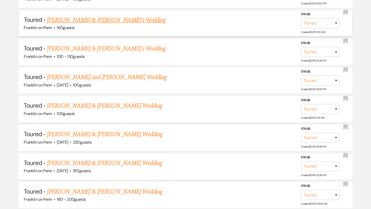
click at [88, 19] on link "Amelia Manwaring & Fiance's Wedding" at bounding box center [106, 19] width 119 height 9
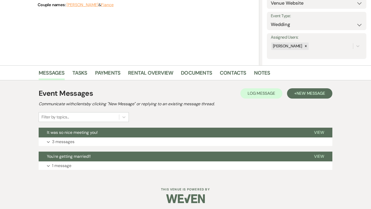
scroll to position [64, 0]
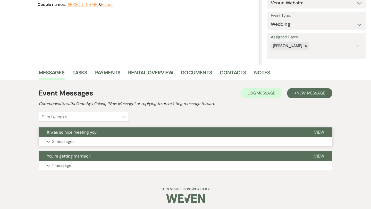
click at [66, 140] on p "3 messages" at bounding box center [63, 141] width 22 height 7
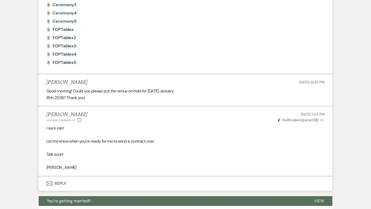
scroll to position [443, 0]
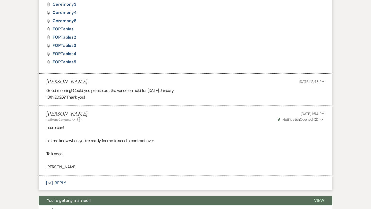
click at [65, 183] on button "Envelope Reply" at bounding box center [186, 183] width 294 height 14
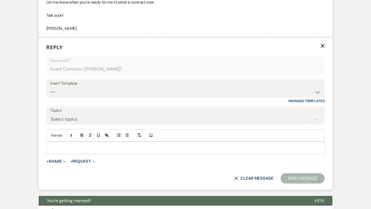
scroll to position [590, 0]
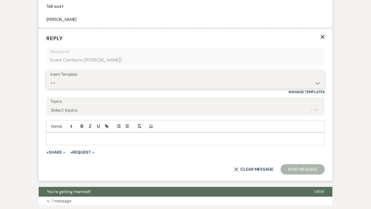
click at [96, 84] on select "-- Weven Planning Portal Introduction (Booked Events) Initial Inquiry Response …" at bounding box center [185, 83] width 271 height 10
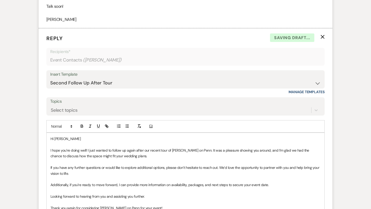
click at [81, 139] on p "Hi Amelia" at bounding box center [186, 139] width 270 height 6
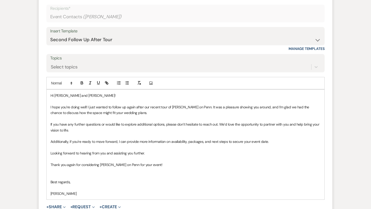
scroll to position [637, 0]
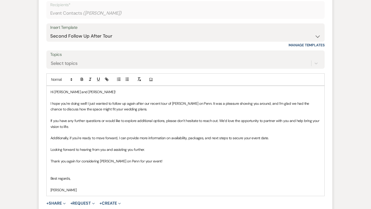
click at [160, 104] on p "I hope you’re doing well! I just wanted to follow up again after our recent tou…" at bounding box center [186, 107] width 270 height 12
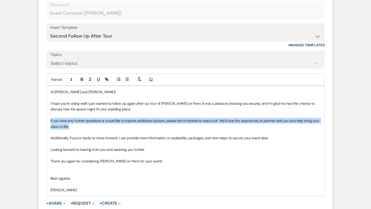
drag, startPoint x: 73, startPoint y: 127, endPoint x: 50, endPoint y: 121, distance: 24.1
click at [50, 121] on div "Hi Amelia and Alex! I hope you’re doing well! I just wanted to follow up again …" at bounding box center [186, 141] width 278 height 110
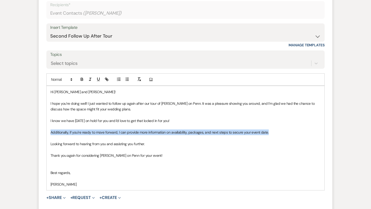
drag, startPoint x: 269, startPoint y: 133, endPoint x: 51, endPoint y: 131, distance: 217.8
click at [51, 131] on p "Additionally, if you're ready to move forward, I can provide more information o…" at bounding box center [186, 133] width 270 height 6
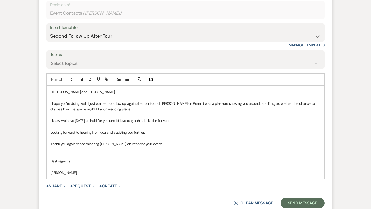
click at [147, 144] on p "Thank you again for considering Franklin on Penn for your event!" at bounding box center [186, 144] width 270 height 6
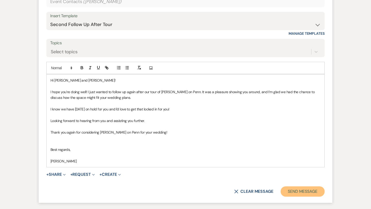
click at [294, 191] on button "Send Message" at bounding box center [303, 192] width 44 height 10
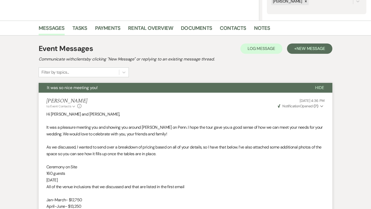
scroll to position [0, 0]
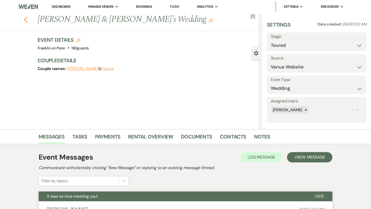
click at [26, 21] on use "button" at bounding box center [25, 20] width 3 height 6
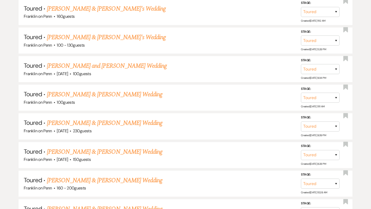
scroll to position [529, 0]
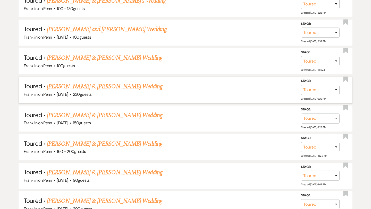
click at [96, 82] on link "Ben Ruttenberg & Eva Rosen's Wedding" at bounding box center [104, 86] width 115 height 9
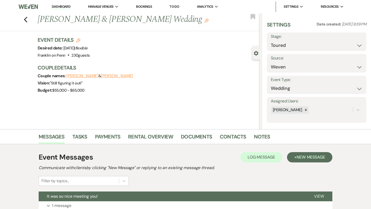
scroll to position [66, 0]
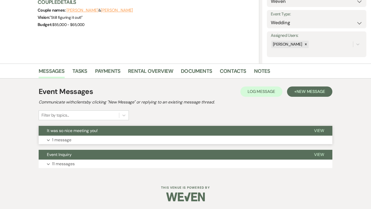
click at [322, 130] on span "View" at bounding box center [319, 130] width 10 height 5
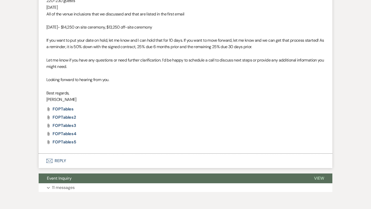
scroll to position [285, 0]
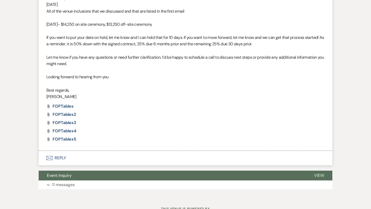
click at [60, 156] on button "Envelope Reply" at bounding box center [186, 158] width 294 height 14
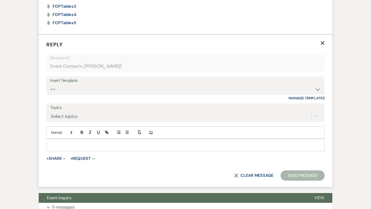
scroll to position [407, 0]
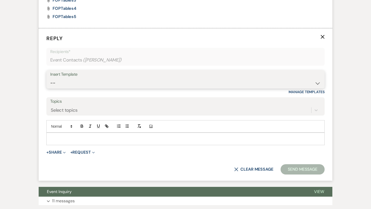
click at [64, 84] on select "-- Weven Planning Portal Introduction (Booked Events) Initial Inquiry Response …" at bounding box center [185, 83] width 271 height 10
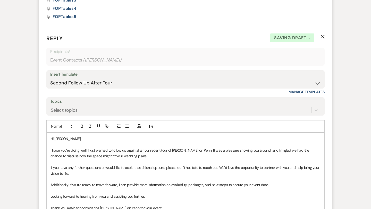
click at [68, 138] on p "Hi Eva" at bounding box center [186, 139] width 270 height 6
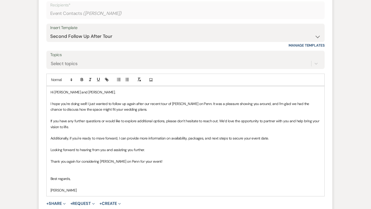
scroll to position [525, 0]
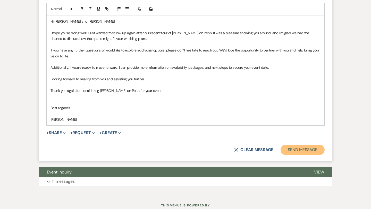
click at [295, 151] on button "Send Message" at bounding box center [303, 150] width 44 height 10
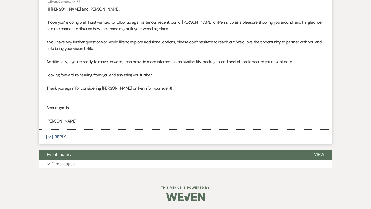
scroll to position [0, 0]
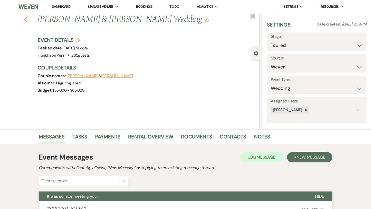
click at [26, 21] on use "button" at bounding box center [25, 20] width 3 height 6
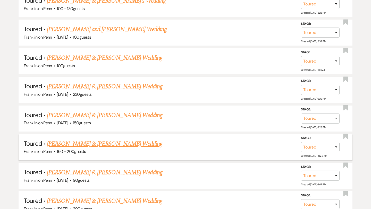
click at [109, 140] on link "Olivia Klippa & Josh Taub's Wedding" at bounding box center [104, 143] width 115 height 9
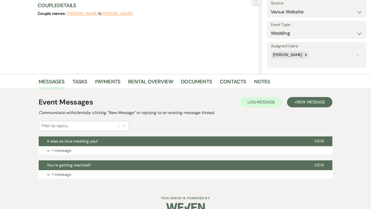
scroll to position [66, 0]
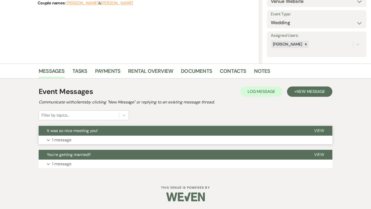
click at [321, 130] on span "View" at bounding box center [319, 130] width 10 height 5
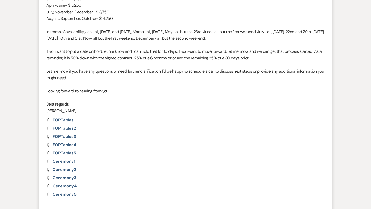
scroll to position [371, 0]
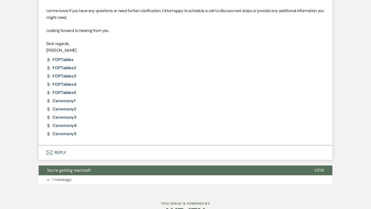
click at [61, 152] on button "Envelope Reply" at bounding box center [186, 153] width 294 height 14
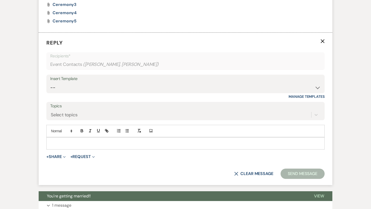
scroll to position [488, 0]
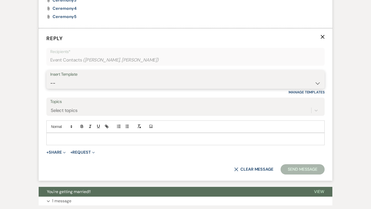
click at [77, 85] on select "-- Weven Planning Portal Introduction (Booked Events) Initial Inquiry Response …" at bounding box center [185, 83] width 271 height 10
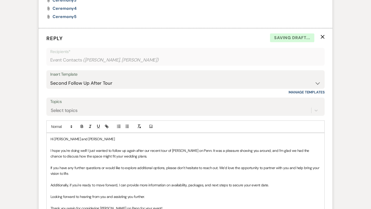
click at [87, 139] on p "Hi Olivia and Josh" at bounding box center [186, 139] width 270 height 6
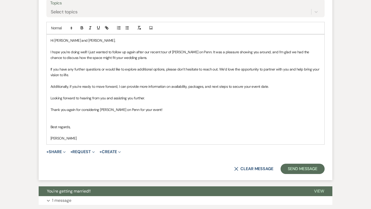
scroll to position [587, 0]
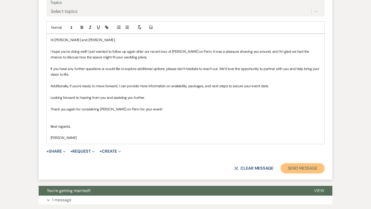
click at [308, 170] on button "Send Message" at bounding box center [303, 168] width 44 height 10
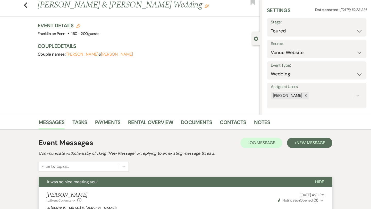
scroll to position [0, 0]
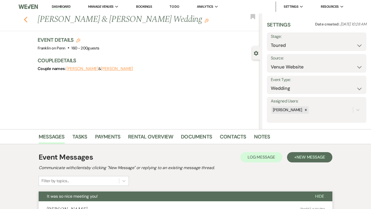
click at [27, 17] on use "button" at bounding box center [25, 20] width 3 height 6
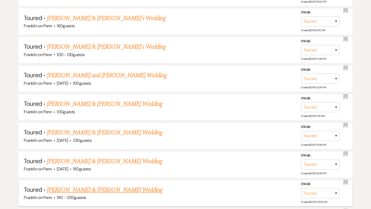
scroll to position [482, 0]
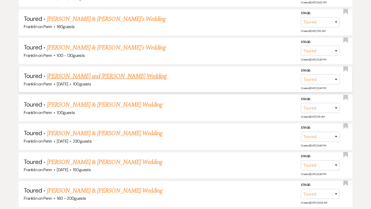
click at [97, 75] on link "Kate and Tim Wedding" at bounding box center [107, 76] width 120 height 9
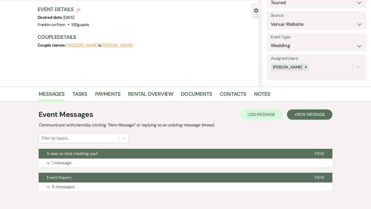
scroll to position [66, 0]
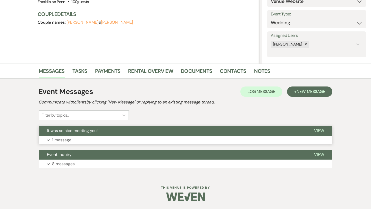
click at [317, 130] on span "View" at bounding box center [319, 130] width 10 height 5
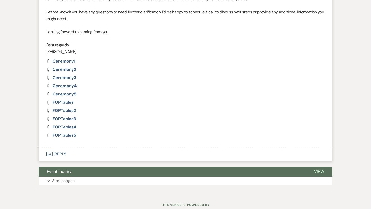
scroll to position [350, 0]
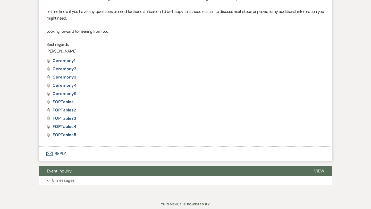
click at [61, 151] on button "Envelope Reply" at bounding box center [186, 154] width 294 height 14
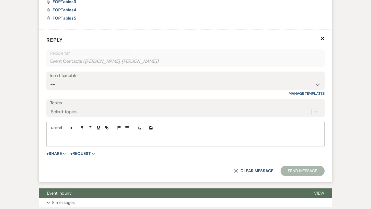
scroll to position [468, 0]
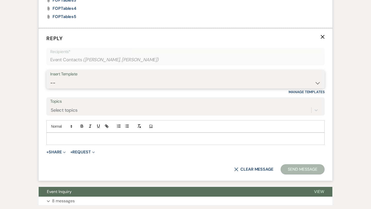
click at [87, 83] on select "-- Weven Planning Portal Introduction (Booked Events) Initial Inquiry Response …" at bounding box center [185, 83] width 271 height 10
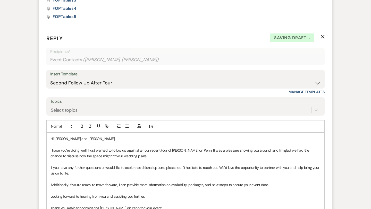
click at [86, 140] on p "Hi Lori and Kate" at bounding box center [186, 139] width 270 height 6
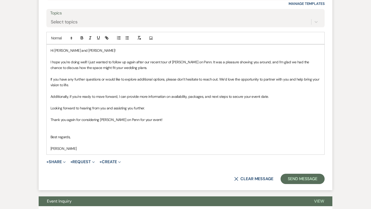
scroll to position [557, 0]
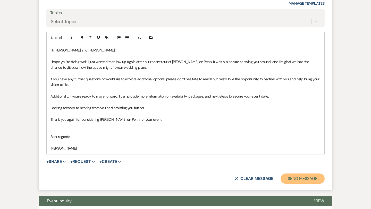
click at [294, 181] on button "Send Message" at bounding box center [303, 179] width 44 height 10
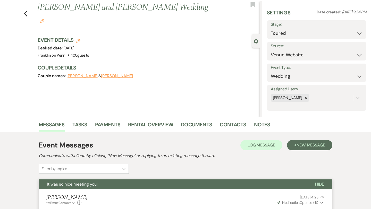
scroll to position [0, 0]
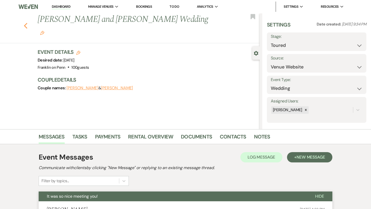
click at [27, 23] on icon "Previous" at bounding box center [26, 26] width 4 height 6
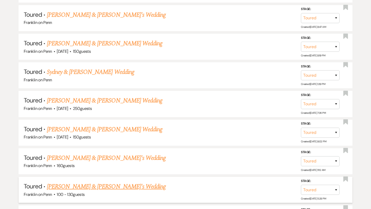
scroll to position [340, 0]
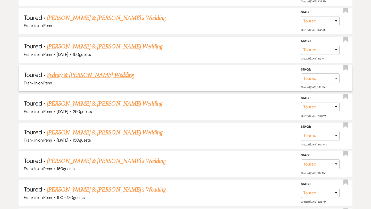
click at [76, 75] on link "Sydney & Grayson's Wedding" at bounding box center [90, 75] width 87 height 9
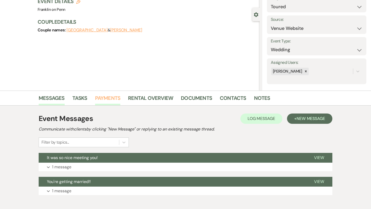
scroll to position [40, 0]
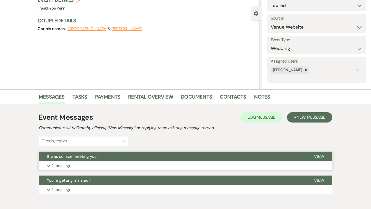
click at [317, 156] on span "View" at bounding box center [319, 156] width 10 height 5
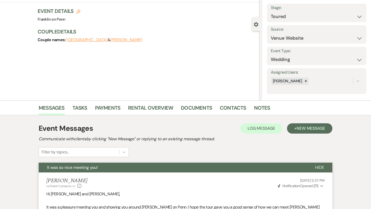
scroll to position [0, 0]
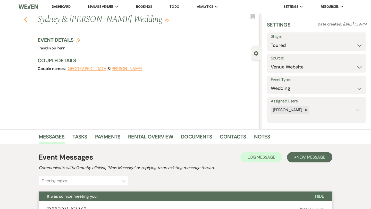
click at [27, 22] on use "button" at bounding box center [25, 20] width 3 height 6
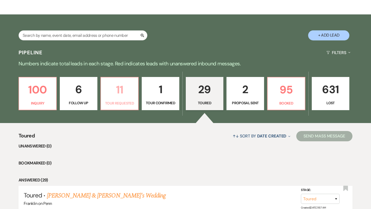
scroll to position [76, 0]
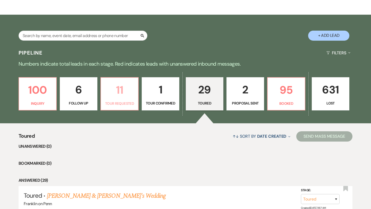
click at [118, 89] on p "11" at bounding box center [119, 89] width 31 height 17
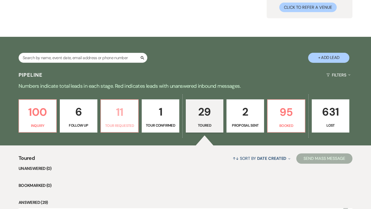
select select "2"
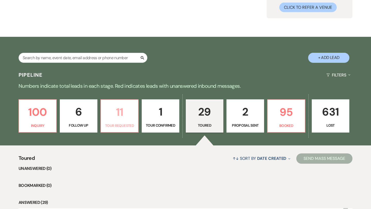
select select "2"
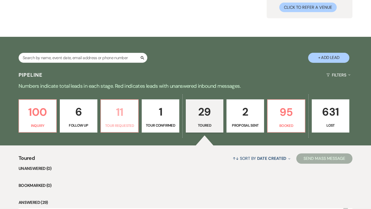
select select "2"
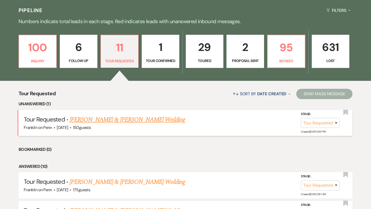
scroll to position [120, 0]
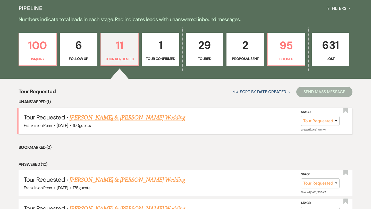
click at [123, 118] on link "[PERSON_NAME] & [PERSON_NAME] Wedding" at bounding box center [127, 117] width 115 height 9
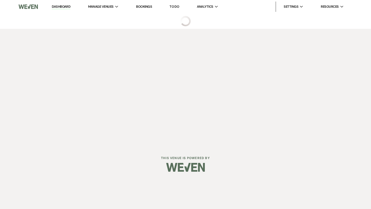
select select "2"
select select "1"
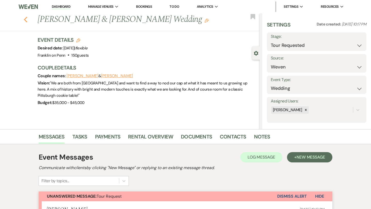
click at [26, 19] on icon "Previous" at bounding box center [26, 19] width 4 height 6
select select "2"
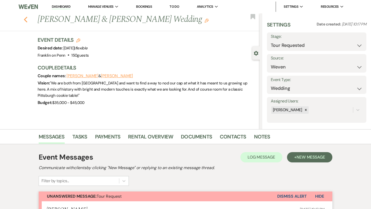
select select "2"
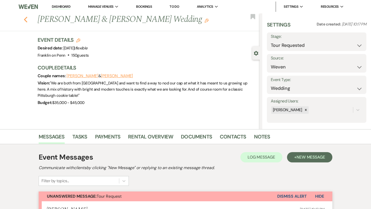
select select "2"
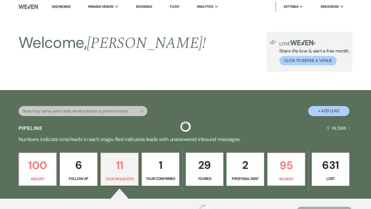
scroll to position [120, 0]
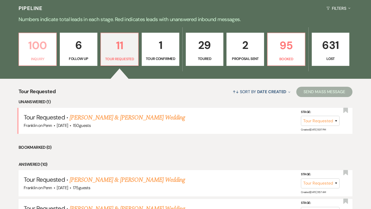
click at [36, 45] on p "100" at bounding box center [37, 45] width 31 height 17
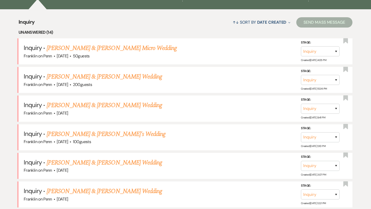
scroll to position [193, 0]
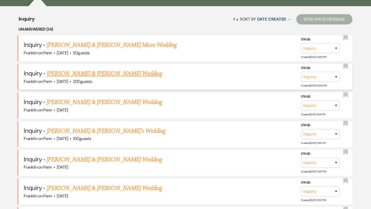
click at [122, 75] on link "[PERSON_NAME] & [PERSON_NAME] Wedding" at bounding box center [104, 73] width 115 height 9
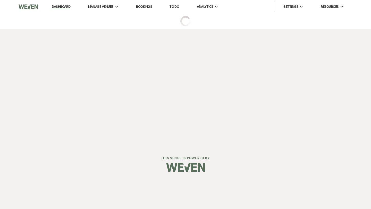
select select "5"
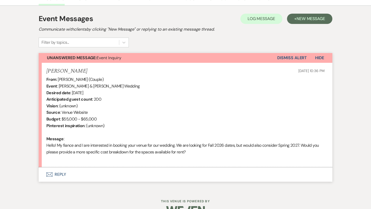
scroll to position [152, 0]
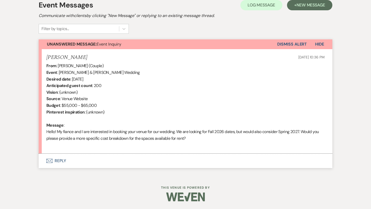
click at [62, 160] on button "Envelope Reply" at bounding box center [186, 161] width 294 height 14
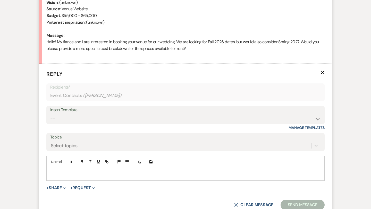
scroll to position [251, 0]
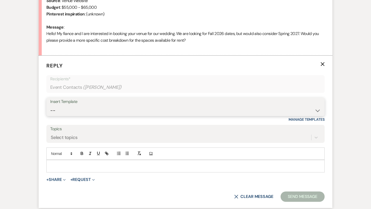
click at [97, 113] on select "-- Weven Planning Portal Introduction (Booked Events) Initial Inquiry Response …" at bounding box center [185, 111] width 271 height 10
select select "5894"
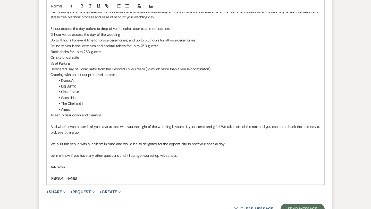
scroll to position [460, 0]
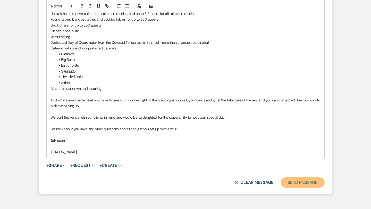
click at [302, 183] on button "Send Message" at bounding box center [303, 183] width 44 height 10
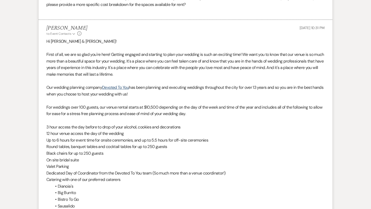
scroll to position [0, 0]
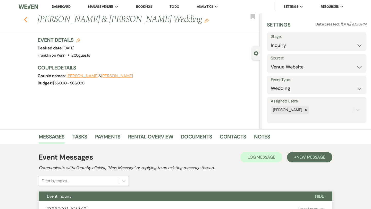
click at [26, 19] on use "button" at bounding box center [25, 20] width 3 height 6
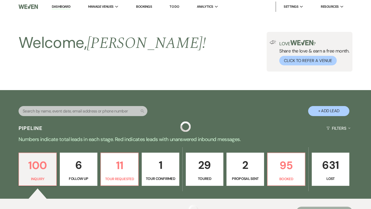
scroll to position [193, 0]
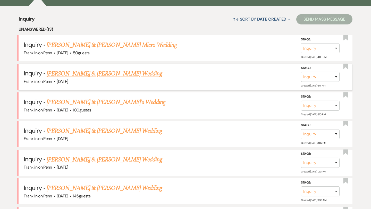
click at [116, 74] on link "[PERSON_NAME] & [PERSON_NAME] Wedding" at bounding box center [104, 73] width 115 height 9
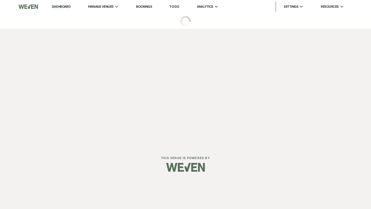
select select "5"
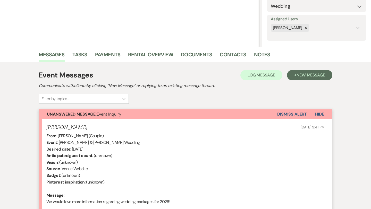
scroll to position [146, 0]
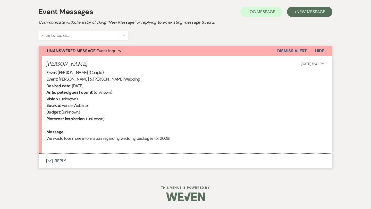
click at [59, 160] on button "Envelope Reply" at bounding box center [186, 161] width 294 height 14
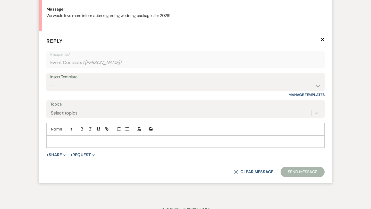
scroll to position [271, 0]
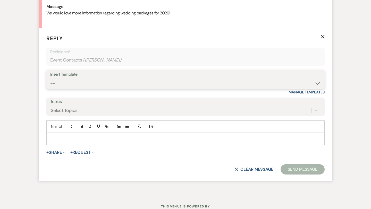
click at [95, 83] on select "-- Weven Planning Portal Introduction (Booked Events) Initial Inquiry Response …" at bounding box center [185, 83] width 271 height 10
select select "5894"
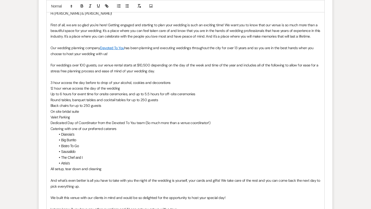
scroll to position [509, 0]
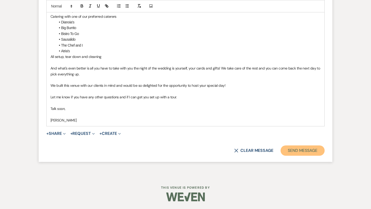
click at [294, 152] on button "Send Message" at bounding box center [303, 151] width 44 height 10
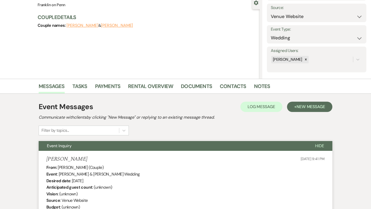
scroll to position [0, 0]
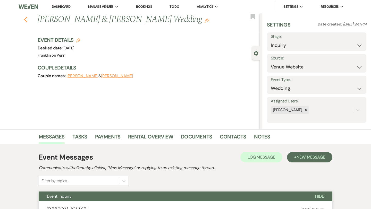
click at [26, 22] on icon "Previous" at bounding box center [26, 19] width 4 height 6
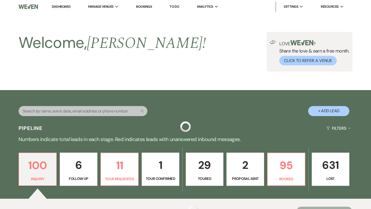
scroll to position [193, 0]
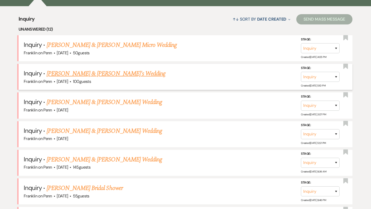
click at [109, 74] on link "[PERSON_NAME] & [PERSON_NAME]'s Wedding" at bounding box center [106, 73] width 119 height 9
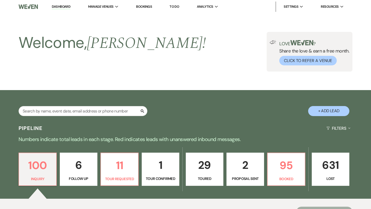
select select "5"
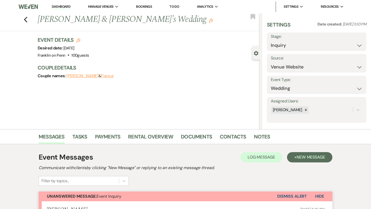
scroll to position [146, 0]
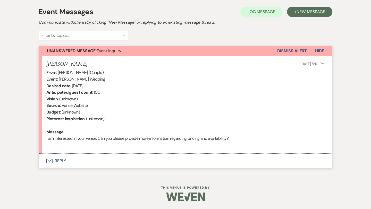
click at [62, 160] on button "Envelope Reply" at bounding box center [186, 161] width 294 height 14
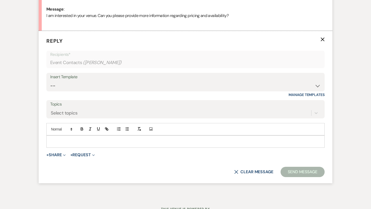
scroll to position [271, 0]
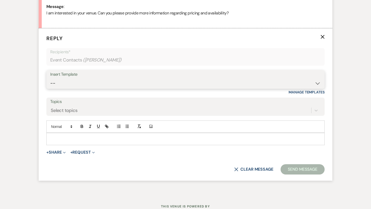
click at [80, 85] on select "-- Weven Planning Portal Introduction (Booked Events) Initial Inquiry Response …" at bounding box center [185, 83] width 271 height 10
select select "5894"
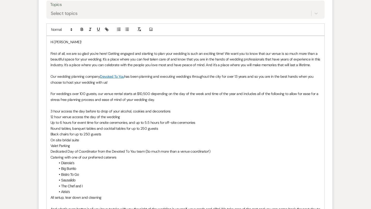
scroll to position [364, 0]
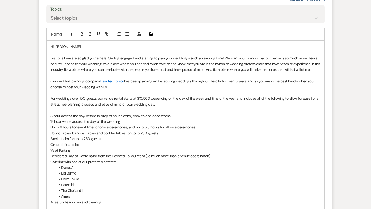
click at [317, 71] on p "First of all, we are so glad you're here! Getting engaged and starting to plan …" at bounding box center [186, 63] width 270 height 17
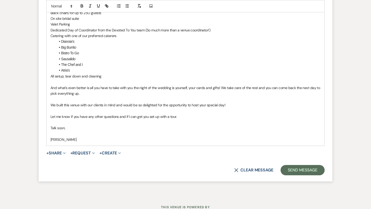
scroll to position [515, 0]
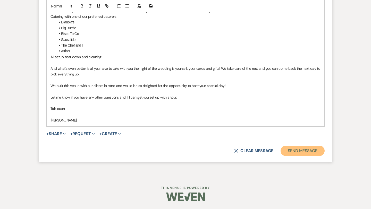
click at [315, 152] on button "Send Message" at bounding box center [303, 151] width 44 height 10
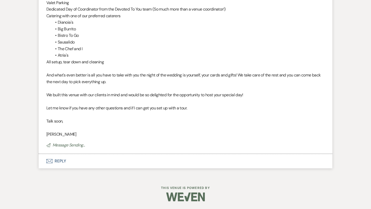
scroll to position [0, 0]
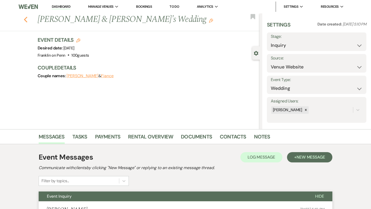
click at [26, 21] on icon "Previous" at bounding box center [26, 19] width 4 height 6
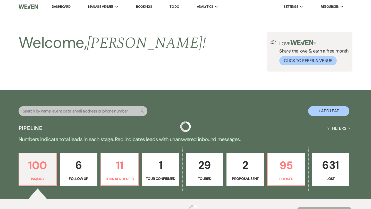
scroll to position [193, 0]
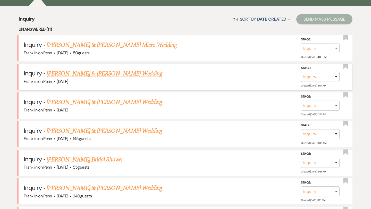
click at [118, 72] on link "[PERSON_NAME] & [PERSON_NAME] Wedding" at bounding box center [104, 73] width 115 height 9
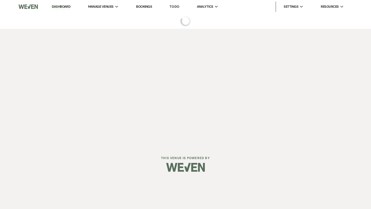
select select "5"
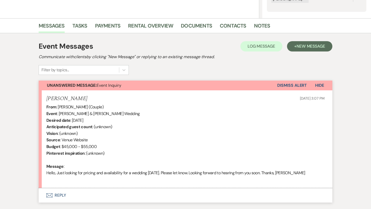
scroll to position [146, 0]
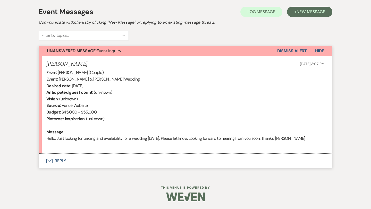
click at [61, 160] on button "Envelope Reply" at bounding box center [186, 161] width 294 height 14
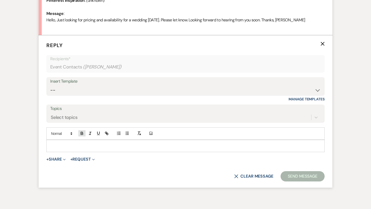
scroll to position [271, 0]
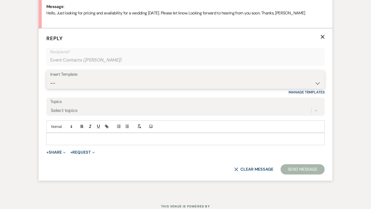
click at [88, 80] on select "-- Weven Planning Portal Introduction (Booked Events) Initial Inquiry Response …" at bounding box center [185, 83] width 271 height 10
select select "5894"
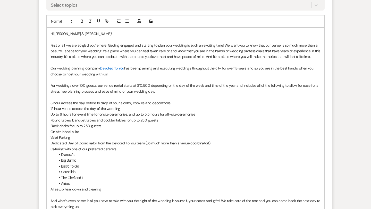
scroll to position [376, 0]
click at [319, 57] on p "First of all, we are so glad you're here! Getting engaged and starting to plan …" at bounding box center [186, 51] width 270 height 17
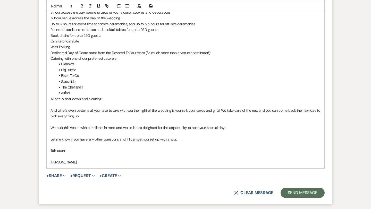
scroll to position [515, 0]
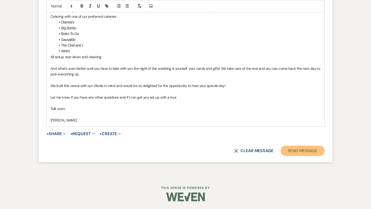
click at [308, 150] on button "Send Message" at bounding box center [303, 151] width 44 height 10
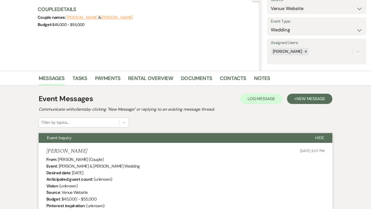
scroll to position [0, 0]
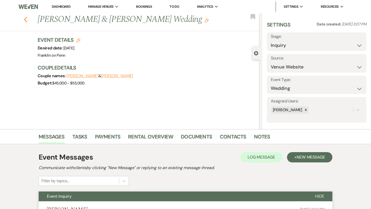
click at [26, 21] on use "button" at bounding box center [25, 20] width 3 height 6
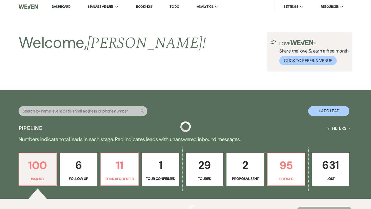
scroll to position [193, 0]
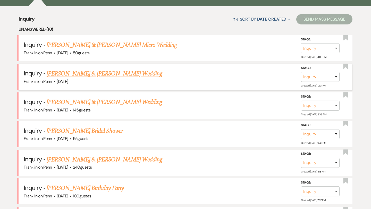
click at [125, 73] on link "[PERSON_NAME] & [PERSON_NAME] Wedding" at bounding box center [104, 73] width 115 height 9
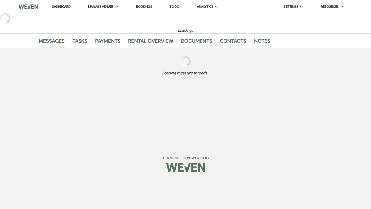
select select "5"
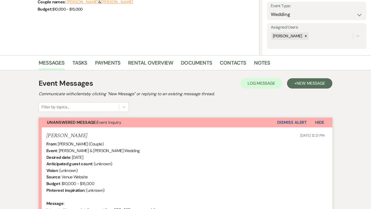
scroll to position [146, 0]
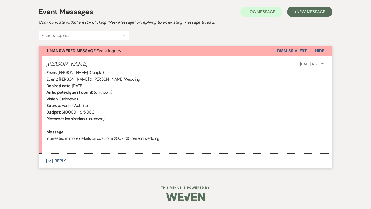
click at [61, 160] on button "Envelope Reply" at bounding box center [186, 161] width 294 height 14
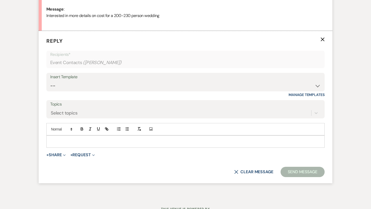
scroll to position [271, 0]
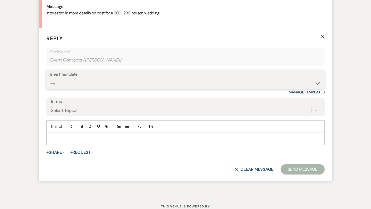
click at [97, 85] on select "-- Weven Planning Portal Introduction (Booked Events) Initial Inquiry Response …" at bounding box center [185, 83] width 271 height 10
select select "5894"
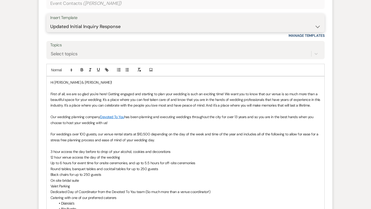
scroll to position [336, 0]
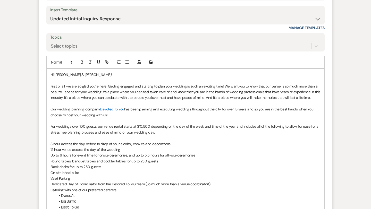
click at [172, 133] on p "For weddings over 100 guests, our venue rental starts at $10,500 depending on t…" at bounding box center [186, 130] width 270 height 12
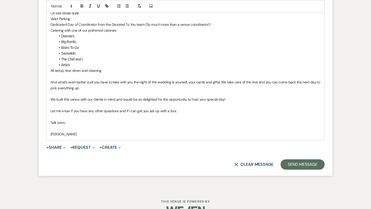
scroll to position [509, 0]
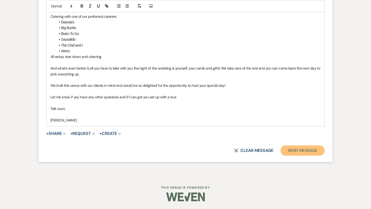
click at [297, 148] on button "Send Message" at bounding box center [303, 151] width 44 height 10
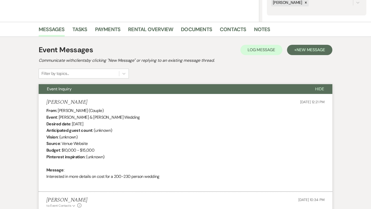
scroll to position [0, 0]
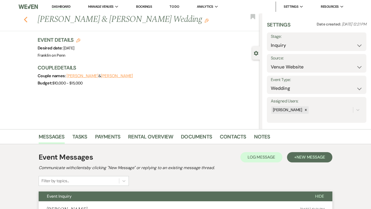
click at [25, 21] on use "button" at bounding box center [25, 20] width 3 height 6
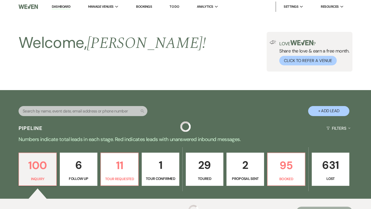
scroll to position [193, 0]
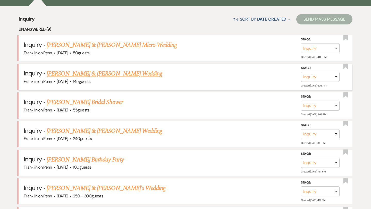
click at [106, 73] on link "[PERSON_NAME] & [PERSON_NAME] Wedding" at bounding box center [104, 73] width 115 height 9
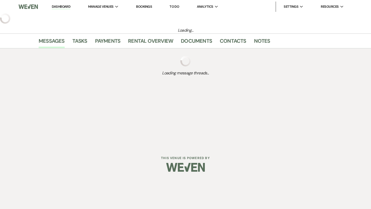
select select "5"
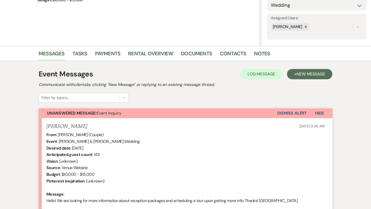
scroll to position [146, 0]
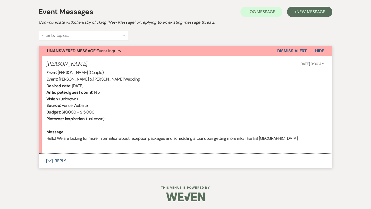
click at [61, 159] on button "Envelope Reply" at bounding box center [186, 161] width 294 height 14
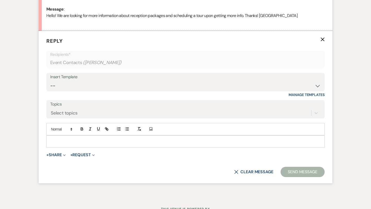
scroll to position [271, 0]
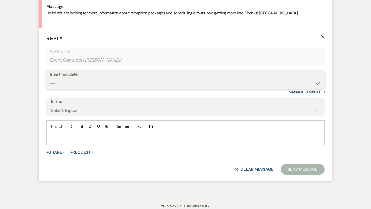
click at [78, 86] on select "-- Weven Planning Portal Introduction (Booked Events) Initial Inquiry Response …" at bounding box center [185, 83] width 271 height 10
select select "5894"
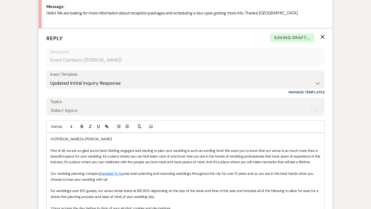
click at [317, 165] on p at bounding box center [186, 168] width 270 height 6
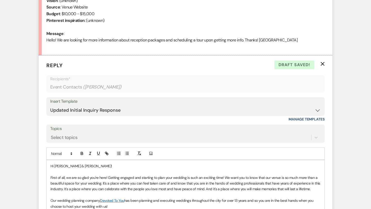
scroll to position [243, 0]
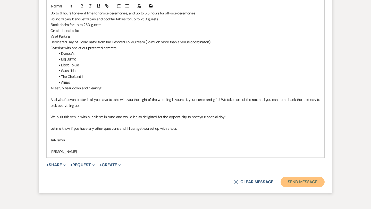
click at [301, 185] on button "Send Message" at bounding box center [303, 182] width 44 height 10
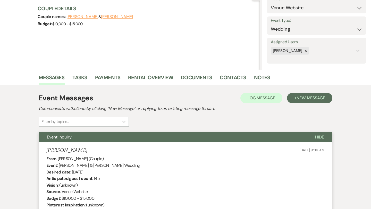
scroll to position [0, 0]
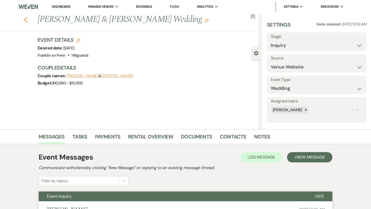
click at [26, 20] on icon "Previous" at bounding box center [26, 19] width 4 height 6
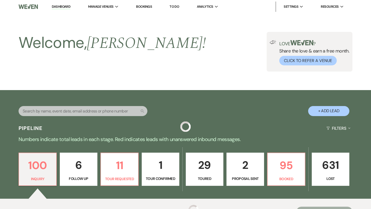
scroll to position [193, 0]
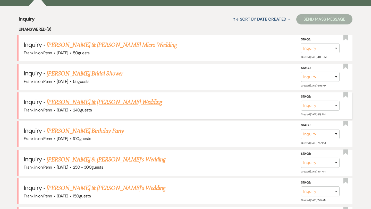
click at [108, 102] on link "[PERSON_NAME] & [PERSON_NAME] Wedding" at bounding box center [104, 102] width 115 height 9
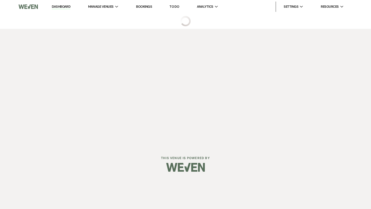
select select "5"
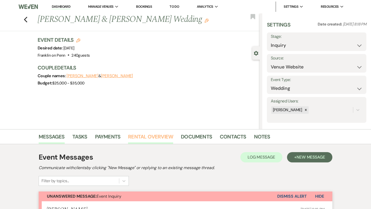
scroll to position [146, 0]
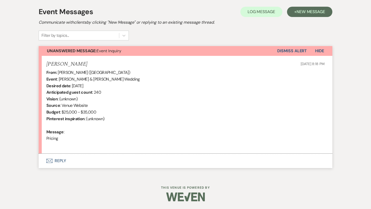
click at [59, 160] on button "Envelope Reply" at bounding box center [186, 161] width 294 height 14
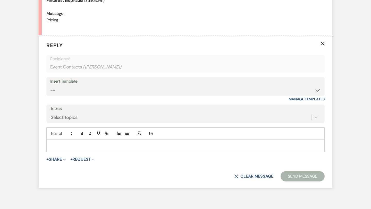
scroll to position [271, 0]
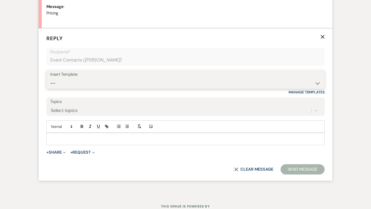
click at [76, 84] on select "-- Weven Planning Portal Introduction (Booked Events) Initial Inquiry Response …" at bounding box center [185, 83] width 271 height 10
select select "5894"
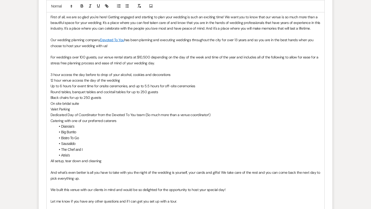
scroll to position [509, 0]
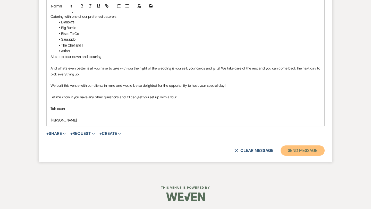
click at [301, 151] on button "Send Message" at bounding box center [303, 151] width 44 height 10
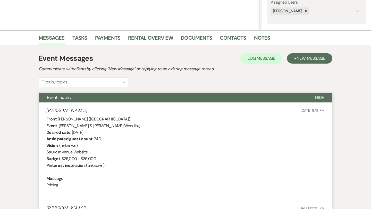
scroll to position [0, 0]
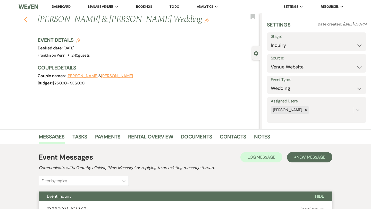
click at [26, 22] on use "button" at bounding box center [25, 20] width 3 height 6
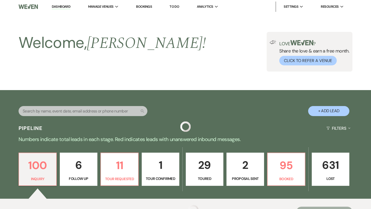
scroll to position [193, 0]
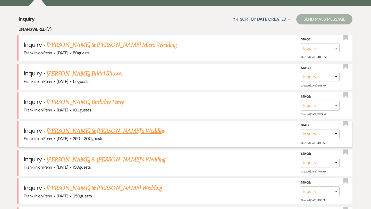
click at [93, 130] on link "Shane & Lauren's Wedding" at bounding box center [106, 131] width 119 height 9
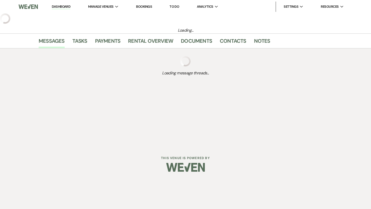
select select "5"
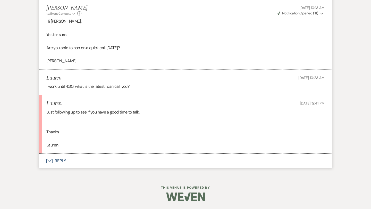
scroll to position [833, 0]
click at [64, 160] on button "Envelope Reply" at bounding box center [186, 161] width 294 height 14
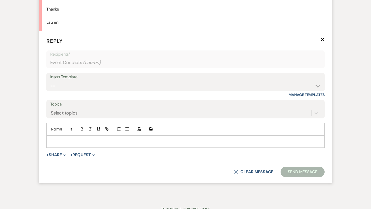
scroll to position [959, 0]
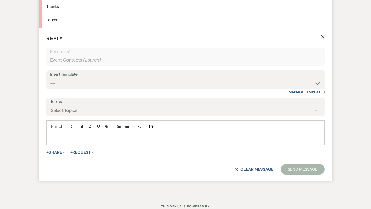
click at [69, 135] on div at bounding box center [186, 139] width 278 height 12
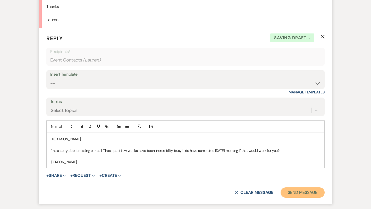
click at [295, 191] on button "Send Message" at bounding box center [303, 193] width 44 height 10
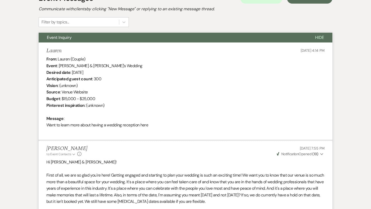
scroll to position [0, 0]
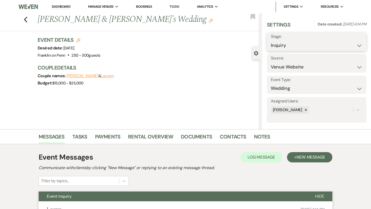
click at [300, 45] on select "Inquiry Follow Up Tour Requested Tour Confirmed Toured Proposal Sent Booked Lost" at bounding box center [317, 45] width 92 height 10
select select "9"
click at [347, 41] on button "Save" at bounding box center [356, 42] width 20 height 10
click at [27, 20] on icon "Previous" at bounding box center [26, 19] width 4 height 6
select select "9"
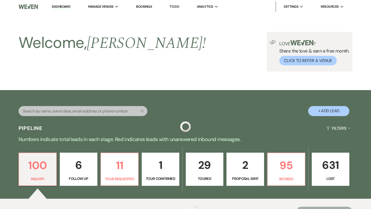
scroll to position [193, 0]
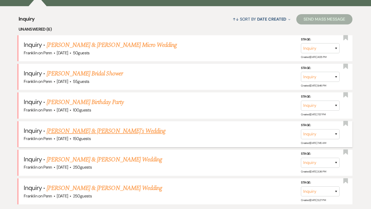
click at [95, 131] on link "Nick & Leah's Wedding" at bounding box center [106, 131] width 119 height 9
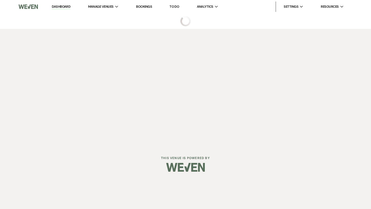
select select "5"
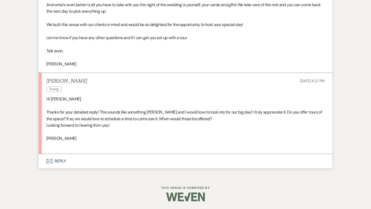
scroll to position [534, 0]
click at [61, 159] on button "Envelope Reply" at bounding box center [186, 161] width 294 height 14
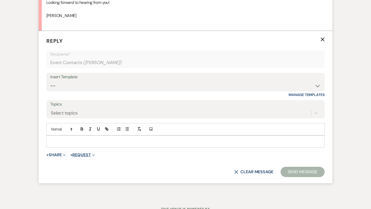
scroll to position [660, 0]
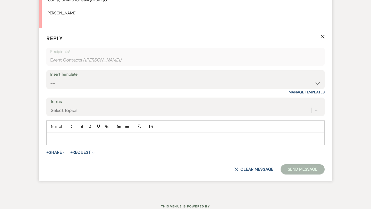
click at [72, 140] on p at bounding box center [186, 139] width 270 height 6
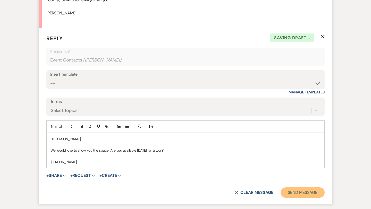
click at [318, 193] on button "Send Message" at bounding box center [303, 193] width 44 height 10
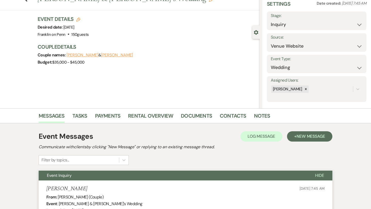
scroll to position [0, 0]
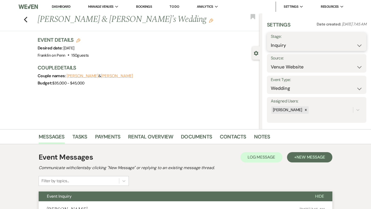
click at [286, 46] on select "Inquiry Follow Up Tour Requested Tour Confirmed Toured Proposal Sent Booked Lost" at bounding box center [317, 45] width 92 height 10
select select "2"
click at [351, 41] on button "Save" at bounding box center [356, 42] width 20 height 10
click at [25, 19] on icon "Previous" at bounding box center [26, 19] width 4 height 6
select select "2"
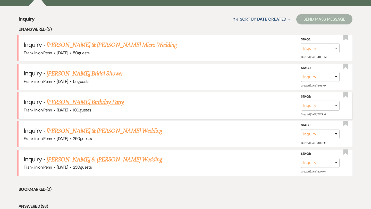
scroll to position [212, 0]
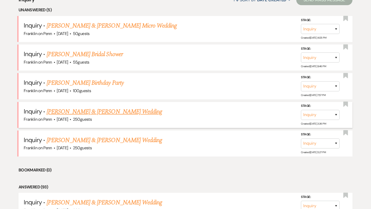
click at [110, 110] on link "[PERSON_NAME] & [PERSON_NAME] Wedding" at bounding box center [104, 111] width 115 height 9
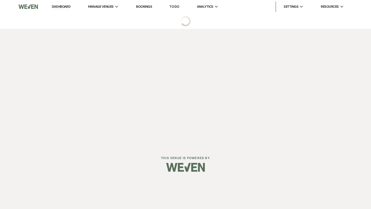
select select "1"
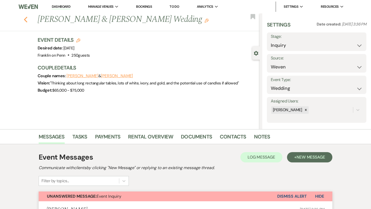
click at [26, 21] on use "button" at bounding box center [25, 20] width 3 height 6
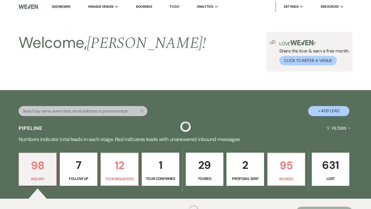
scroll to position [212, 0]
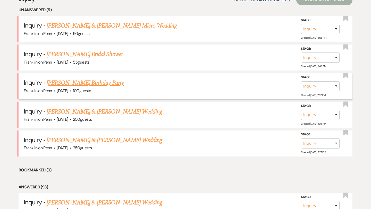
click at [106, 84] on link "Crystal White's Birthday Party" at bounding box center [85, 82] width 77 height 9
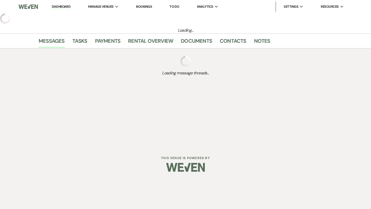
select select "5"
select select "4"
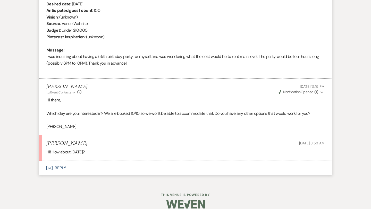
scroll to position [230, 0]
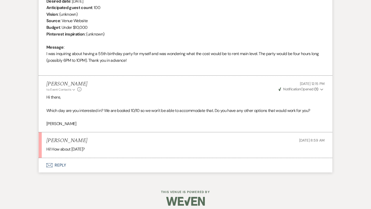
click at [63, 163] on button "Envelope Reply" at bounding box center [186, 165] width 294 height 14
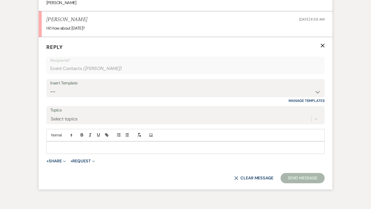
scroll to position [360, 0]
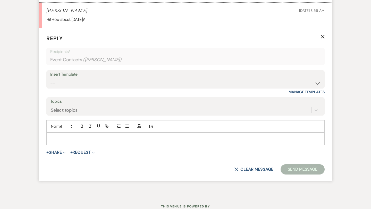
click at [71, 141] on p at bounding box center [186, 139] width 270 height 6
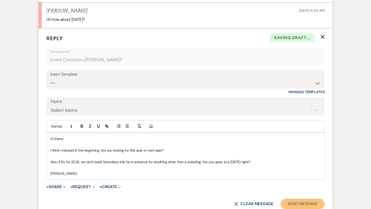
click at [294, 204] on button "Send Message" at bounding box center [303, 204] width 44 height 10
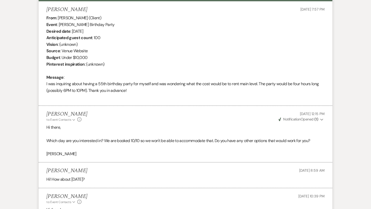
scroll to position [0, 0]
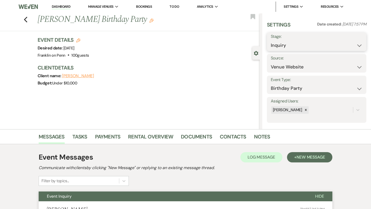
click at [304, 44] on select "Inquiry Follow Up Tour Requested Tour Confirmed Toured Proposal Sent Booked Lost" at bounding box center [317, 45] width 92 height 10
select select "9"
click at [355, 38] on button "Save" at bounding box center [356, 42] width 20 height 10
click at [26, 20] on icon "Previous" at bounding box center [26, 19] width 4 height 6
select select "9"
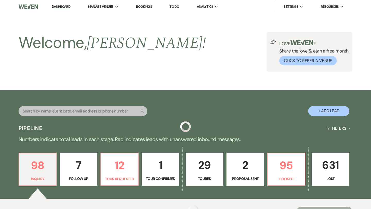
scroll to position [212, 0]
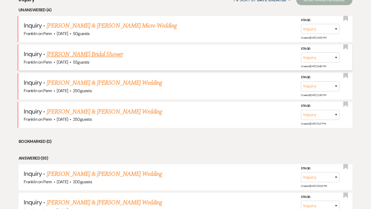
click at [97, 54] on link "[PERSON_NAME] Bridal Shower" at bounding box center [85, 54] width 76 height 9
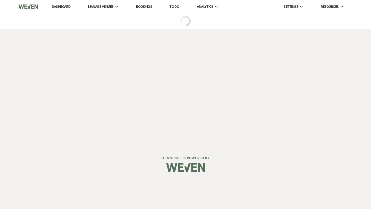
select select "5"
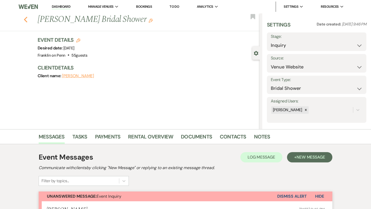
click at [26, 21] on use "button" at bounding box center [25, 20] width 3 height 6
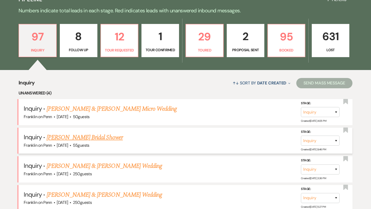
scroll to position [126, 0]
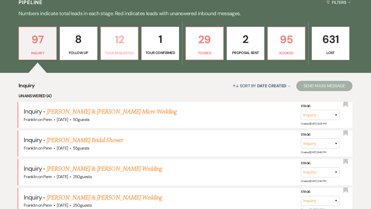
click at [123, 41] on p "12" at bounding box center [119, 39] width 31 height 17
select select "2"
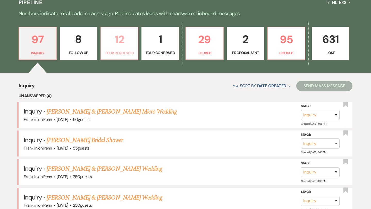
select select "2"
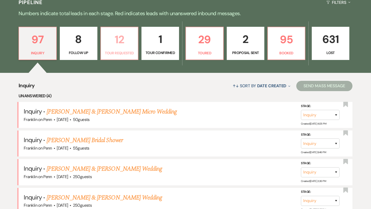
select select "2"
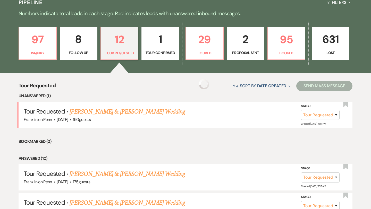
select select "2"
click at [135, 111] on link "Ty Yoklic & Jenny Bodine's Wedding" at bounding box center [127, 111] width 115 height 9
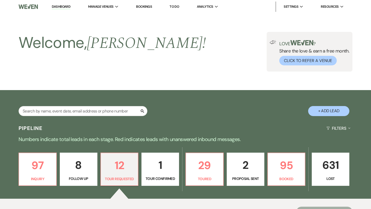
select select "2"
select select "1"
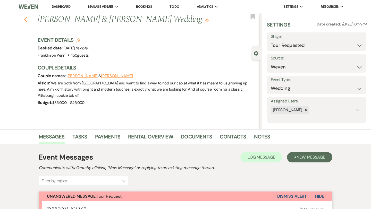
click at [26, 22] on icon "Previous" at bounding box center [26, 19] width 4 height 6
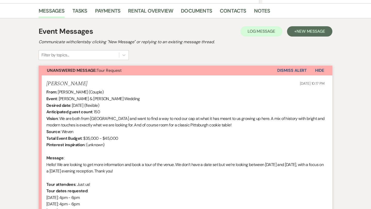
select select "2"
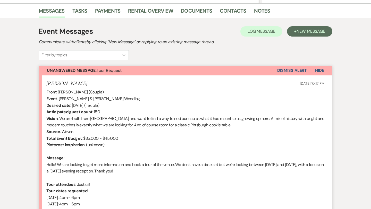
select select "2"
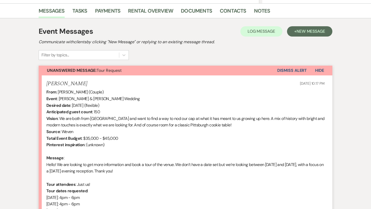
select select "2"
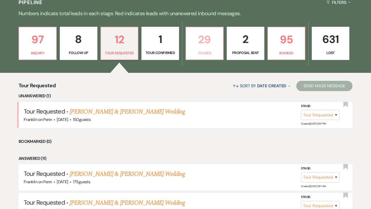
click at [204, 41] on p "29" at bounding box center [204, 39] width 31 height 17
select select "5"
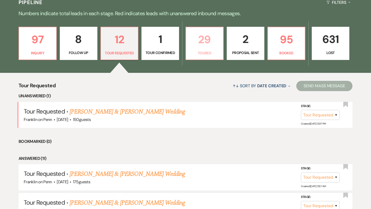
select select "5"
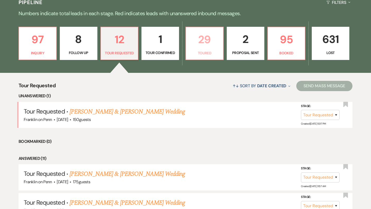
select select "5"
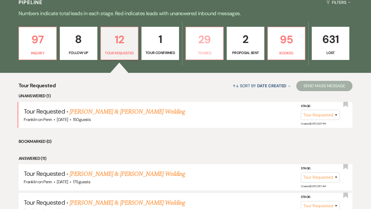
select select "5"
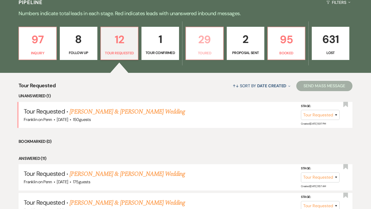
select select "5"
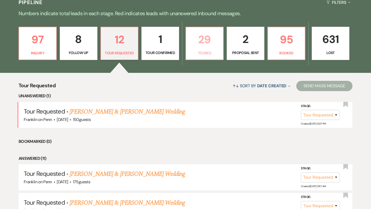
select select "5"
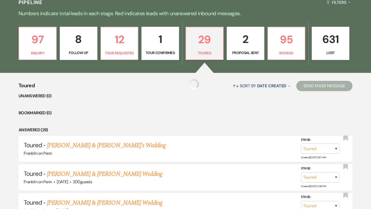
select select "5"
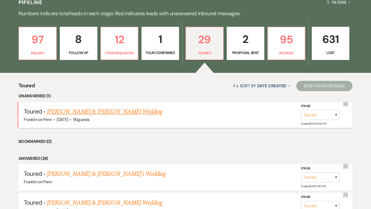
click at [130, 114] on link "Seth Gamson & Casey Montgomery's Wedding" at bounding box center [104, 111] width 115 height 9
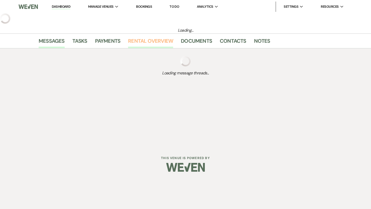
select select "5"
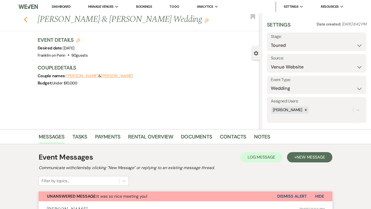
click at [26, 19] on icon "Previous" at bounding box center [26, 19] width 4 height 6
select select "5"
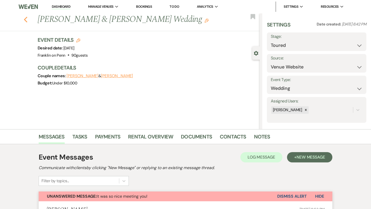
select select "5"
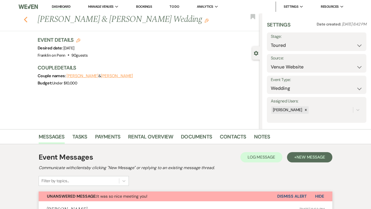
select select "5"
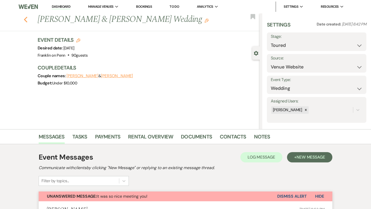
select select "5"
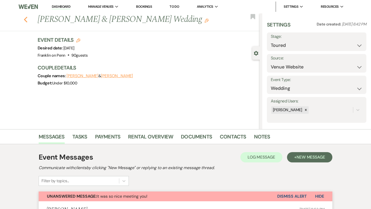
select select "5"
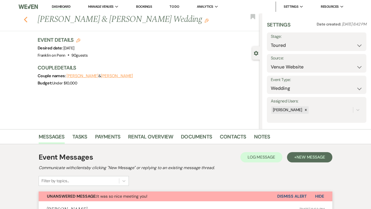
select select "5"
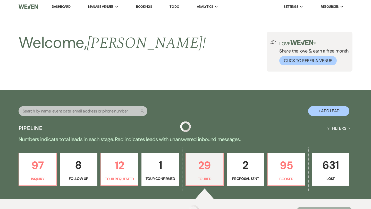
scroll to position [126, 0]
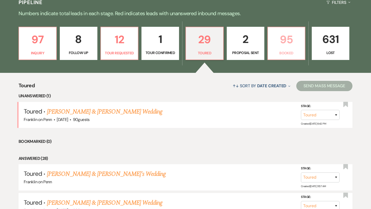
click at [287, 41] on p "95" at bounding box center [286, 39] width 31 height 17
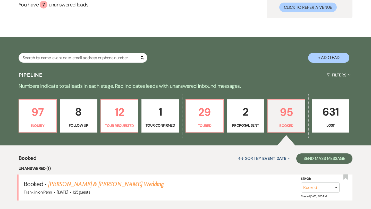
scroll to position [126, 0]
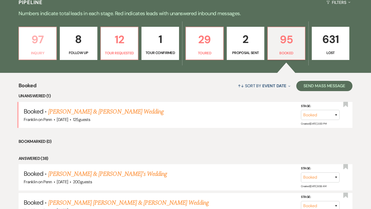
click at [38, 40] on p "97" at bounding box center [37, 39] width 31 height 17
